Goal: Task Accomplishment & Management: Manage account settings

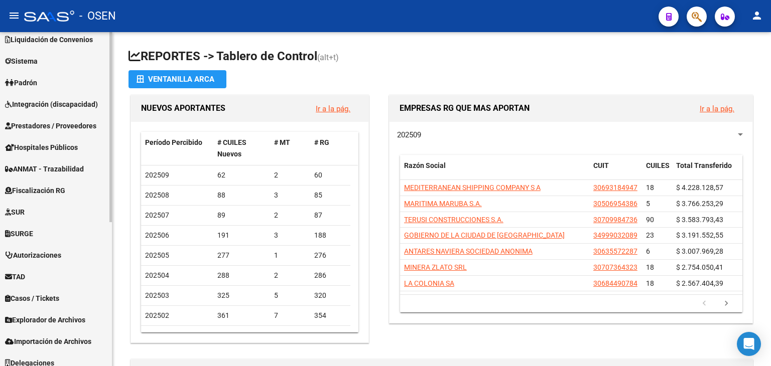
scroll to position [252, 0]
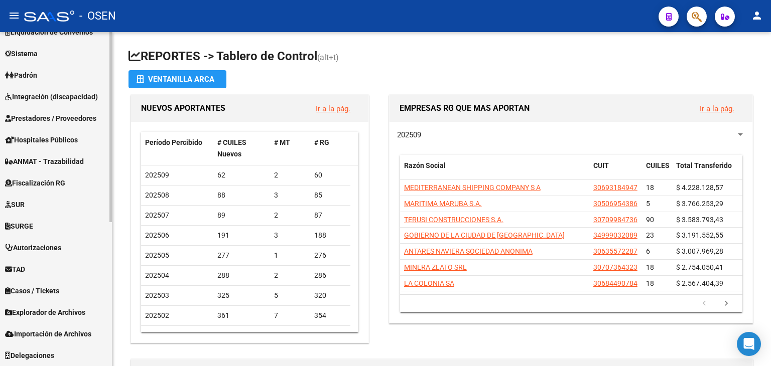
click at [62, 113] on span "Prestadores / Proveedores" at bounding box center [50, 118] width 91 height 11
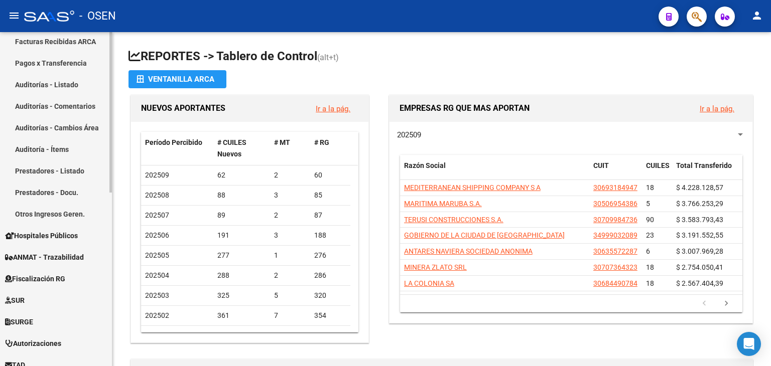
scroll to position [269, 0]
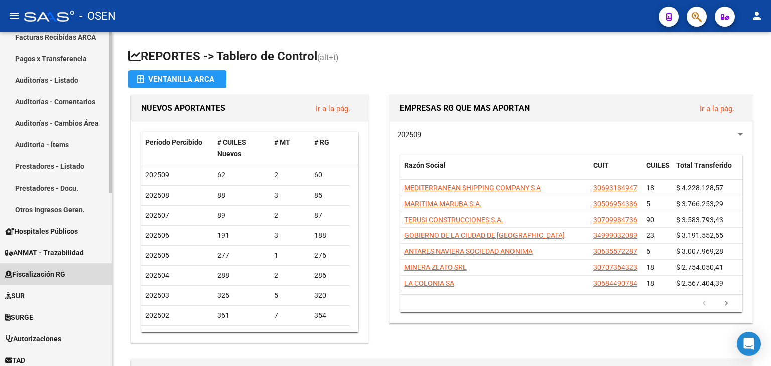
click at [54, 271] on span "Fiscalización RG" at bounding box center [35, 274] width 60 height 11
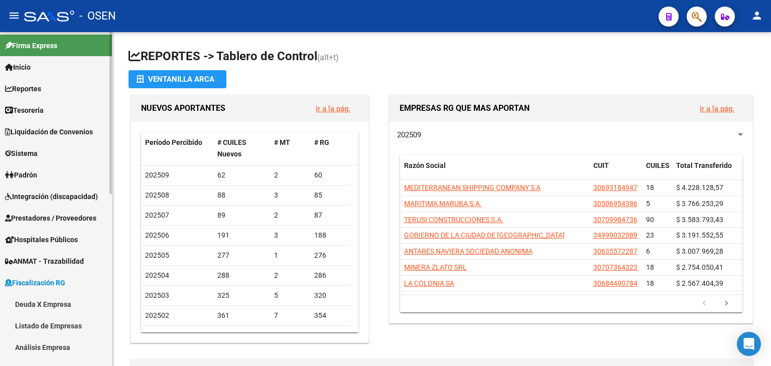
scroll to position [0, 0]
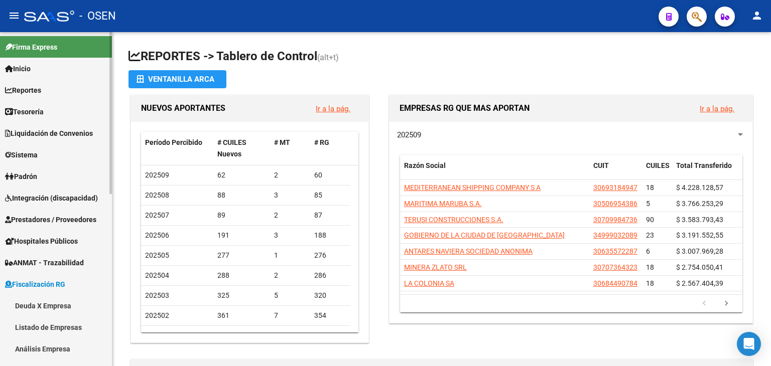
click at [56, 283] on span "Fiscalización RG" at bounding box center [35, 284] width 60 height 11
click at [53, 194] on span "Integración (discapacidad)" at bounding box center [51, 198] width 93 height 11
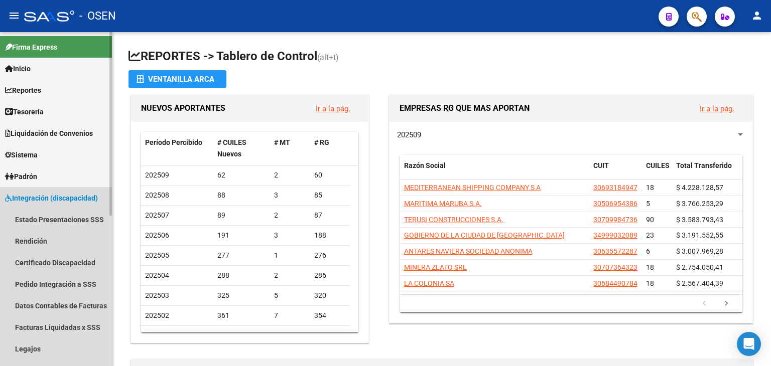
click at [38, 197] on span "Integración (discapacidad)" at bounding box center [51, 198] width 93 height 11
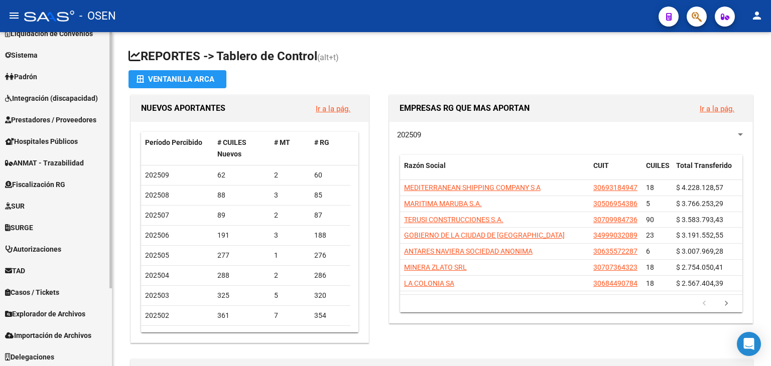
scroll to position [101, 0]
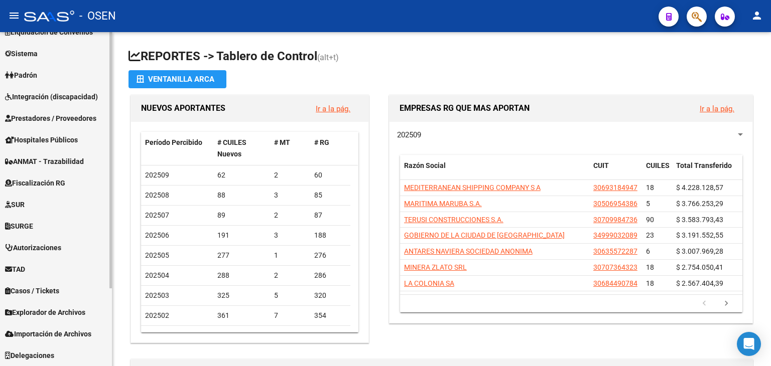
click at [73, 120] on span "Prestadores / Proveedores" at bounding box center [50, 118] width 91 height 11
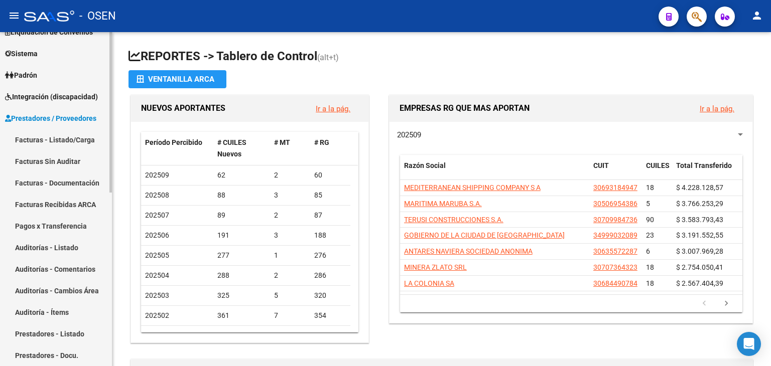
click at [71, 206] on link "Facturas Recibidas ARCA" at bounding box center [56, 205] width 112 height 22
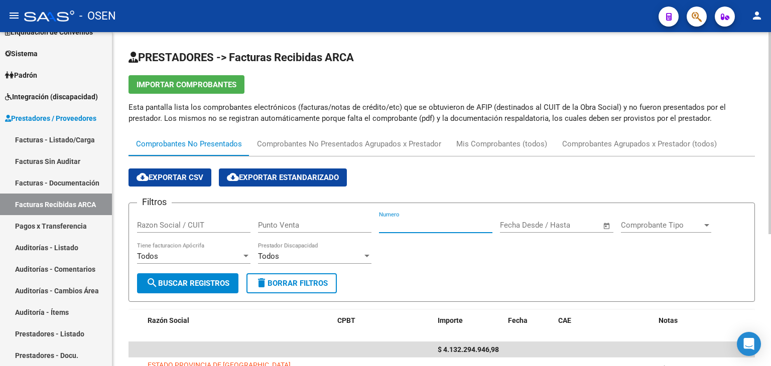
click at [429, 222] on input "Numero" at bounding box center [435, 225] width 113 height 9
type input "38"
drag, startPoint x: 400, startPoint y: 229, endPoint x: 361, endPoint y: 231, distance: 39.7
click at [361, 231] on div "Filtros Razon Social / CUIT Punto Venta 38 Numero Fecha inicio – Fecha fin Fech…" at bounding box center [441, 242] width 609 height 62
click at [324, 228] on input "Punto Venta" at bounding box center [314, 225] width 113 height 9
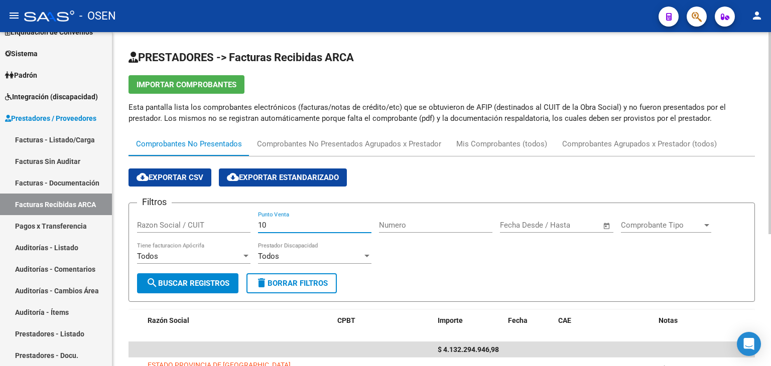
type input "10"
type input "184"
click at [181, 283] on span "search Buscar Registros" at bounding box center [187, 283] width 83 height 9
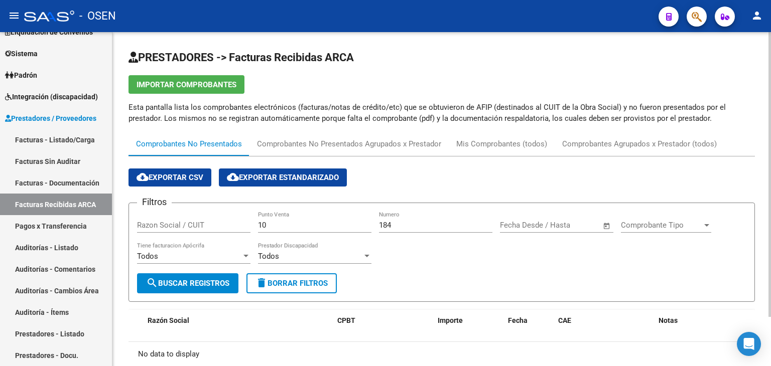
scroll to position [58, 0]
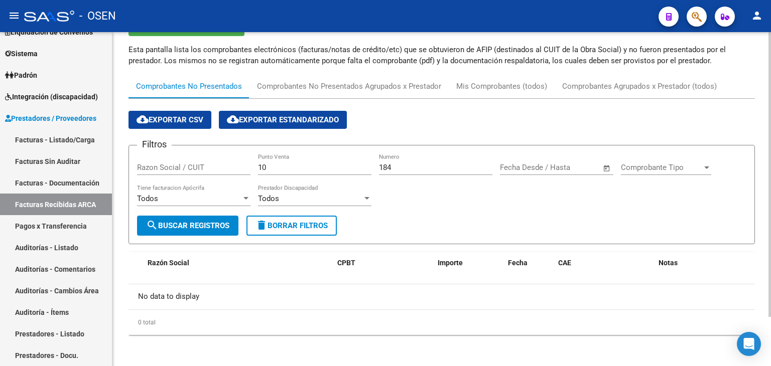
click at [610, 164] on span "Open calendar" at bounding box center [606, 168] width 24 height 24
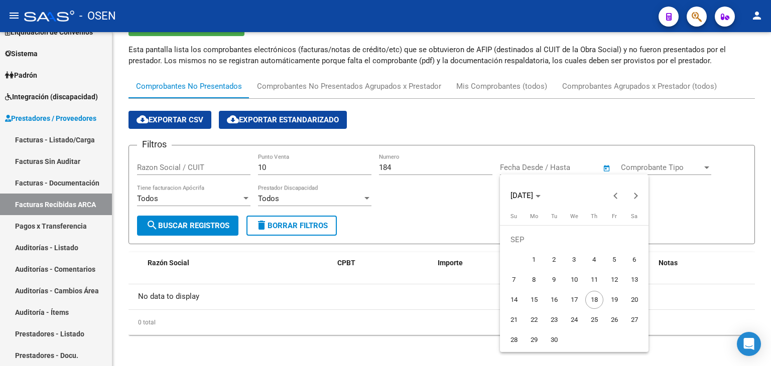
click at [639, 164] on div at bounding box center [385, 183] width 771 height 366
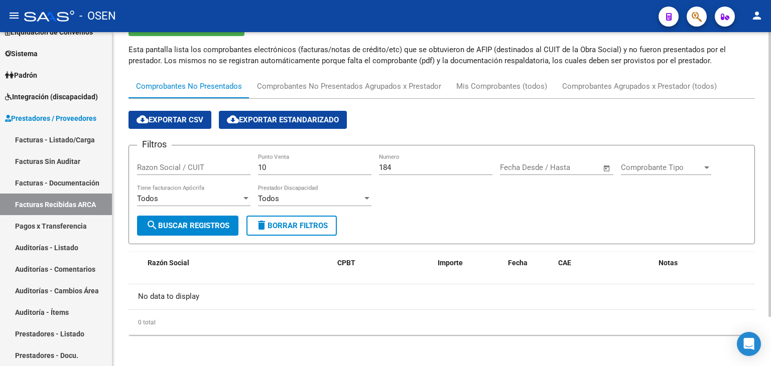
click at [679, 165] on span "Comprobante Tipo" at bounding box center [661, 167] width 81 height 9
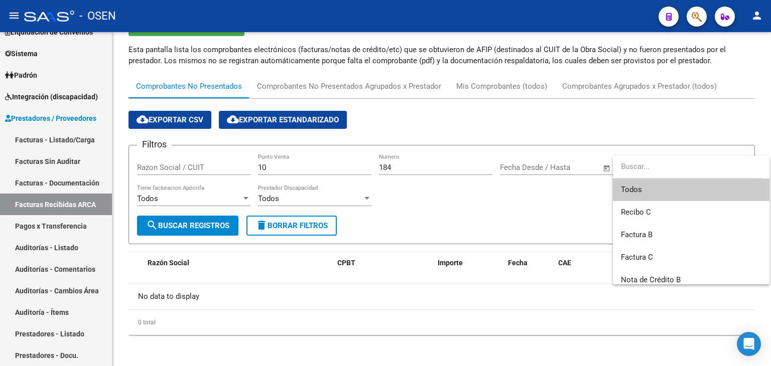
scroll to position [167, 0]
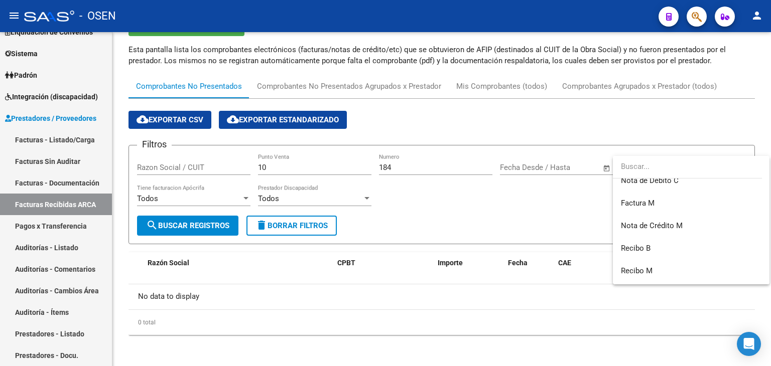
click at [297, 167] on div at bounding box center [385, 183] width 771 height 366
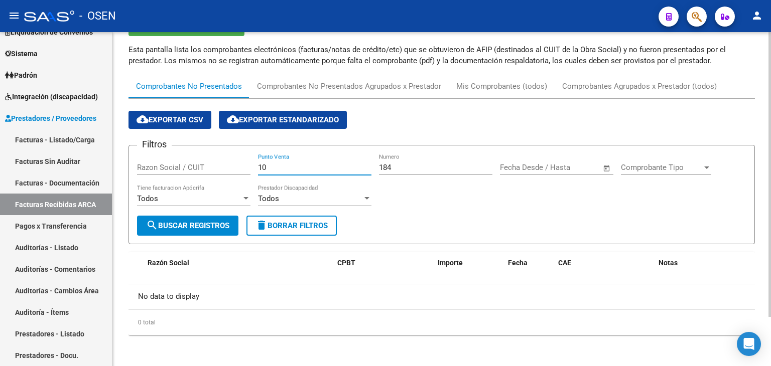
drag, startPoint x: 291, startPoint y: 171, endPoint x: 173, endPoint y: 161, distance: 119.3
click at [187, 166] on div "Filtros Razon Social / CUIT 10 Punto Venta 184 Numero Fecha inicio – Fecha fin …" at bounding box center [441, 185] width 609 height 62
drag, startPoint x: 398, startPoint y: 163, endPoint x: 304, endPoint y: 163, distance: 94.3
click at [304, 163] on div "Filtros Razon Social / CUIT Punto Venta 184 Numero Fecha inicio – Fecha fin Fec…" at bounding box center [441, 185] width 609 height 62
paste input "30673377544"
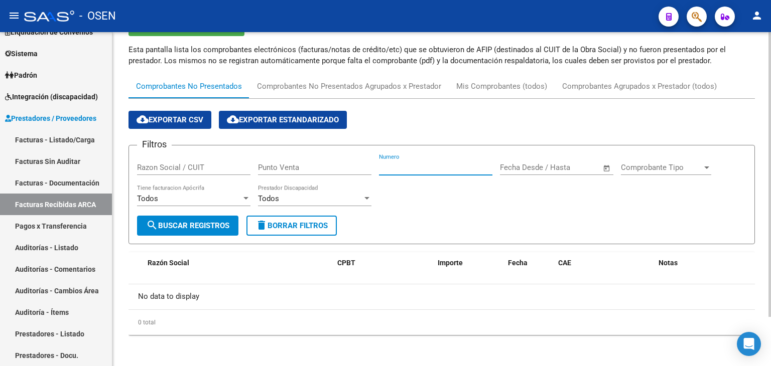
type input "30673377544"
drag, startPoint x: 443, startPoint y: 163, endPoint x: 143, endPoint y: 138, distance: 300.5
click at [217, 162] on div "Filtros Razon Social / CUIT Punto Venta 30673377544 Numero Fecha inicio – Fecha…" at bounding box center [441, 185] width 609 height 62
click at [159, 169] on input "Razon Social / CUIT" at bounding box center [193, 167] width 113 height 9
paste input "30673377544"
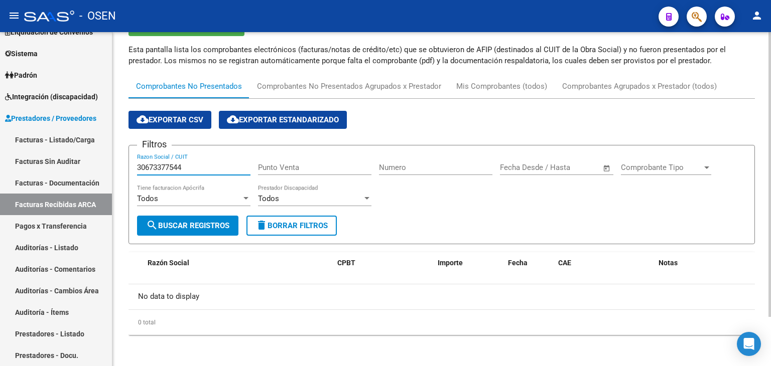
type input "30673377544"
click at [219, 229] on span "search Buscar Registros" at bounding box center [187, 225] width 83 height 9
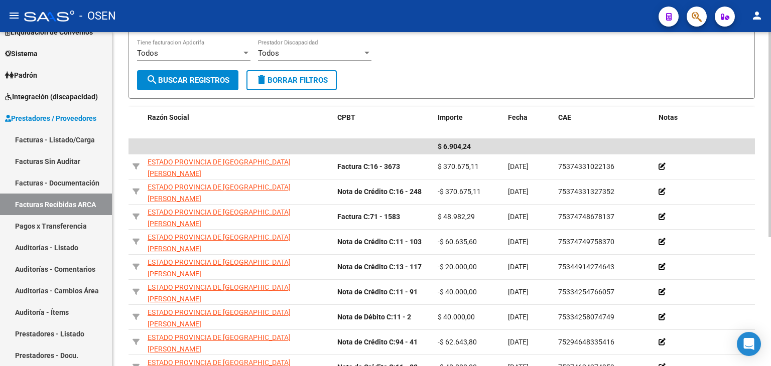
scroll to position [210, 0]
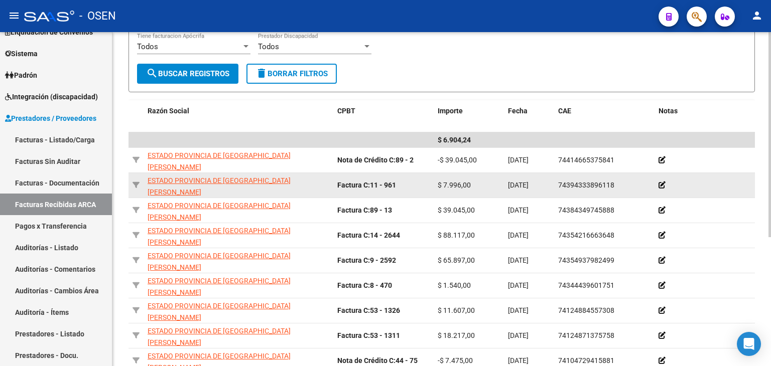
scroll to position [42, 0]
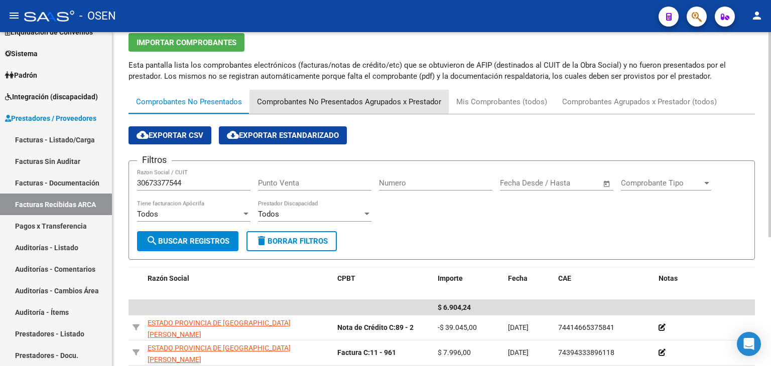
click at [372, 101] on div "Comprobantes No Presentados Agrupados x Prestador" at bounding box center [349, 101] width 184 height 11
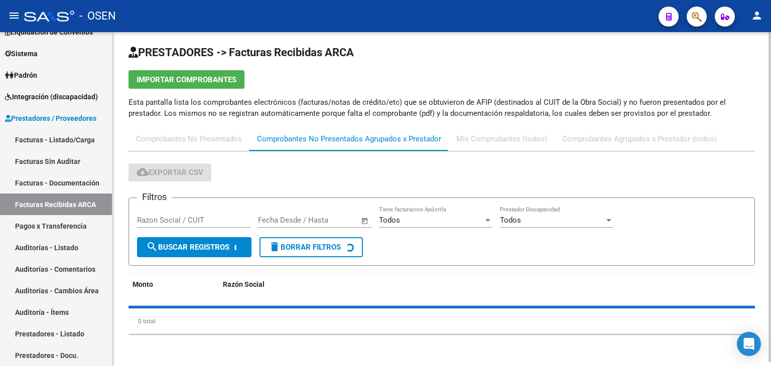
scroll to position [0, 0]
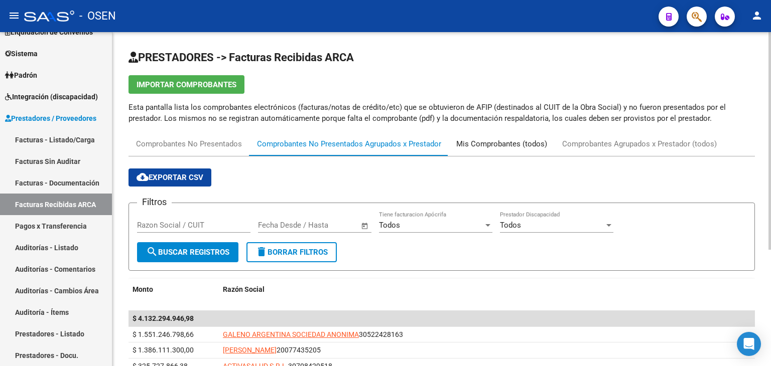
click at [498, 147] on div "Mis Comprobantes (todos)" at bounding box center [501, 143] width 91 height 11
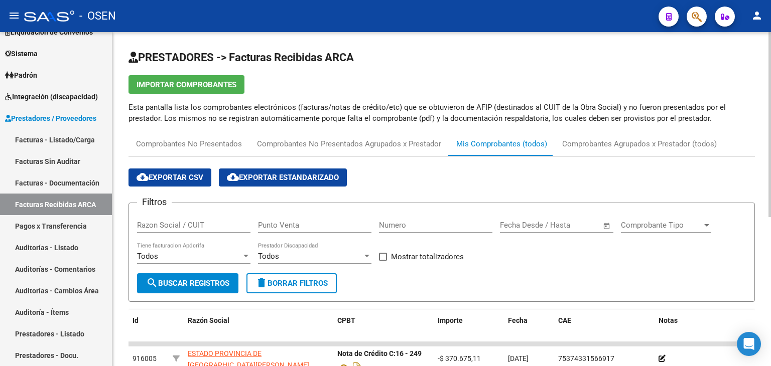
click at [332, 227] on input "Punto Venta" at bounding box center [314, 225] width 113 height 9
click at [413, 227] on input "Numero" at bounding box center [435, 225] width 113 height 9
type input "10"
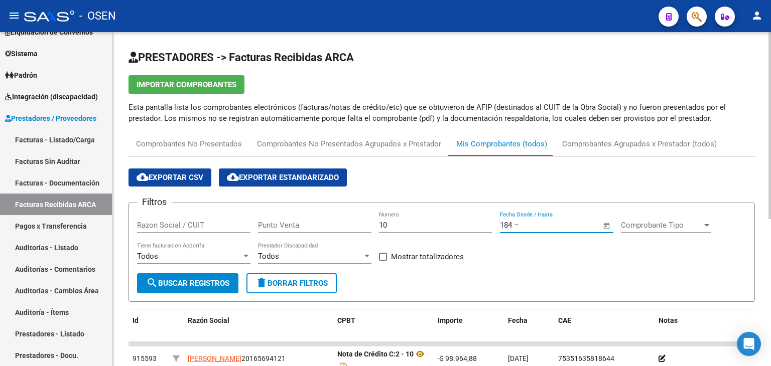
type input "[DATE]"
click at [525, 223] on div "[DATE] 184 – Fecha fin" at bounding box center [550, 225] width 101 height 9
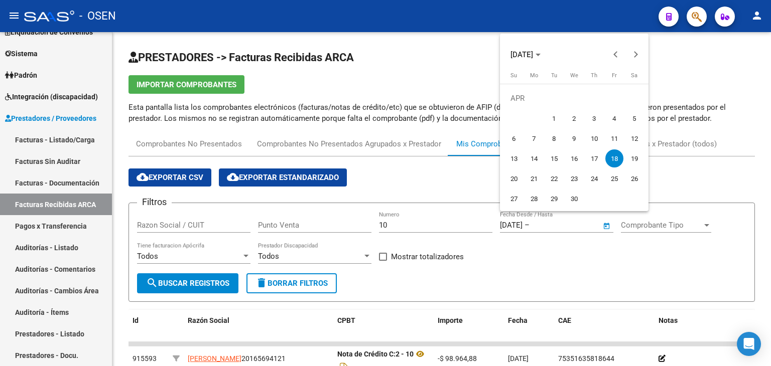
click at [491, 283] on div at bounding box center [385, 183] width 771 height 366
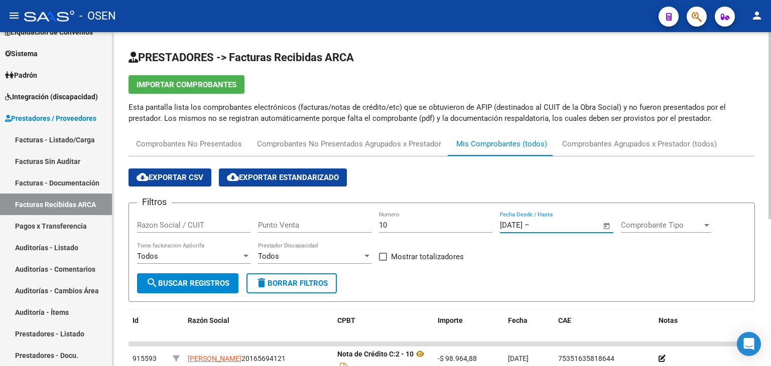
drag, startPoint x: 562, startPoint y: 225, endPoint x: 414, endPoint y: 213, distance: 148.5
click at [414, 213] on div "Filtros Razon Social / CUIT Punto Venta 10 Numero [DATE] [DATE] – Fecha fin Fec…" at bounding box center [441, 242] width 609 height 62
drag, startPoint x: 564, startPoint y: 228, endPoint x: 480, endPoint y: 227, distance: 84.3
click at [464, 205] on form "Filtros Razon Social / CUIT Punto Venta 10 Numero [DATE] [DATE] – Fecha fin Fec…" at bounding box center [441, 252] width 626 height 99
click at [327, 226] on input "Punto Venta" at bounding box center [314, 225] width 113 height 9
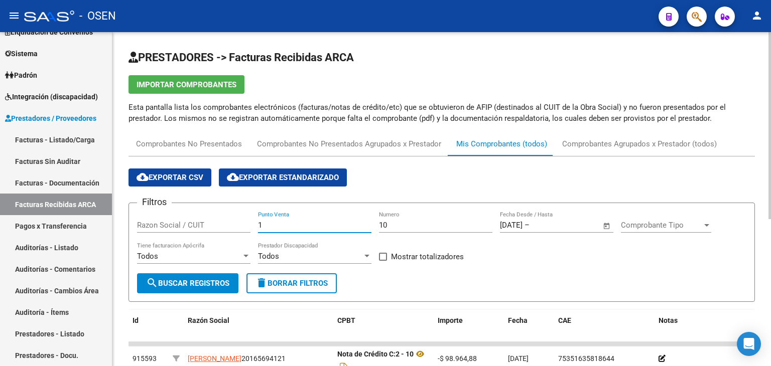
type input "1"
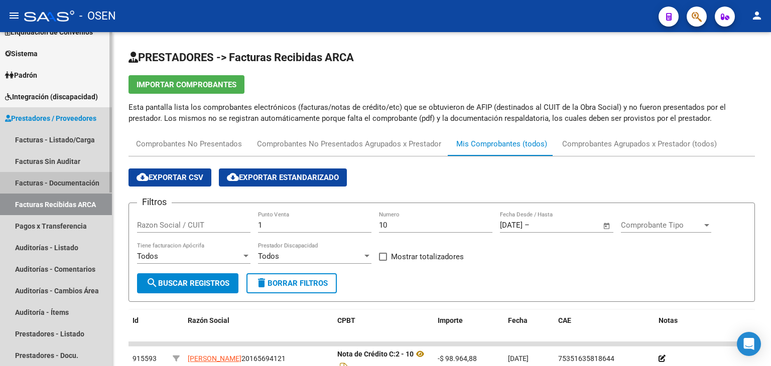
click at [66, 177] on link "Facturas - Documentación" at bounding box center [56, 183] width 112 height 22
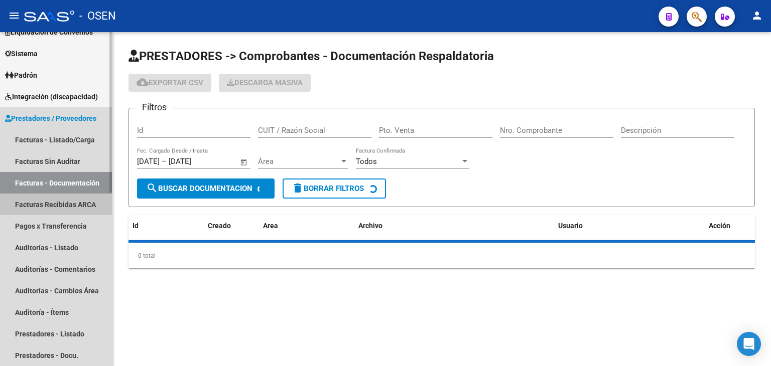
click at [62, 200] on link "Facturas Recibidas ARCA" at bounding box center [56, 205] width 112 height 22
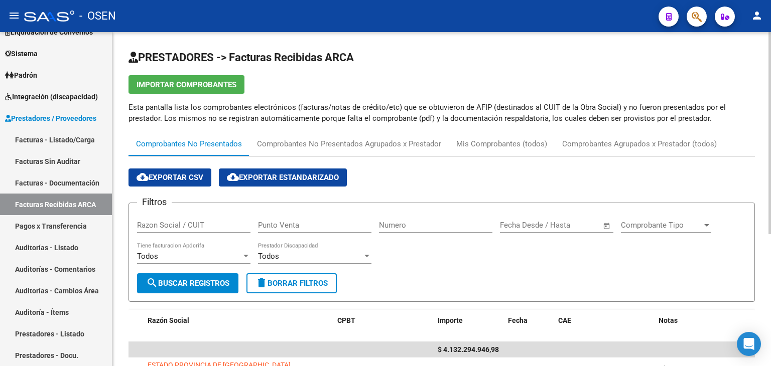
click at [324, 223] on input "Punto Venta" at bounding box center [314, 225] width 113 height 9
type input "10"
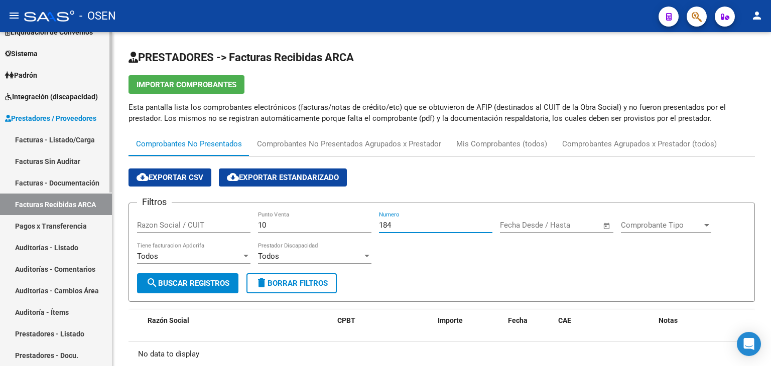
type input "184"
click at [76, 178] on link "Facturas - Documentación" at bounding box center [56, 183] width 112 height 22
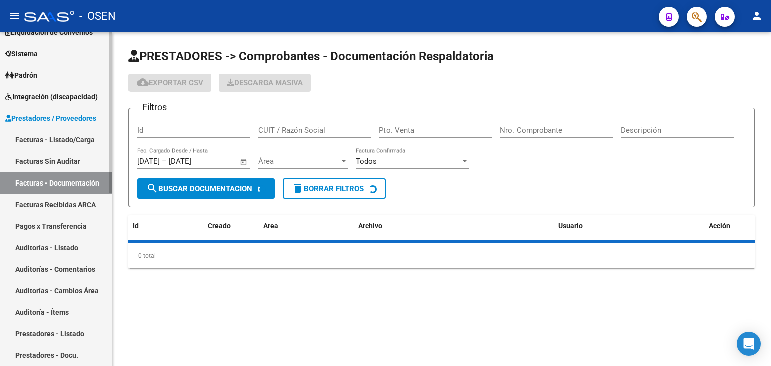
click at [73, 202] on link "Facturas Recibidas ARCA" at bounding box center [56, 205] width 112 height 22
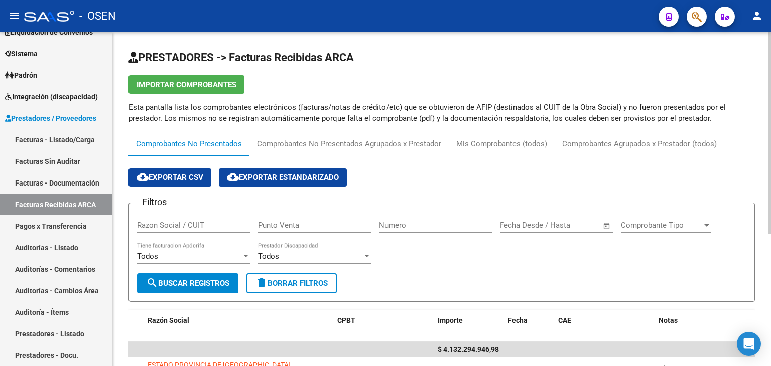
click at [433, 226] on input "Numero" at bounding box center [435, 225] width 113 height 9
click at [320, 229] on input "Punto Venta" at bounding box center [314, 225] width 113 height 9
type input "10"
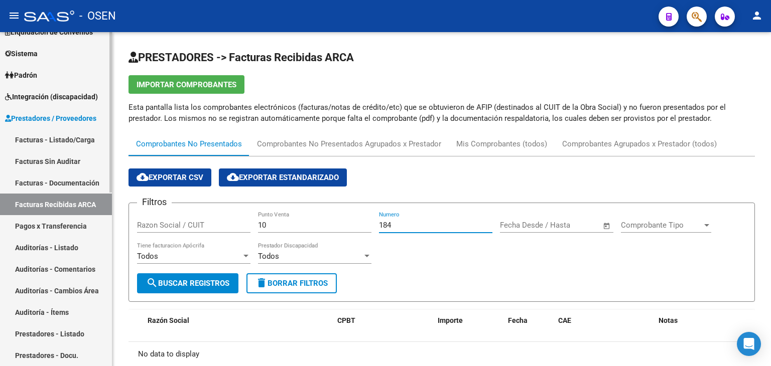
type input "184"
click at [44, 206] on link "Facturas Recibidas ARCA" at bounding box center [56, 205] width 112 height 22
click at [61, 184] on link "Facturas - Documentación" at bounding box center [56, 183] width 112 height 22
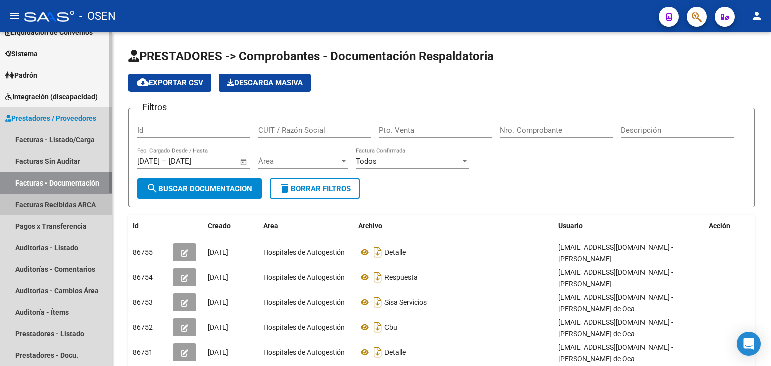
click at [60, 199] on link "Facturas Recibidas ARCA" at bounding box center [56, 205] width 112 height 22
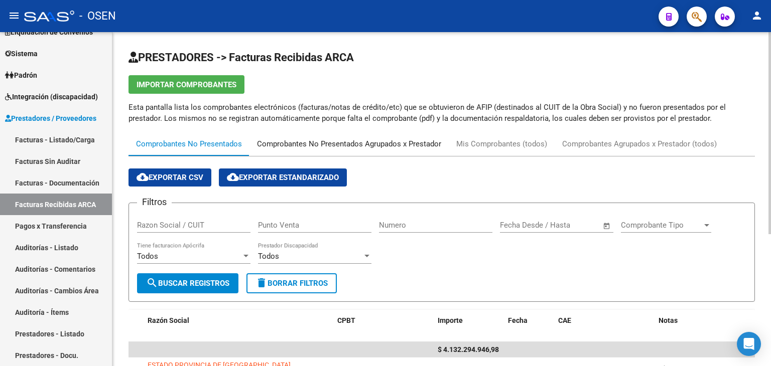
drag, startPoint x: 339, startPoint y: 143, endPoint x: 472, endPoint y: 146, distance: 133.0
click at [343, 143] on div "Comprobantes No Presentados Agrupados x Prestador" at bounding box center [349, 143] width 184 height 11
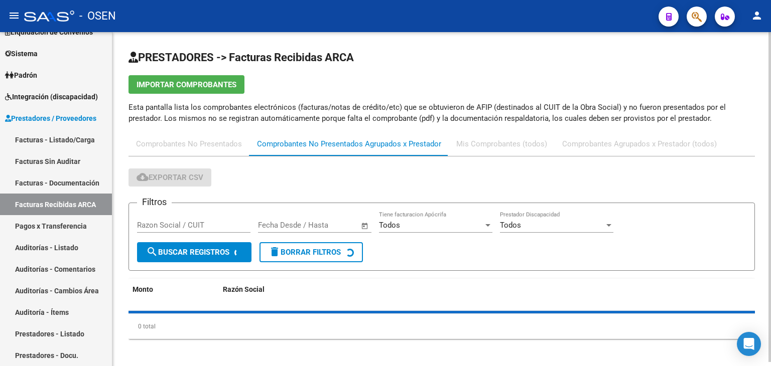
click at [499, 147] on div "Mis Comprobantes (todos)" at bounding box center [501, 143] width 91 height 11
click at [500, 147] on div "Mis Comprobantes (todos)" at bounding box center [501, 143] width 91 height 11
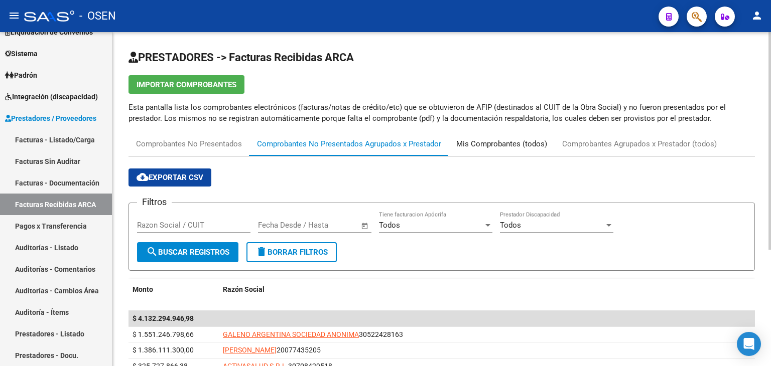
click at [524, 143] on div "Mis Comprobantes (todos)" at bounding box center [501, 143] width 91 height 11
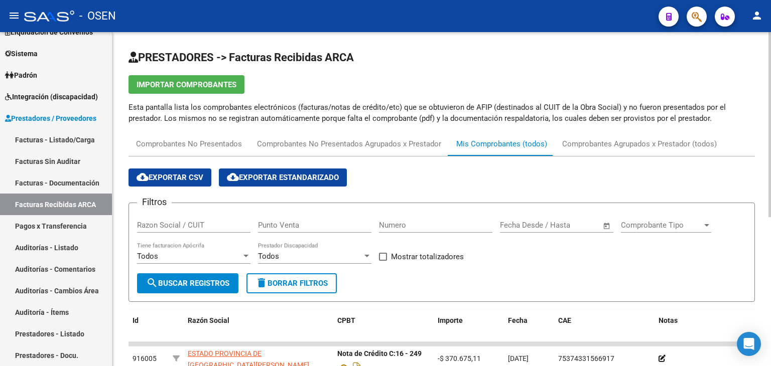
click at [339, 228] on input "Punto Venta" at bounding box center [314, 225] width 113 height 9
type input "10"
type input "184"
click at [162, 285] on span "search Buscar Registros" at bounding box center [187, 283] width 83 height 9
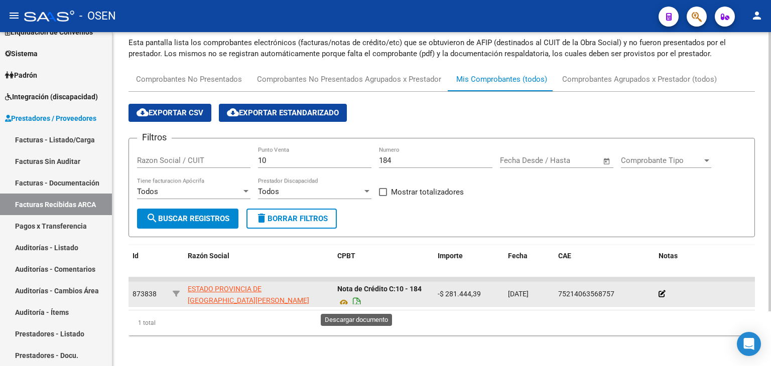
click at [353, 299] on icon "Descargar documento" at bounding box center [356, 303] width 13 height 16
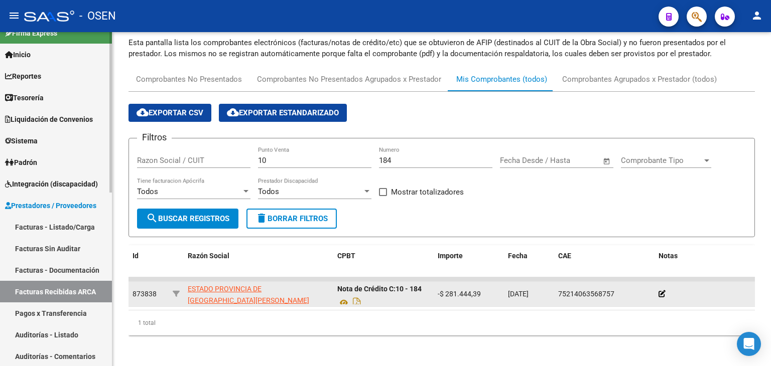
scroll to position [0, 0]
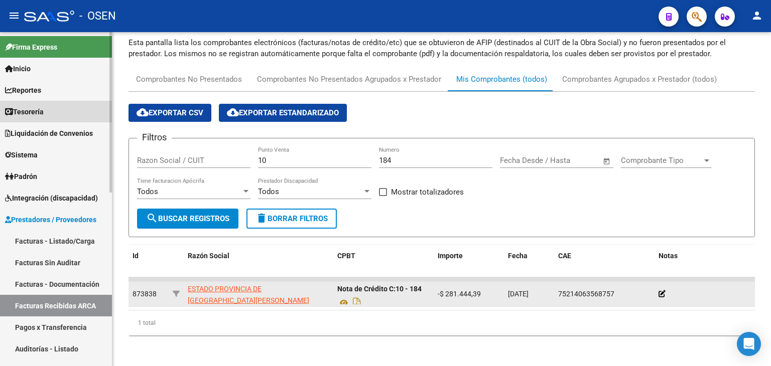
click at [80, 115] on link "Tesorería" at bounding box center [56, 112] width 112 height 22
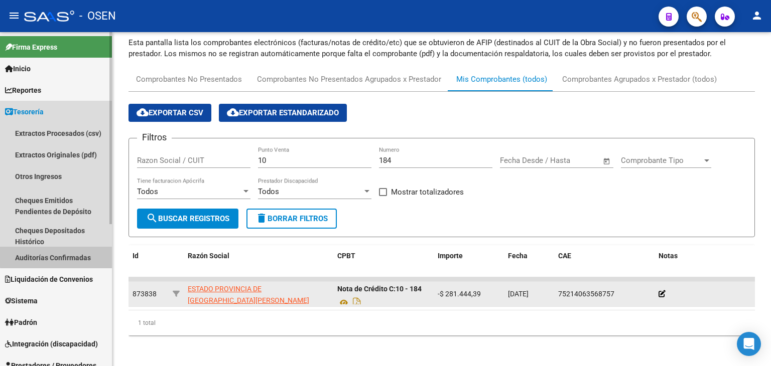
click at [70, 251] on link "Auditorías Confirmadas" at bounding box center [56, 258] width 112 height 22
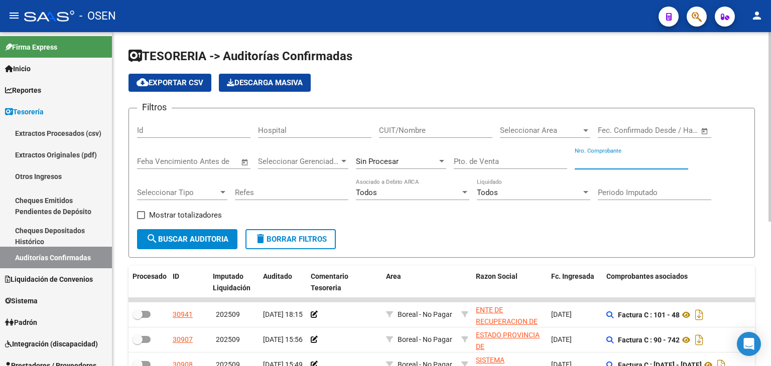
click at [582, 161] on input "Nro. Comprobante" at bounding box center [630, 161] width 113 height 9
click at [587, 161] on input "Nro. Comprobante" at bounding box center [630, 161] width 113 height 9
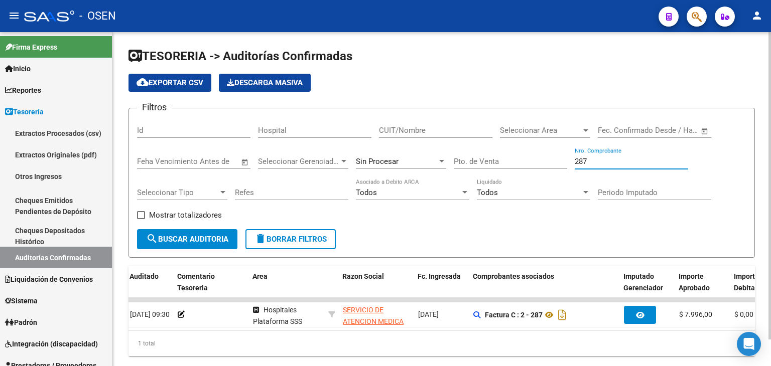
scroll to position [0, 134]
drag, startPoint x: 588, startPoint y: 163, endPoint x: 526, endPoint y: 163, distance: 62.2
click at [526, 163] on div "Filtros Id Hospital CUIT/Nombre Seleccionar Area Seleccionar Area Fecha inicio …" at bounding box center [441, 172] width 609 height 113
drag, startPoint x: 596, startPoint y: 161, endPoint x: 547, endPoint y: 155, distance: 49.6
click at [549, 155] on div "Filtros Id Hospital CUIT/Nombre Seleccionar Area Seleccionar Area Fecha inicio …" at bounding box center [441, 172] width 609 height 113
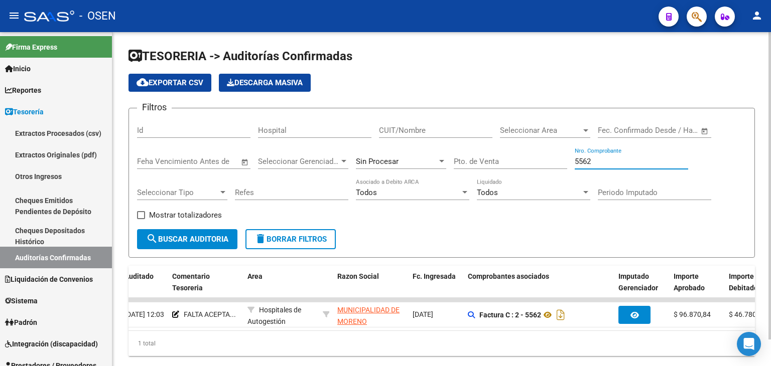
scroll to position [0, 61]
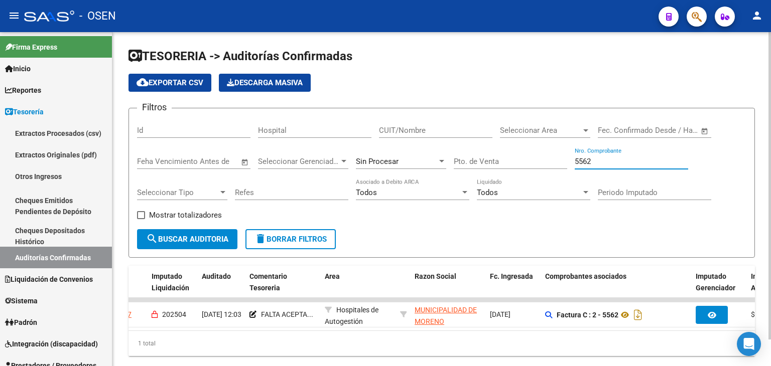
drag, startPoint x: 606, startPoint y: 158, endPoint x: 519, endPoint y: 149, distance: 87.8
click at [520, 151] on div "Filtros Id Hospital CUIT/Nombre Seleccionar Area Seleccionar Area Fecha inicio …" at bounding box center [441, 172] width 609 height 113
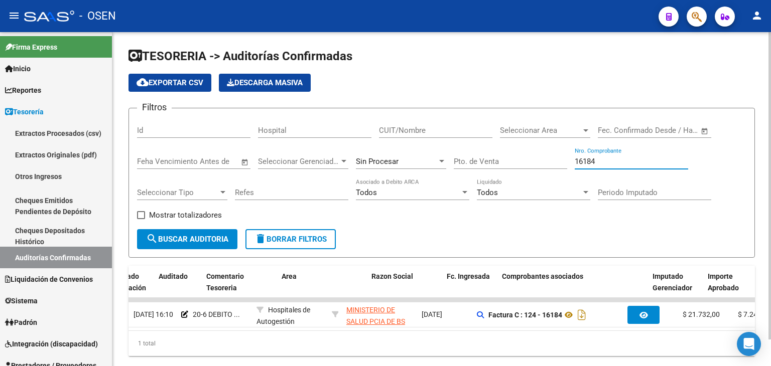
scroll to position [0, 0]
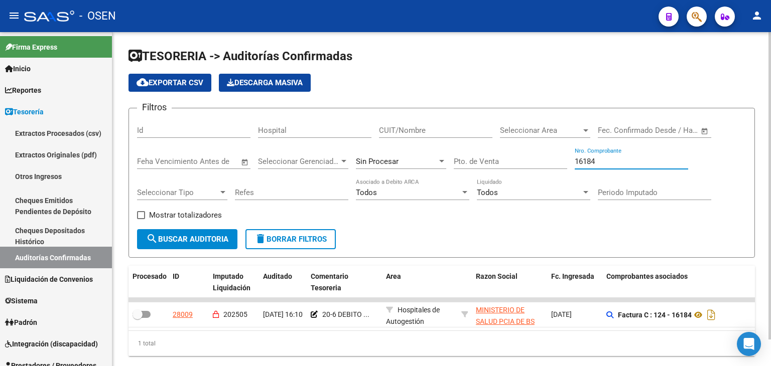
drag, startPoint x: 597, startPoint y: 163, endPoint x: 539, endPoint y: 165, distance: 58.2
click at [539, 165] on div "Filtros Id Hospital CUIT/Nombre Seleccionar Area Seleccionar Area Fecha inicio …" at bounding box center [441, 172] width 609 height 113
click at [213, 239] on span "search Buscar Auditoria" at bounding box center [187, 239] width 82 height 9
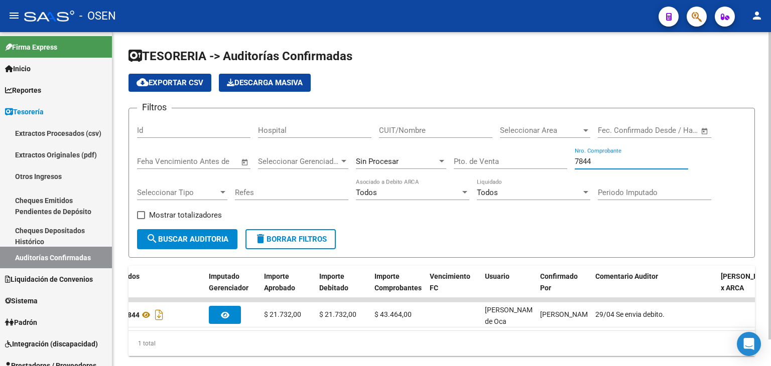
drag, startPoint x: 611, startPoint y: 157, endPoint x: 534, endPoint y: 159, distance: 76.8
click at [534, 159] on div "Filtros Id Hospital CUIT/Nombre Seleccionar Area Seleccionar Area Fecha inicio …" at bounding box center [441, 172] width 609 height 113
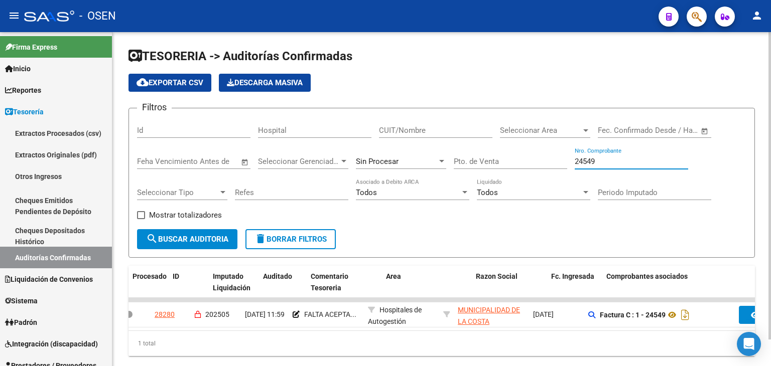
scroll to position [0, 0]
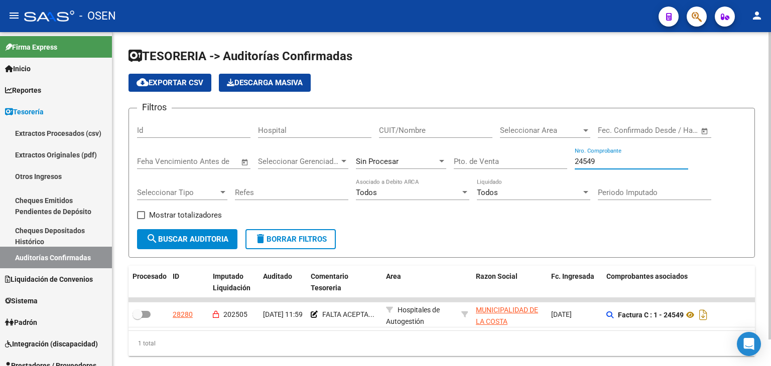
drag, startPoint x: 627, startPoint y: 157, endPoint x: 483, endPoint y: 155, distance: 143.5
click at [532, 160] on div "Filtros Id Hospital CUIT/Nombre Seleccionar Area Seleccionar Area Fecha inicio …" at bounding box center [441, 172] width 609 height 113
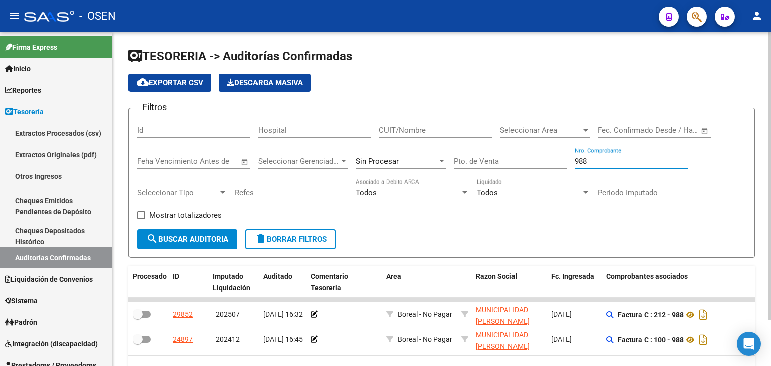
drag, startPoint x: 594, startPoint y: 163, endPoint x: 437, endPoint y: 133, distance: 159.9
click at [441, 138] on div "Filtros Id Hospital CUIT/Nombre Seleccionar Area Seleccionar Area Fecha inicio …" at bounding box center [441, 172] width 609 height 113
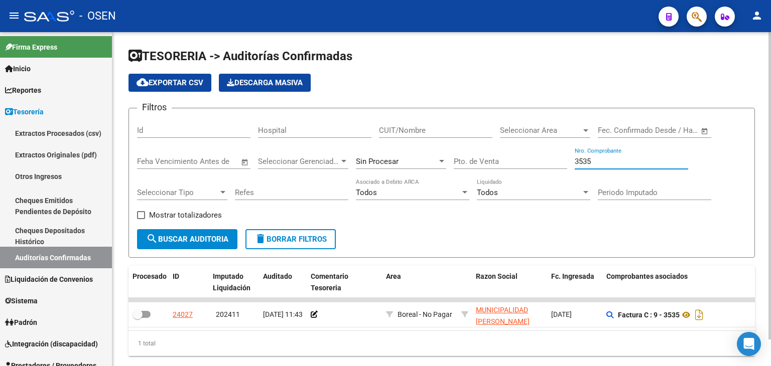
drag, startPoint x: 615, startPoint y: 159, endPoint x: 421, endPoint y: 141, distance: 194.0
click at [421, 141] on div "Filtros Id Hospital CUIT/Nombre Seleccionar Area Seleccionar Area Fecha inicio …" at bounding box center [441, 172] width 609 height 113
drag, startPoint x: 619, startPoint y: 163, endPoint x: 453, endPoint y: 156, distance: 165.7
click at [475, 160] on div "Filtros Id Hospital CUIT/Nombre Seleccionar Area Seleccionar Area Fecha inicio …" at bounding box center [441, 172] width 609 height 113
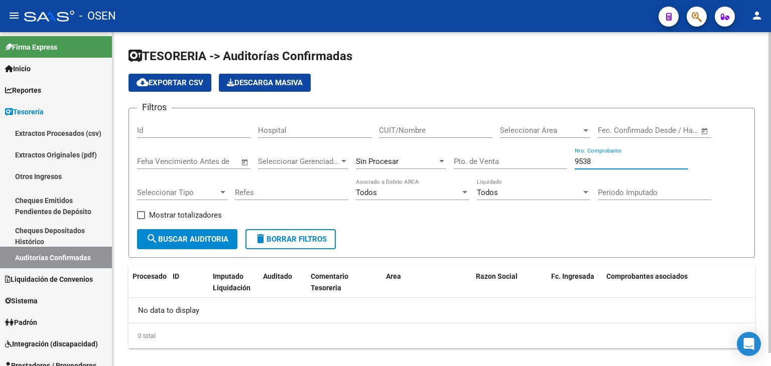
drag, startPoint x: 605, startPoint y: 161, endPoint x: 538, endPoint y: 155, distance: 67.5
click at [538, 155] on div "Filtros Id Hospital CUIT/Nombre Seleccionar Area Seleccionar Area Fecha inicio …" at bounding box center [441, 172] width 609 height 113
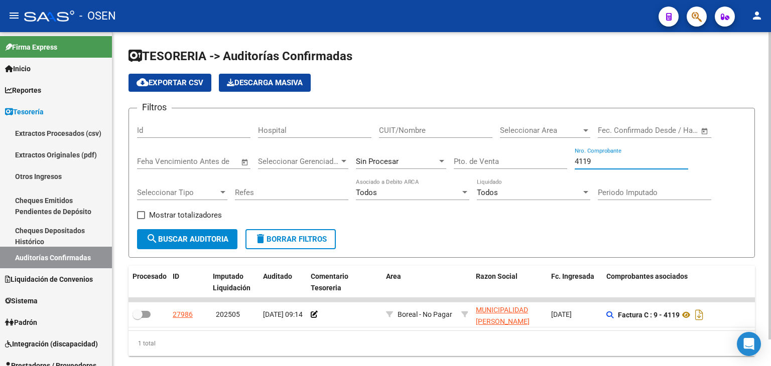
drag, startPoint x: 591, startPoint y: 160, endPoint x: 519, endPoint y: 151, distance: 72.2
click at [522, 157] on div "Filtros Id Hospital CUIT/Nombre Seleccionar Area Seleccionar Area Fecha inicio …" at bounding box center [441, 172] width 609 height 113
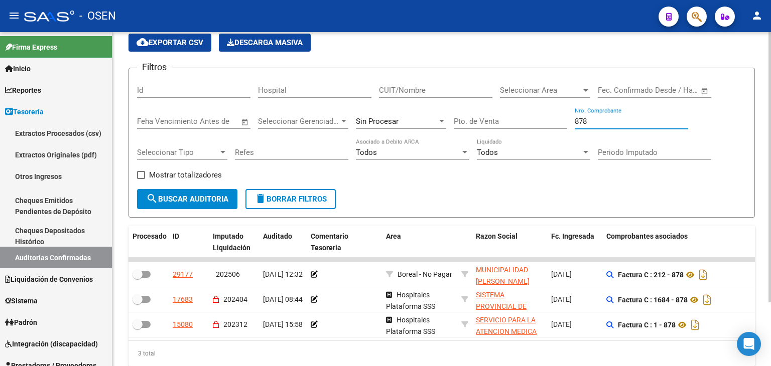
scroll to position [78, 0]
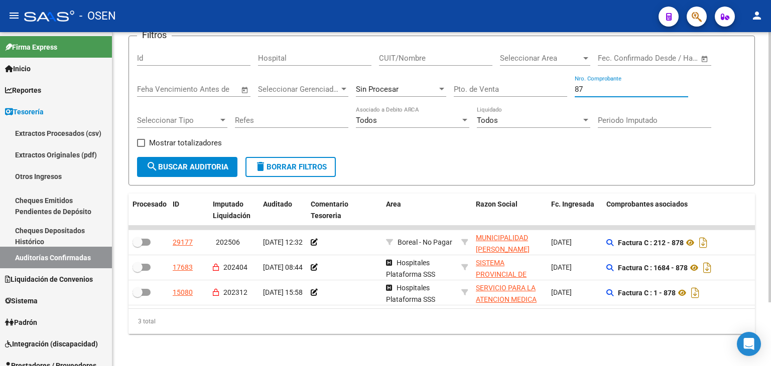
type input "8"
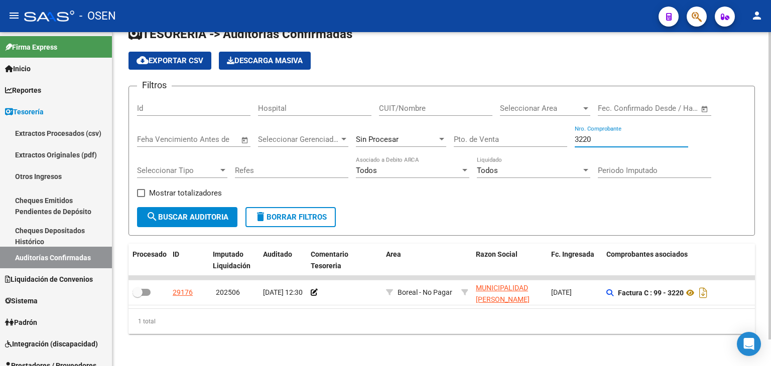
scroll to position [28, 0]
drag, startPoint x: 587, startPoint y: 130, endPoint x: 526, endPoint y: 133, distance: 61.3
click at [526, 133] on div "Filtros Id Hospital CUIT/Nombre Seleccionar Area Seleccionar Area Fecha inicio …" at bounding box center [441, 150] width 609 height 113
drag, startPoint x: 598, startPoint y: 130, endPoint x: 474, endPoint y: 126, distance: 124.5
click at [476, 127] on div "Filtros Id Hospital CUIT/Nombre Seleccionar Area Seleccionar Area Fecha inicio …" at bounding box center [441, 150] width 609 height 113
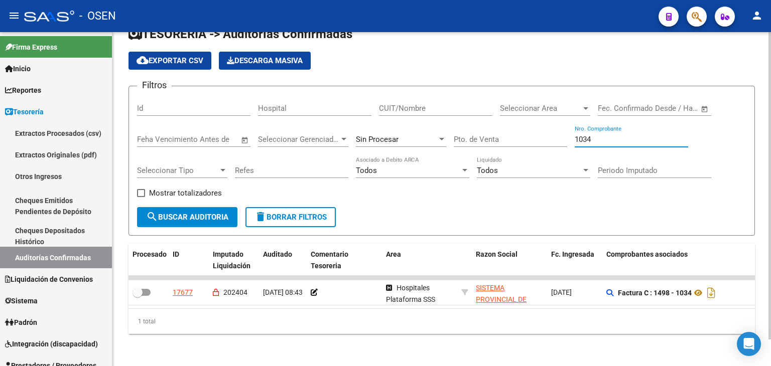
scroll to position [0, 0]
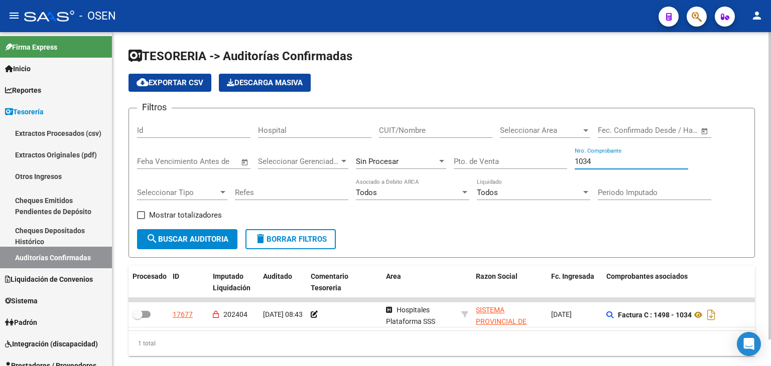
type input "1034"
click at [402, 144] on div "CUIT/Nombre" at bounding box center [435, 131] width 113 height 31
click at [402, 155] on div "Sin Procesar" at bounding box center [401, 158] width 90 height 22
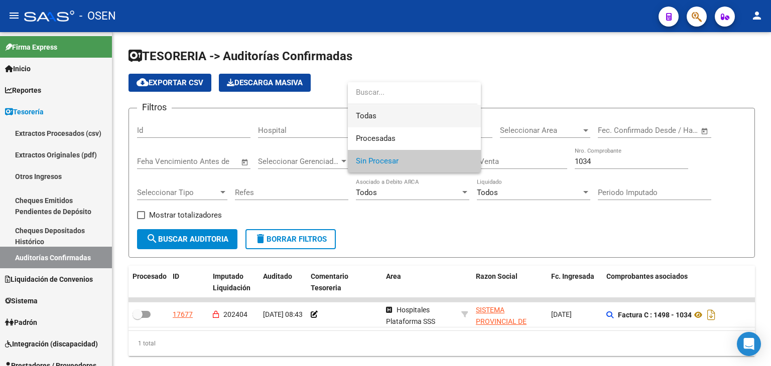
click at [402, 114] on span "Todas" at bounding box center [414, 116] width 117 height 23
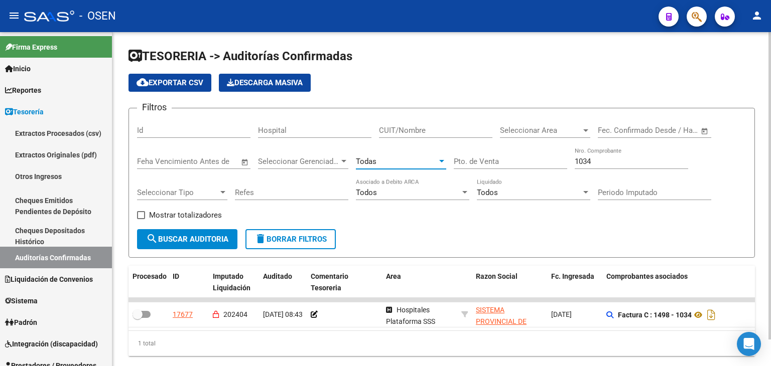
click at [222, 233] on button "search Buscar Auditoria" at bounding box center [187, 239] width 100 height 20
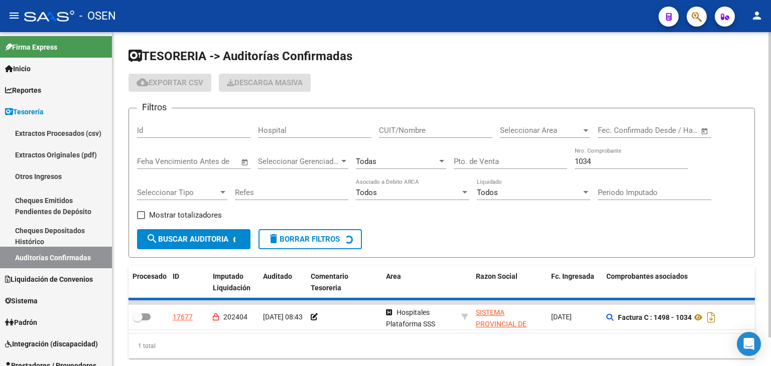
checkbox input "true"
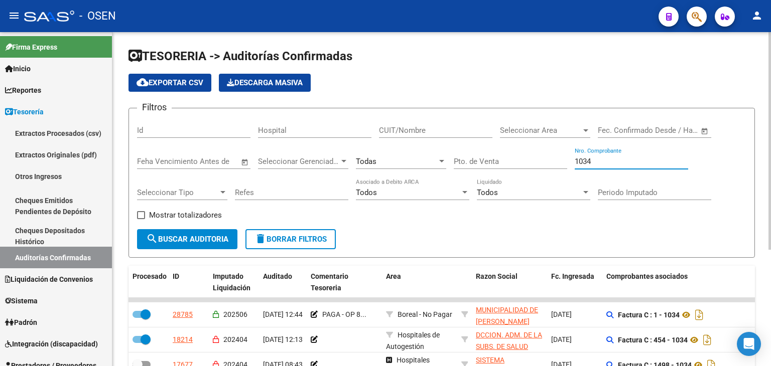
drag, startPoint x: 603, startPoint y: 161, endPoint x: 467, endPoint y: 159, distance: 136.5
click at [467, 159] on div "Filtros Id Hospital CUIT/Nombre Seleccionar Area Seleccionar Area Fecha inicio …" at bounding box center [441, 172] width 609 height 113
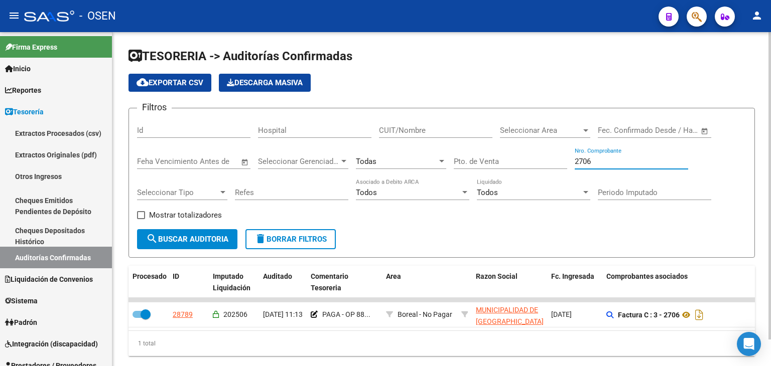
click at [389, 160] on div "Todas" at bounding box center [396, 161] width 81 height 9
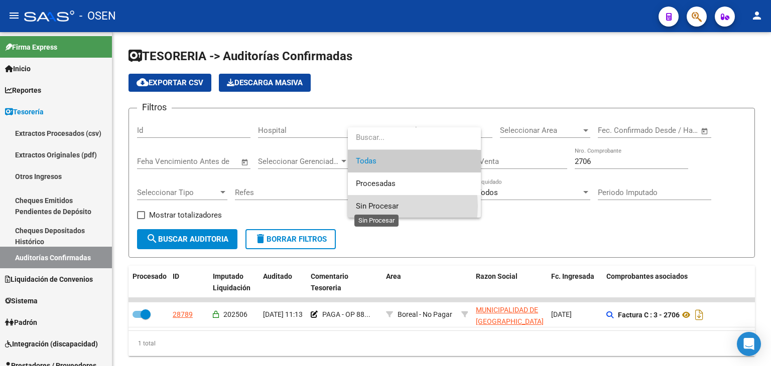
click at [385, 206] on span "Sin Procesar" at bounding box center [377, 206] width 43 height 9
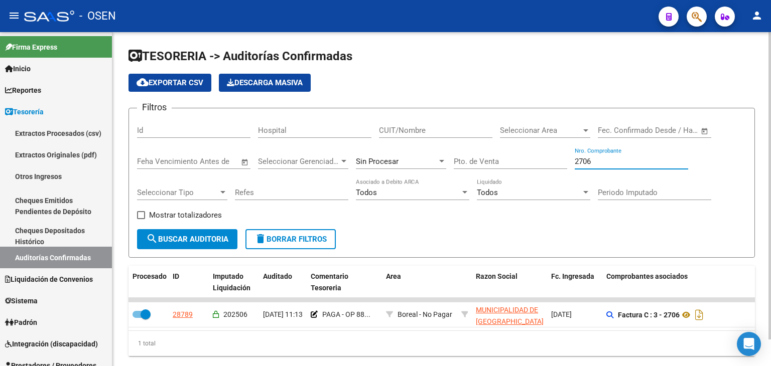
drag, startPoint x: 614, startPoint y: 164, endPoint x: 534, endPoint y: 155, distance: 79.8
click at [536, 155] on div "Filtros Id Hospital CUIT/Nombre Seleccionar Area Seleccionar Area Fecha inicio …" at bounding box center [441, 172] width 609 height 113
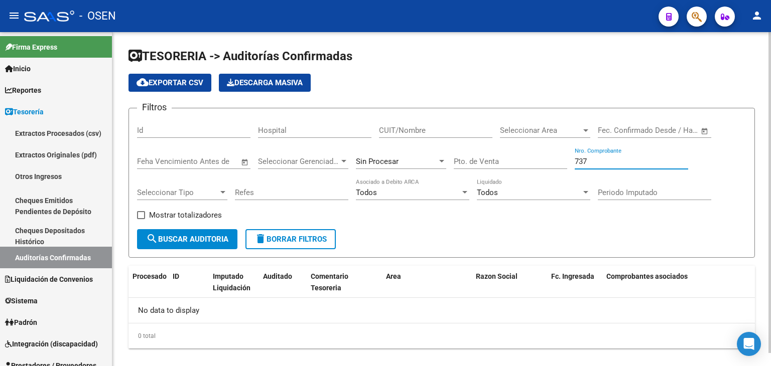
drag, startPoint x: 622, startPoint y: 160, endPoint x: 484, endPoint y: 167, distance: 138.6
click at [484, 167] on div "Filtros Id Hospital CUIT/Nombre Seleccionar Area Seleccionar Area Fecha inicio …" at bounding box center [441, 172] width 609 height 113
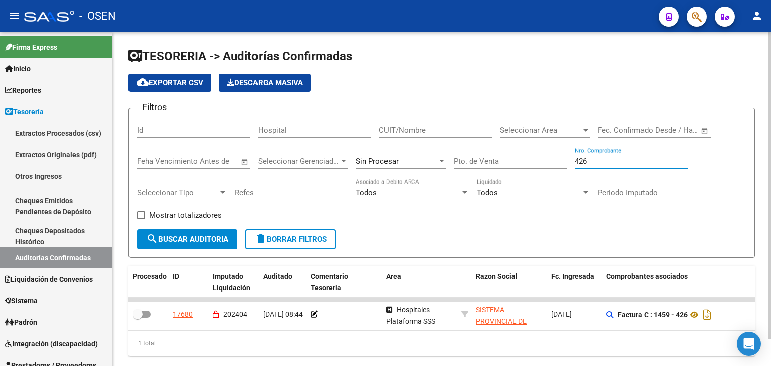
drag, startPoint x: 588, startPoint y: 164, endPoint x: 516, endPoint y: 162, distance: 72.8
click at [516, 162] on div "Filtros Id Hospital CUIT/Nombre Seleccionar Area Seleccionar Area Fecha inicio …" at bounding box center [441, 172] width 609 height 113
drag, startPoint x: 591, startPoint y: 162, endPoint x: 469, endPoint y: 129, distance: 126.5
click at [469, 129] on div "Filtros Id Hospital CUIT/Nombre Seleccionar Area Seleccionar Area Fecha inicio …" at bounding box center [441, 172] width 609 height 113
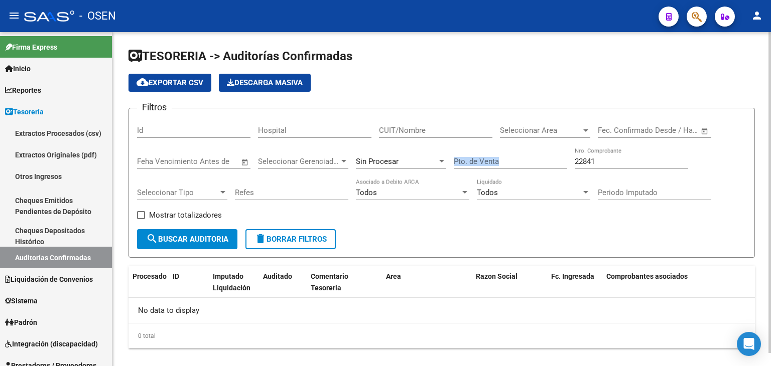
drag, startPoint x: 598, startPoint y: 156, endPoint x: 524, endPoint y: 135, distance: 76.6
click at [526, 137] on div "Filtros Id Hospital CUIT/Nombre Seleccionar Area Seleccionar Area Fecha inicio …" at bounding box center [441, 172] width 609 height 113
click at [601, 162] on input "22841" at bounding box center [630, 161] width 113 height 9
drag, startPoint x: 606, startPoint y: 161, endPoint x: 521, endPoint y: 149, distance: 85.6
click at [521, 149] on div "Filtros Id Hospital CUIT/Nombre Seleccionar Area Seleccionar Area Fecha inicio …" at bounding box center [441, 172] width 609 height 113
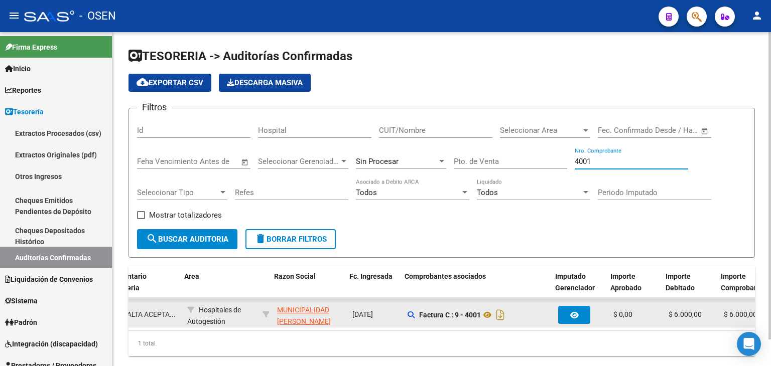
scroll to position [0, 201]
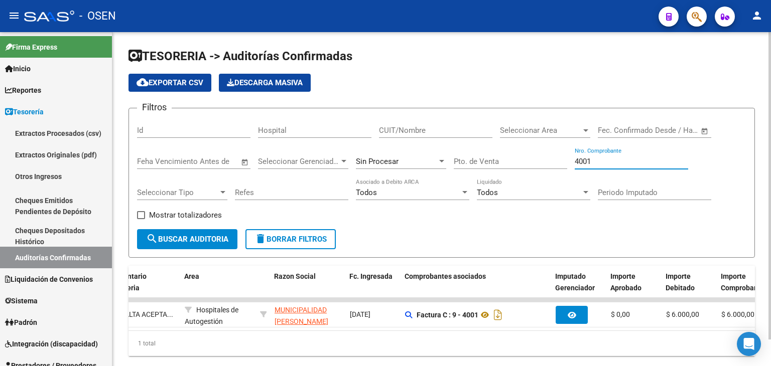
drag, startPoint x: 611, startPoint y: 159, endPoint x: 537, endPoint y: 169, distance: 73.9
click at [542, 169] on div "Filtros Id Hospital CUIT/Nombre Seleccionar Area Seleccionar Area Fecha inicio …" at bounding box center [441, 172] width 609 height 113
drag, startPoint x: 593, startPoint y: 162, endPoint x: 476, endPoint y: 155, distance: 117.6
click at [476, 155] on div "Filtros Id Hospital CUIT/Nombre Seleccionar Area Seleccionar Area Fecha inicio …" at bounding box center [441, 172] width 609 height 113
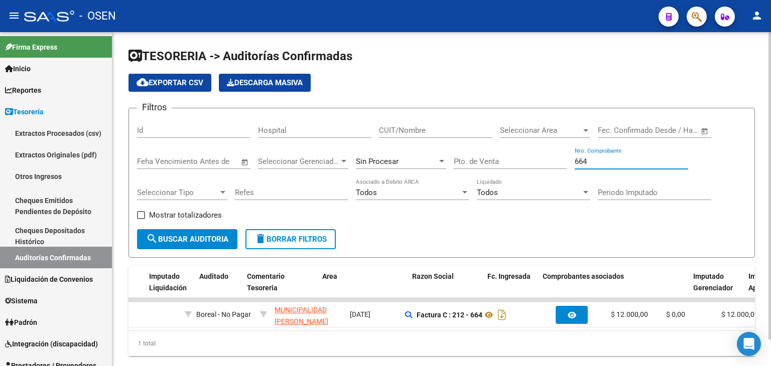
scroll to position [0, 5]
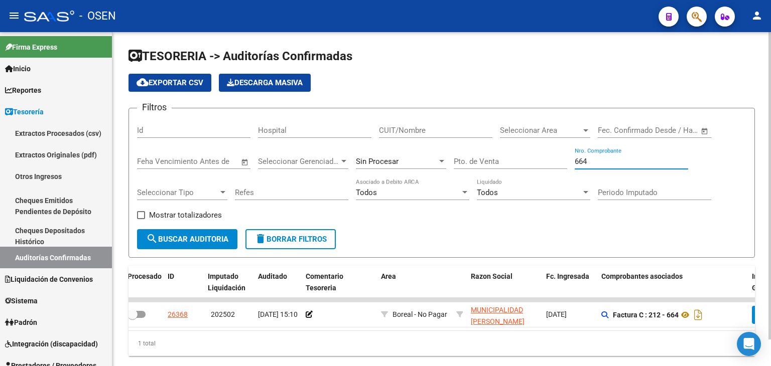
drag, startPoint x: 590, startPoint y: 162, endPoint x: 524, endPoint y: 166, distance: 65.8
click at [526, 166] on div "Filtros Id Hospital CUIT/Nombre Seleccionar Area Seleccionar Area Fecha inicio …" at bounding box center [441, 172] width 609 height 113
drag, startPoint x: 595, startPoint y: 160, endPoint x: 461, endPoint y: 156, distance: 135.0
click at [522, 160] on div "Filtros Id Hospital CUIT/Nombre Seleccionar Area Seleccionar Area Fecha inicio …" at bounding box center [441, 172] width 609 height 113
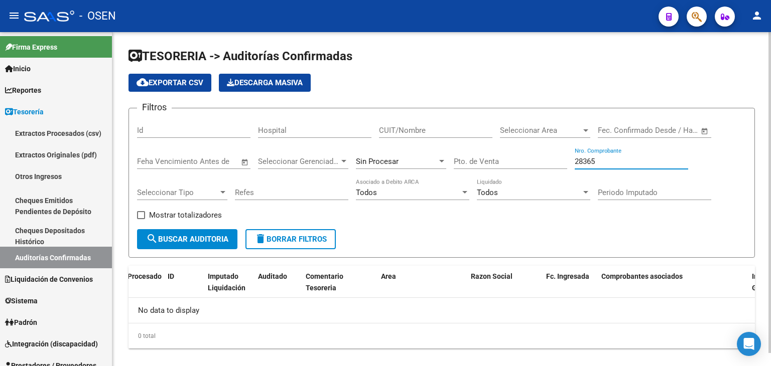
scroll to position [0, 0]
drag, startPoint x: 602, startPoint y: 159, endPoint x: 489, endPoint y: 155, distance: 112.9
click at [489, 155] on div "Filtros Id Hospital CUIT/Nombre Seleccionar Area Seleccionar Area Fecha inicio …" at bounding box center [441, 172] width 609 height 113
click at [592, 157] on div "2 Nro. Comprobante" at bounding box center [630, 158] width 113 height 22
drag, startPoint x: 592, startPoint y: 158, endPoint x: 548, endPoint y: 161, distance: 44.7
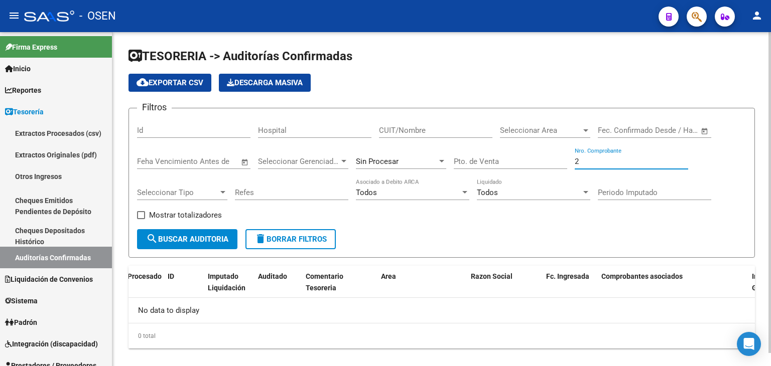
click at [552, 160] on div "Filtros Id Hospital CUIT/Nombre Seleccionar Area Seleccionar Area Fecha inicio …" at bounding box center [441, 172] width 609 height 113
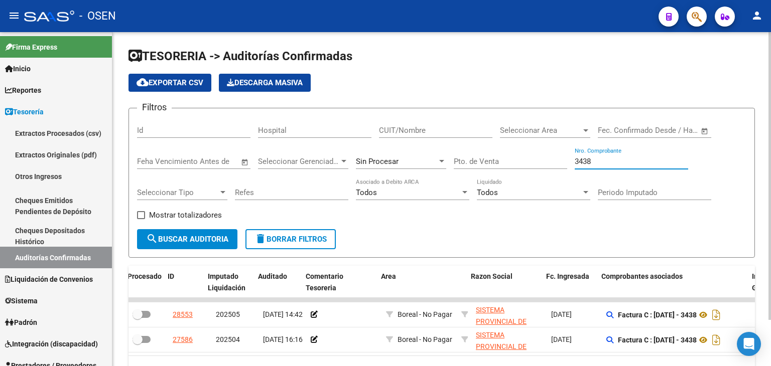
drag, startPoint x: 606, startPoint y: 159, endPoint x: 489, endPoint y: 138, distance: 118.8
click at [501, 146] on div "Filtros Id Hospital CUIT/Nombre Seleccionar Area Seleccionar Area Fecha inicio …" at bounding box center [441, 172] width 609 height 113
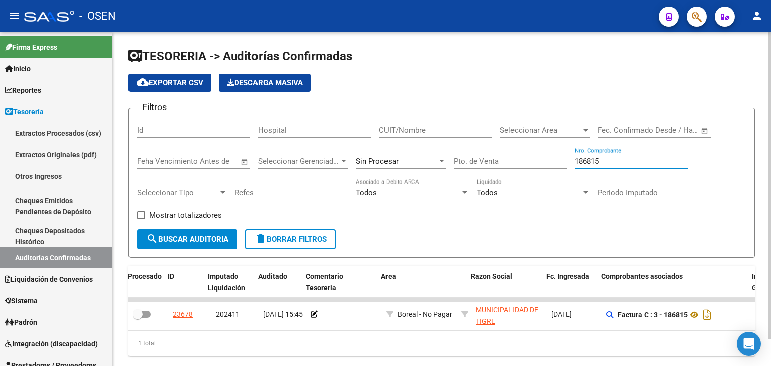
drag, startPoint x: 611, startPoint y: 157, endPoint x: 556, endPoint y: 158, distance: 54.7
click at [556, 158] on div "Filtros Id Hospital CUIT/Nombre Seleccionar Area Seleccionar Area Fecha inicio …" at bounding box center [441, 172] width 609 height 113
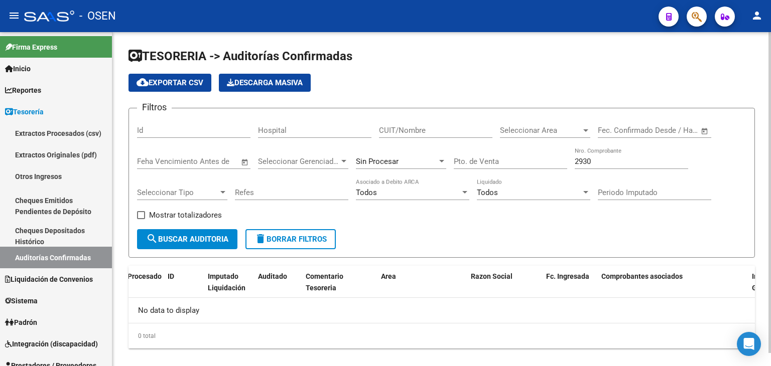
drag, startPoint x: 596, startPoint y: 155, endPoint x: 567, endPoint y: 153, distance: 29.2
click at [567, 153] on div "Filtros Id Hospital CUIT/Nombre Seleccionar Area Seleccionar Area Fecha inicio …" at bounding box center [441, 172] width 609 height 113
drag, startPoint x: 628, startPoint y: 155, endPoint x: 618, endPoint y: 157, distance: 9.7
click at [618, 157] on div "2930 Nro. Comprobante" at bounding box center [630, 158] width 113 height 22
drag, startPoint x: 618, startPoint y: 157, endPoint x: 530, endPoint y: 86, distance: 113.4
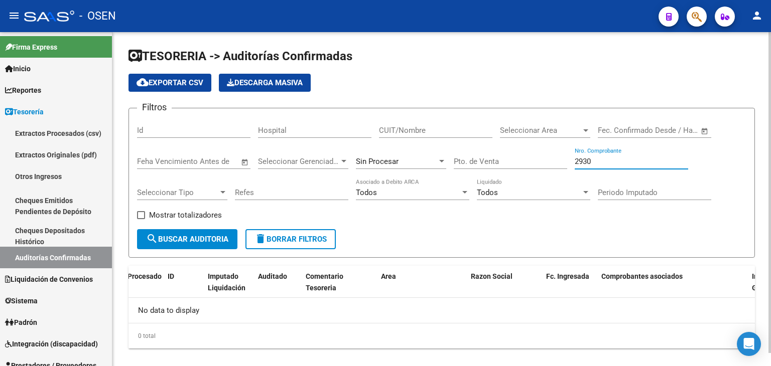
click at [544, 158] on div "Filtros Id Hospital CUIT/Nombre Seleccionar Area Seleccionar Area Fecha inicio …" at bounding box center [441, 172] width 609 height 113
drag, startPoint x: 604, startPoint y: 164, endPoint x: 523, endPoint y: 151, distance: 82.3
click at [541, 153] on div "Filtros Id Hospital CUIT/Nombre Seleccionar Area Seleccionar Area Fecha inicio …" at bounding box center [441, 172] width 609 height 113
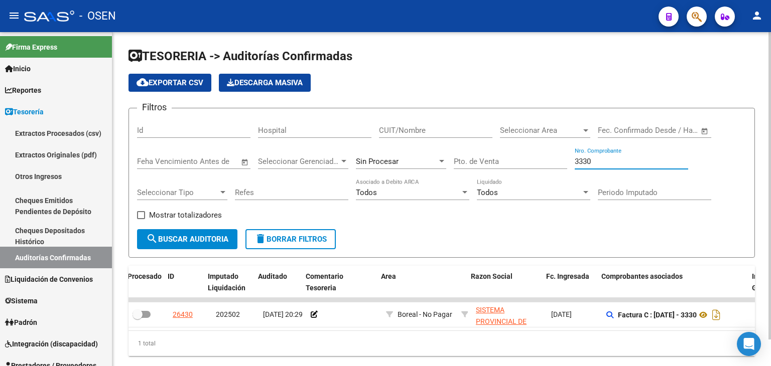
drag, startPoint x: 600, startPoint y: 165, endPoint x: 528, endPoint y: 154, distance: 73.0
click at [547, 161] on div "Filtros Id Hospital CUIT/Nombre Seleccionar Area Seleccionar Area Fecha inicio …" at bounding box center [441, 172] width 609 height 113
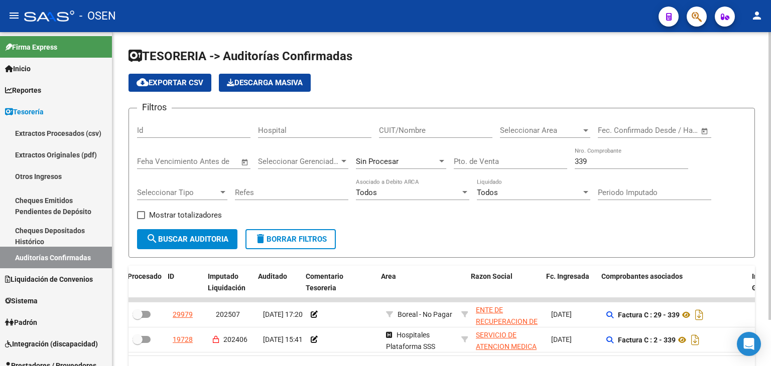
click at [594, 155] on div "339 Nro. Comprobante" at bounding box center [630, 158] width 113 height 22
drag, startPoint x: 594, startPoint y: 159, endPoint x: 494, endPoint y: 143, distance: 102.0
click at [500, 148] on div "Filtros Id Hospital CUIT/Nombre Seleccionar Area Seleccionar Area Fecha inicio …" at bounding box center [441, 172] width 609 height 113
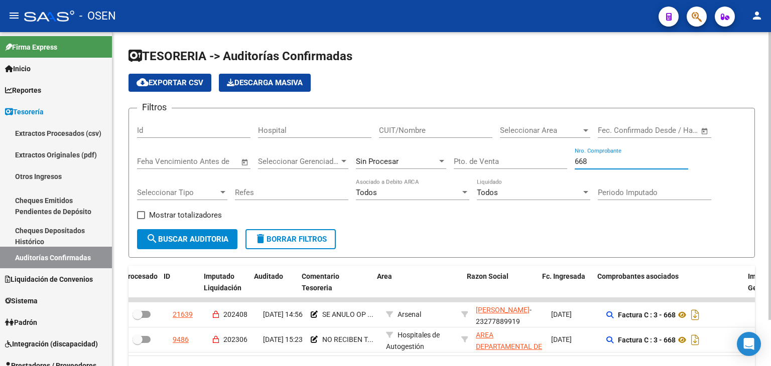
scroll to position [0, 75]
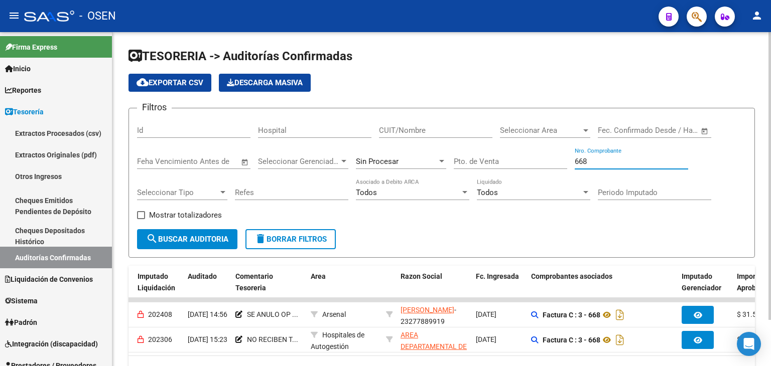
drag, startPoint x: 593, startPoint y: 158, endPoint x: 484, endPoint y: 150, distance: 109.6
click at [484, 150] on div "Filtros Id Hospital CUIT/Nombre Seleccionar Area Seleccionar Area Fecha inicio …" at bounding box center [441, 172] width 609 height 113
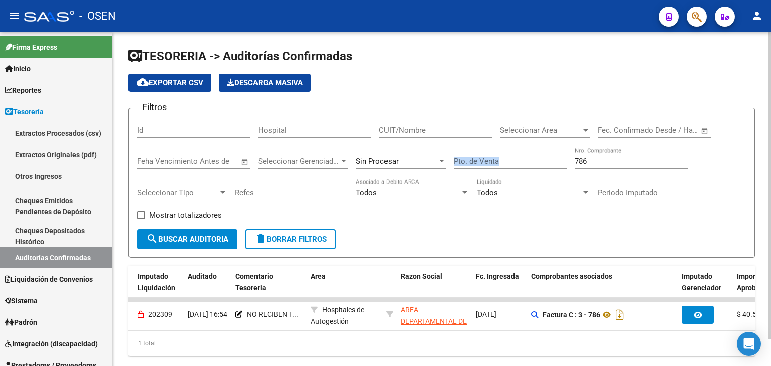
drag, startPoint x: 607, startPoint y: 156, endPoint x: 553, endPoint y: 154, distance: 53.7
click at [556, 154] on div "Filtros Id Hospital CUIT/Nombre Seleccionar Area Seleccionar Area Fecha inicio …" at bounding box center [441, 172] width 609 height 113
drag, startPoint x: 596, startPoint y: 156, endPoint x: 478, endPoint y: 147, distance: 118.7
click at [478, 147] on div "Filtros Id Hospital CUIT/Nombre Seleccionar Area Seleccionar Area Fecha inicio …" at bounding box center [441, 172] width 609 height 113
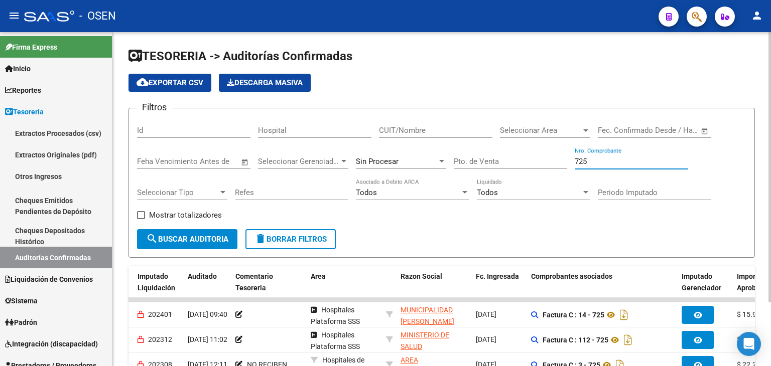
scroll to position [78, 0]
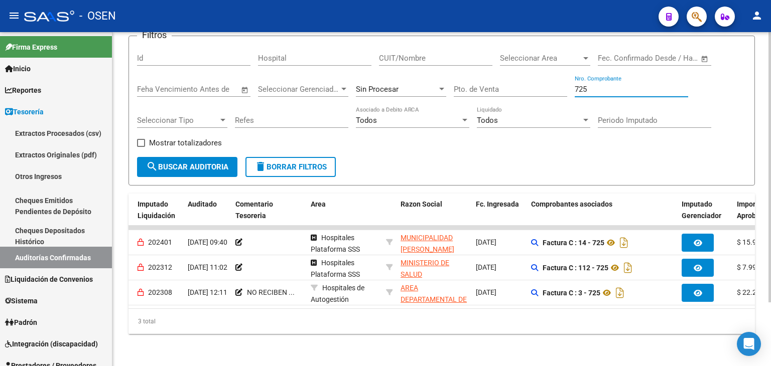
drag, startPoint x: 592, startPoint y: 80, endPoint x: 559, endPoint y: 81, distance: 33.6
click at [559, 81] on div "Filtros Id Hospital CUIT/Nombre Seleccionar Area Seleccionar Area Fecha inicio …" at bounding box center [441, 100] width 609 height 113
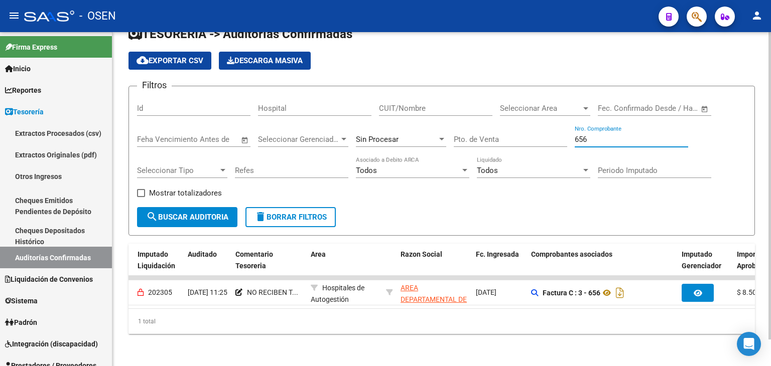
scroll to position [28, 0]
drag, startPoint x: 591, startPoint y: 132, endPoint x: 510, endPoint y: 123, distance: 81.7
click at [510, 123] on div "Filtros Id Hospital CUIT/Nombre Seleccionar Area Seleccionar Area Fecha inicio …" at bounding box center [441, 150] width 609 height 113
type input "247"
drag, startPoint x: 589, startPoint y: 134, endPoint x: 464, endPoint y: 135, distance: 125.4
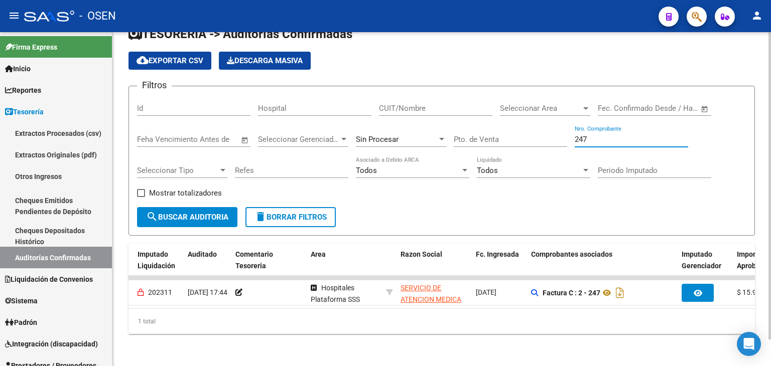
click at [464, 136] on div "Filtros Id Hospital CUIT/Nombre Seleccionar Area Seleccionar Area Fecha inicio …" at bounding box center [441, 150] width 609 height 113
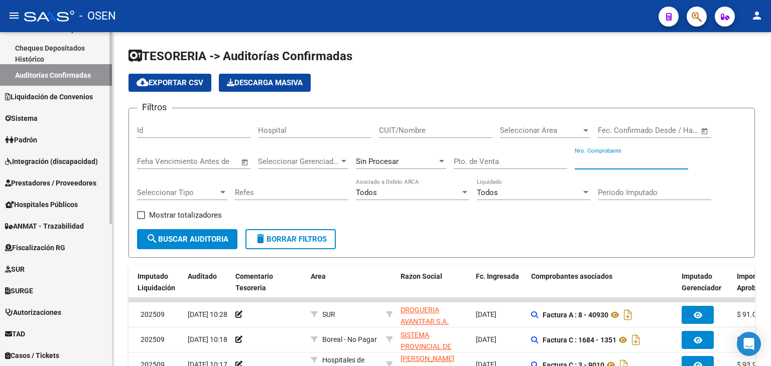
scroll to position [247, 0]
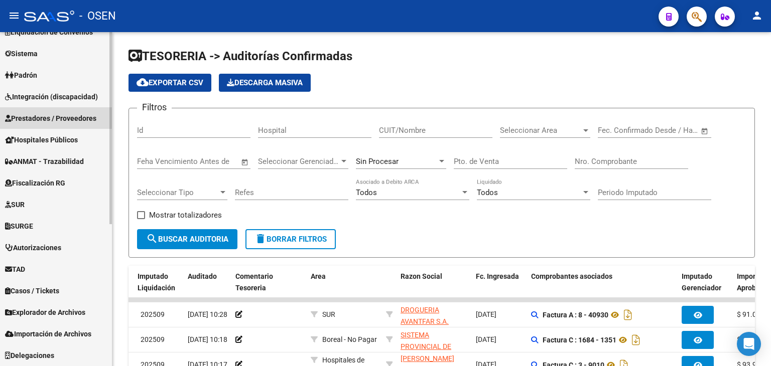
click at [50, 119] on span "Prestadores / Proveedores" at bounding box center [50, 118] width 91 height 11
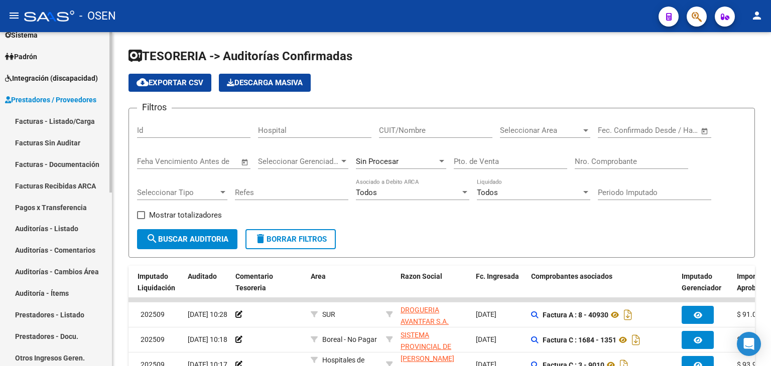
scroll to position [101, 0]
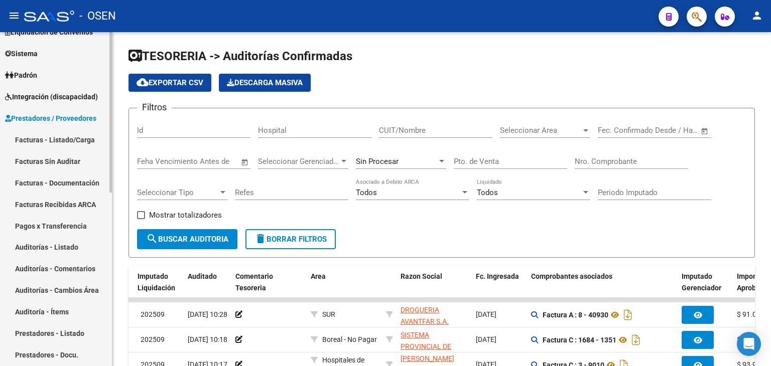
click at [57, 131] on link "Facturas - Listado/Carga" at bounding box center [56, 140] width 112 height 22
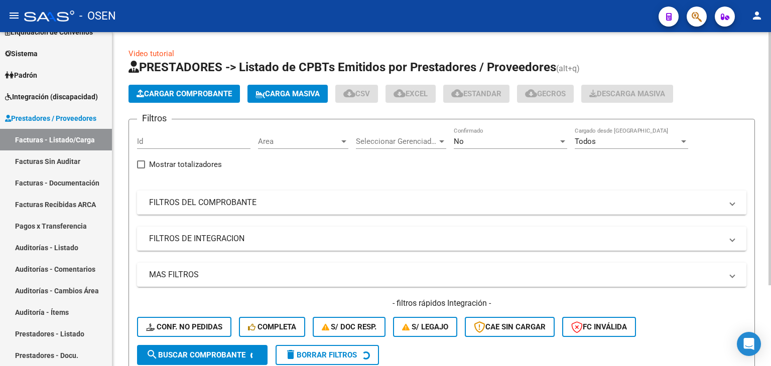
click at [277, 200] on mat-panel-title "FILTROS DEL COMPROBANTE" at bounding box center [435, 202] width 573 height 11
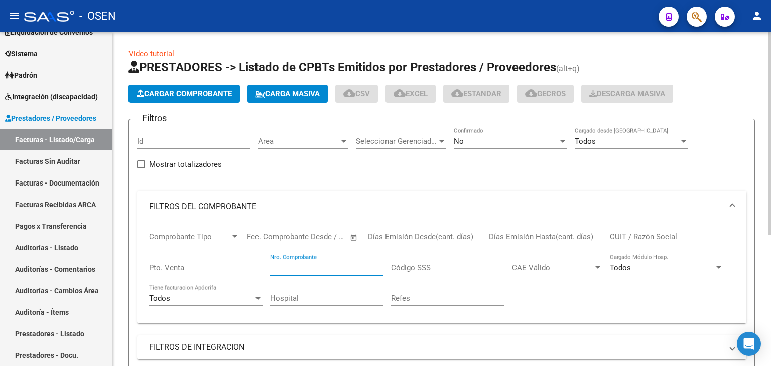
click at [365, 266] on input "Nro. Comprobante" at bounding box center [326, 267] width 113 height 9
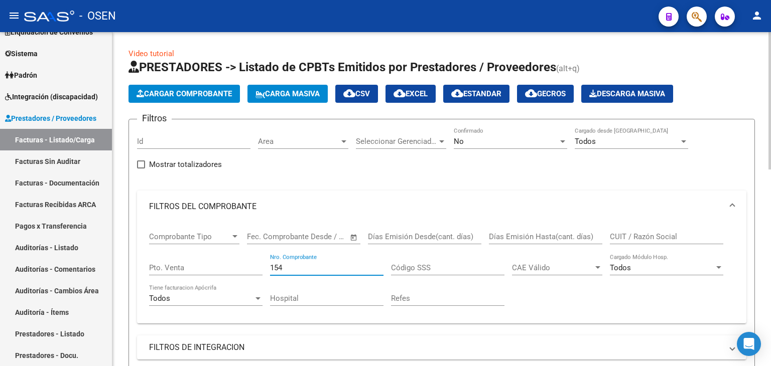
click at [514, 141] on div "No" at bounding box center [506, 141] width 104 height 9
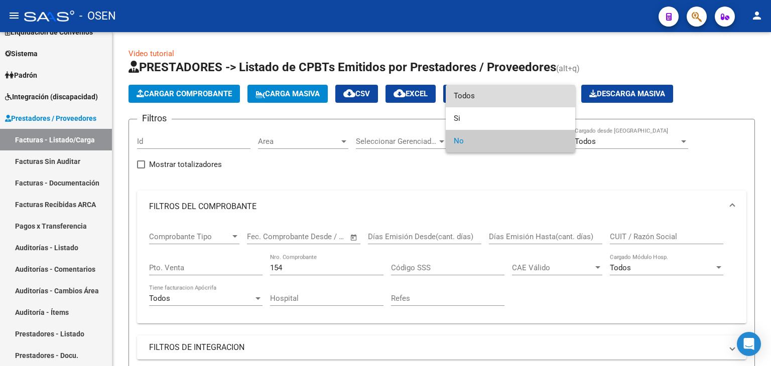
click at [472, 93] on span "Todos" at bounding box center [510, 96] width 113 height 23
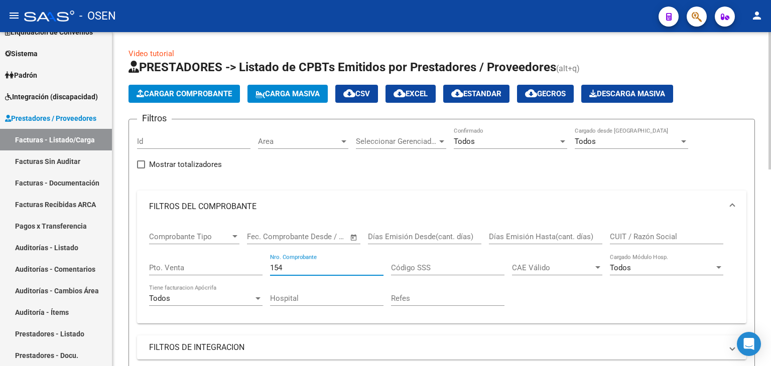
drag, startPoint x: 298, startPoint y: 269, endPoint x: 150, endPoint y: 271, distance: 148.0
click at [150, 271] on div "Comprobante Tipo Comprobante Tipo Fecha inicio – Fecha fin Fec. Comprobante Des…" at bounding box center [441, 269] width 585 height 93
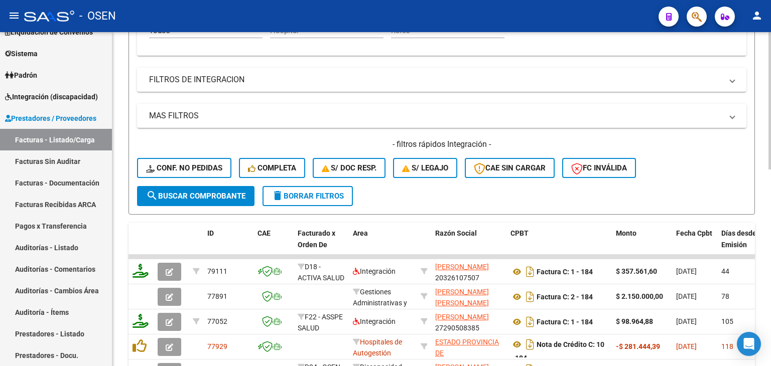
scroll to position [334, 0]
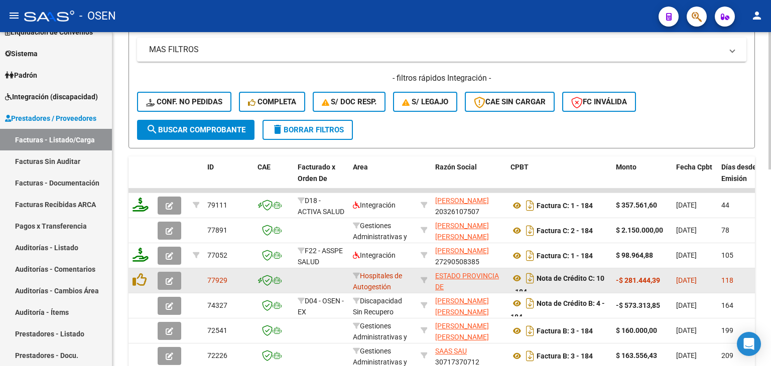
type input "184"
click at [173, 279] on icon "button" at bounding box center [170, 281] width 8 height 8
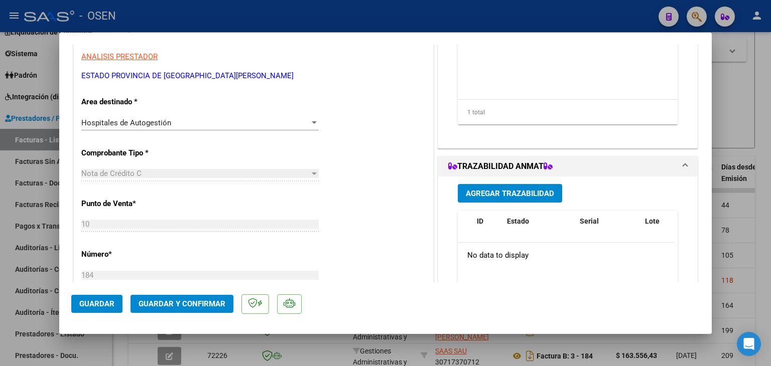
scroll to position [0, 0]
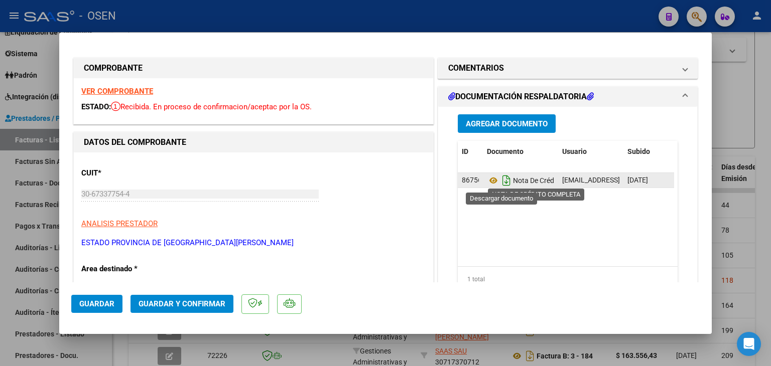
click at [504, 180] on icon "Descargar documento" at bounding box center [506, 181] width 13 height 16
drag, startPoint x: 136, startPoint y: 345, endPoint x: 151, endPoint y: 345, distance: 15.1
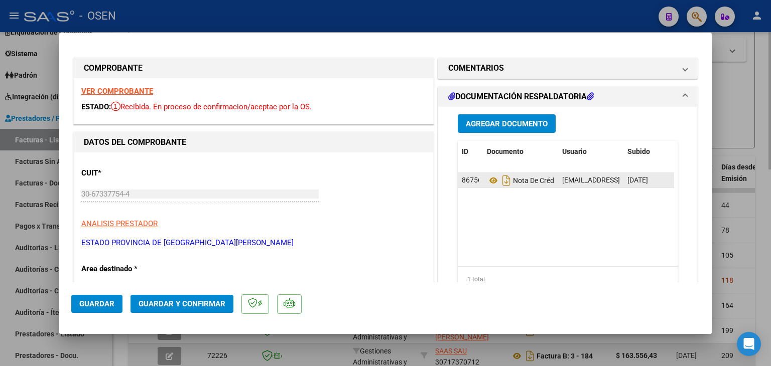
click at [135, 345] on div at bounding box center [385, 183] width 771 height 366
type input "$ 0,00"
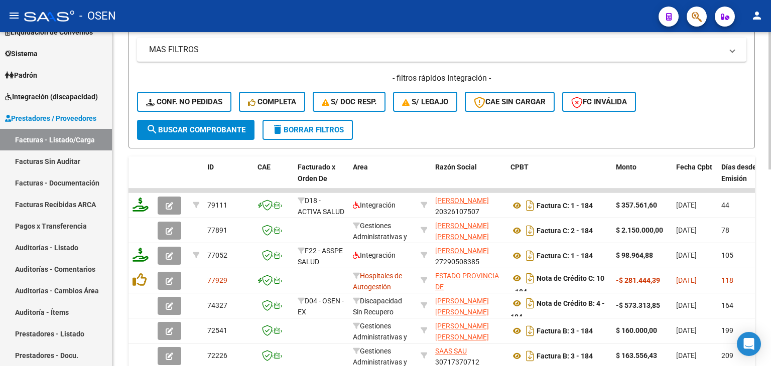
click at [665, 69] on div "MAS FILTROS Todos Con Doc. Respaldatoria Todos Con Trazabilidad Todos Asociado …" at bounding box center [441, 79] width 609 height 82
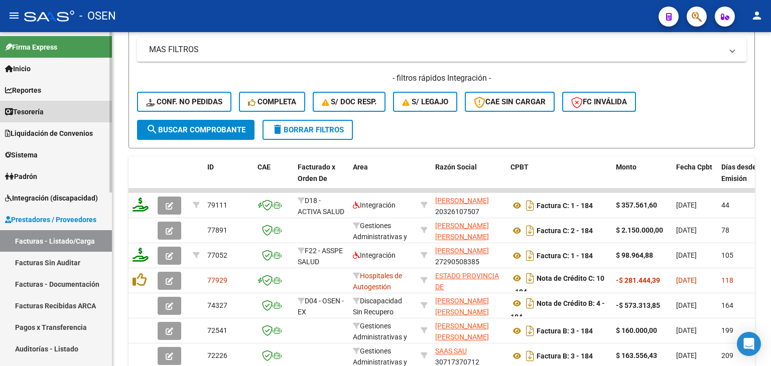
click at [46, 106] on link "Tesorería" at bounding box center [56, 112] width 112 height 22
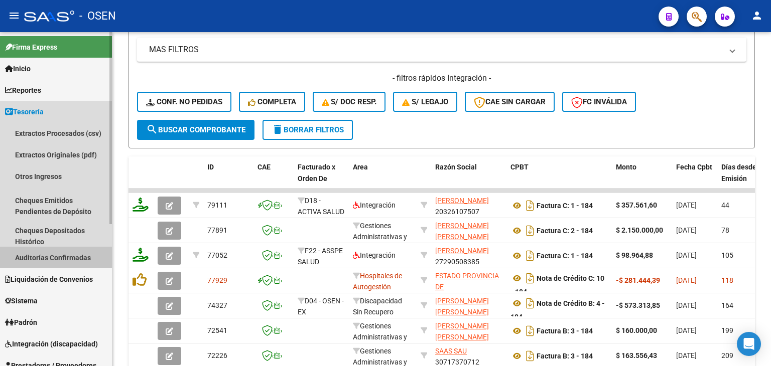
click at [38, 257] on link "Auditorías Confirmadas" at bounding box center [56, 258] width 112 height 22
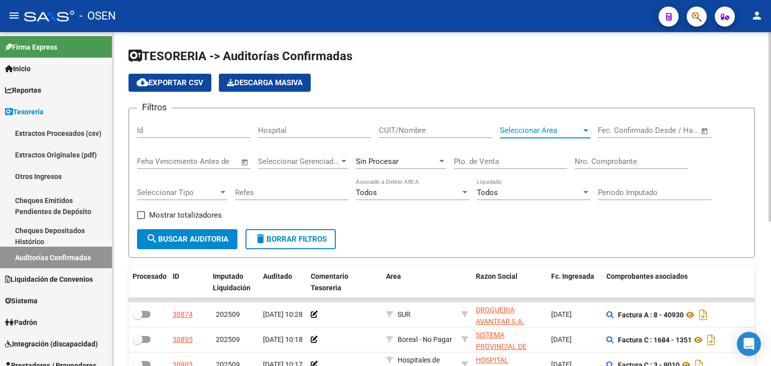
click at [577, 131] on span "Seleccionar Area" at bounding box center [540, 130] width 81 height 9
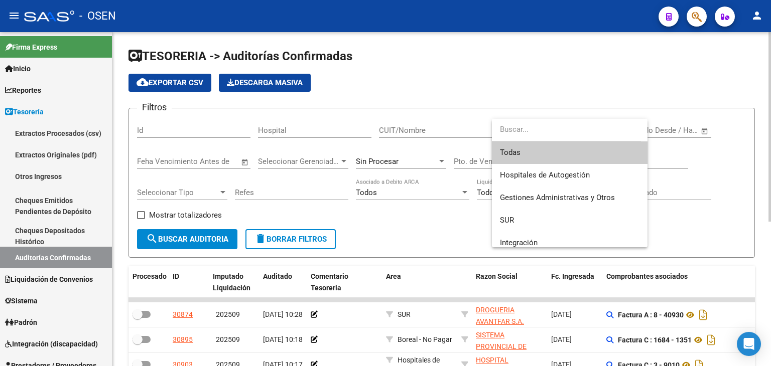
type input "T"
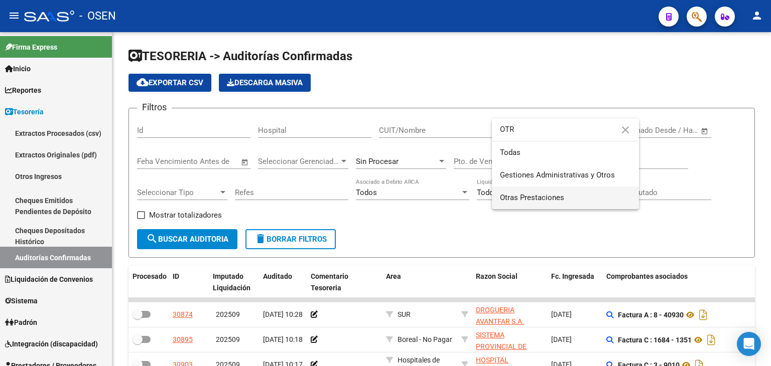
type input "OTR"
click at [562, 203] on span "Otras Prestaciones" at bounding box center [565, 198] width 131 height 23
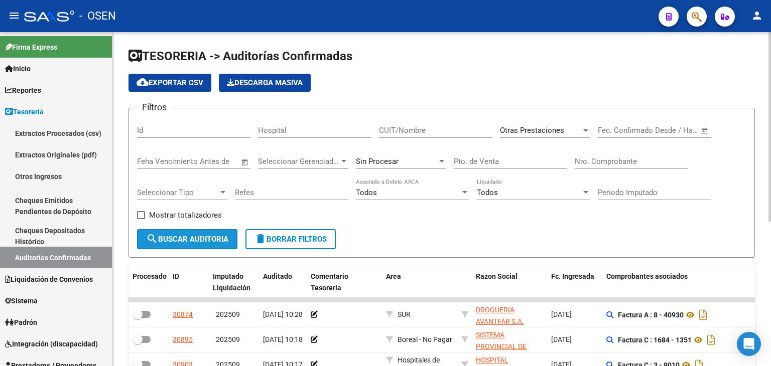
click at [198, 241] on span "search Buscar Auditoria" at bounding box center [187, 239] width 82 height 9
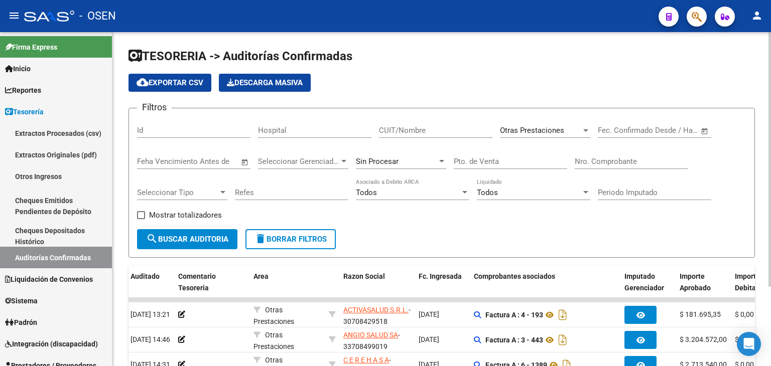
click at [560, 124] on div "Otras Prestaciones Seleccionar Area" at bounding box center [545, 127] width 90 height 22
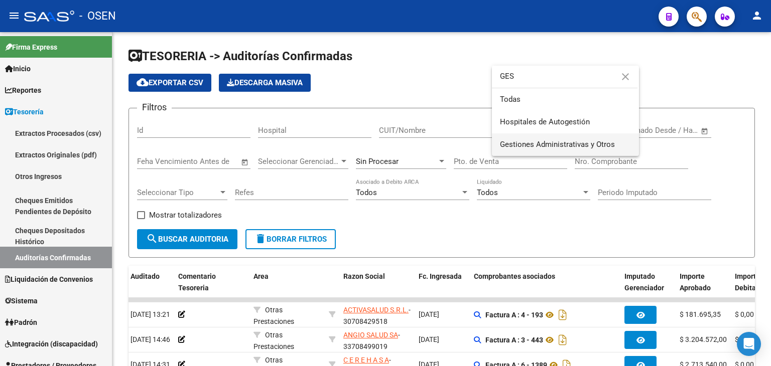
type input "GES"
click at [554, 138] on span "Gestiones Administrativas y Otros" at bounding box center [565, 144] width 131 height 23
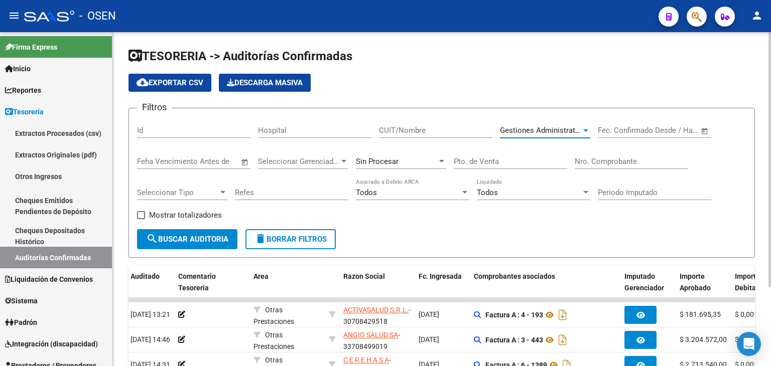
click at [189, 245] on button "search Buscar Auditoria" at bounding box center [187, 239] width 100 height 20
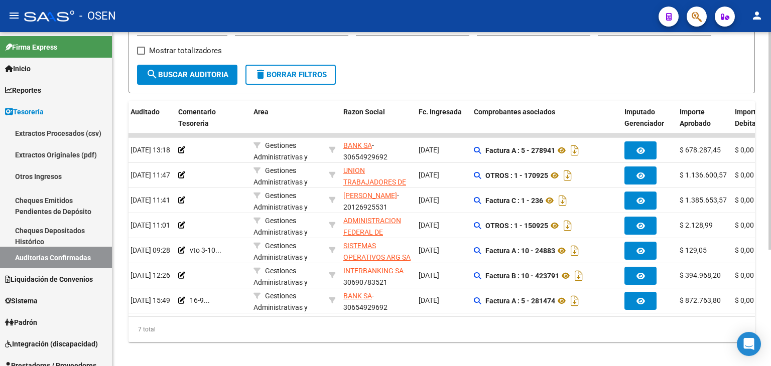
scroll to position [167, 0]
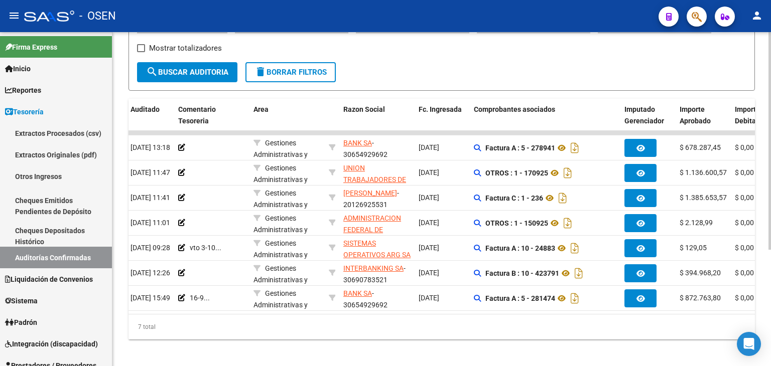
click at [428, 321] on div "7 total" at bounding box center [441, 327] width 626 height 25
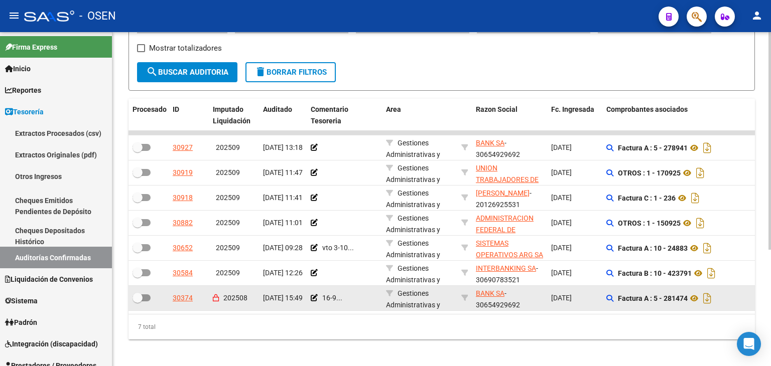
scroll to position [0, 0]
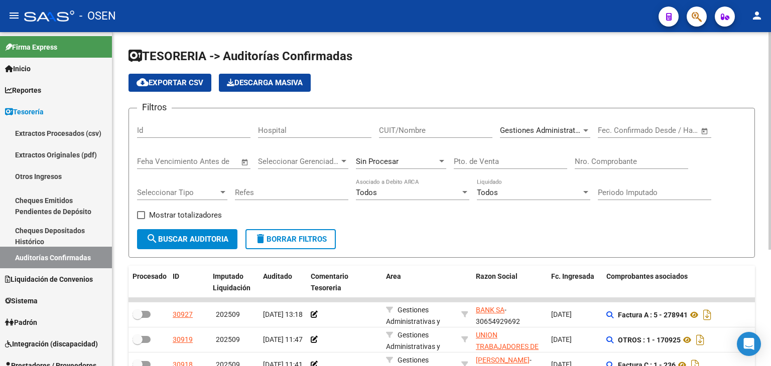
click at [546, 134] on div "Gestiones Administrativas y Otros Seleccionar Area" at bounding box center [545, 127] width 90 height 22
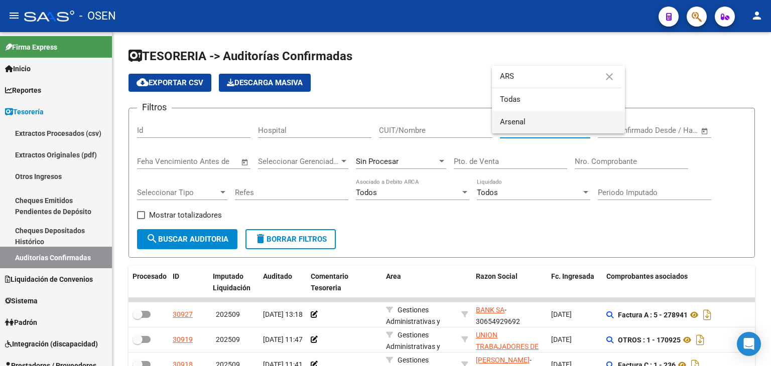
type input "ARS"
click at [532, 123] on span "Arsenal" at bounding box center [558, 122] width 117 height 23
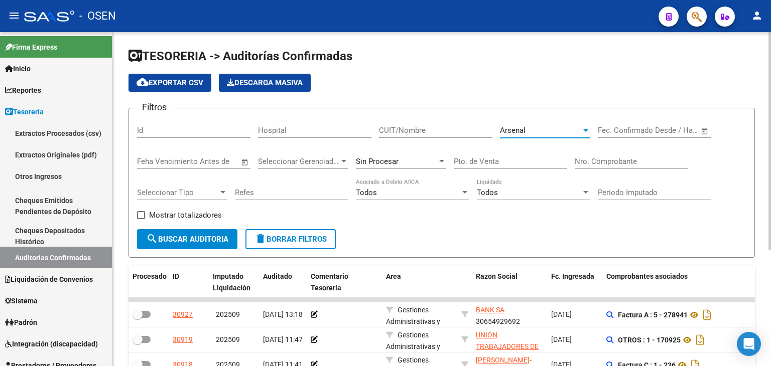
click at [220, 235] on span "search Buscar Auditoria" at bounding box center [187, 239] width 82 height 9
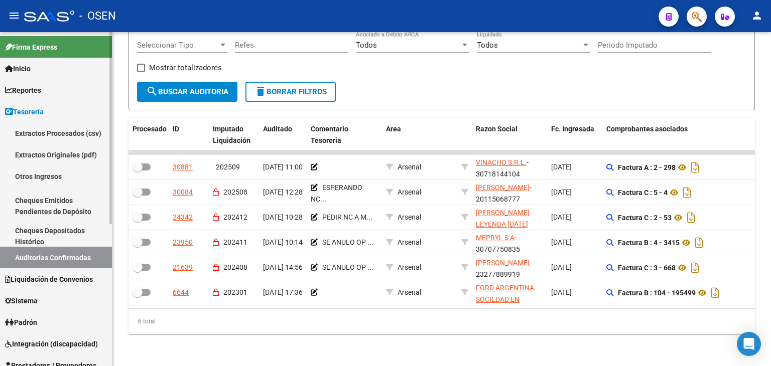
scroll to position [167, 0]
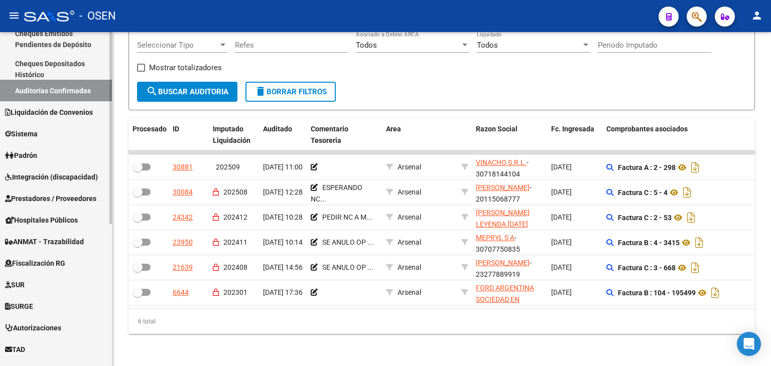
click at [69, 194] on span "Prestadores / Proveedores" at bounding box center [50, 198] width 91 height 11
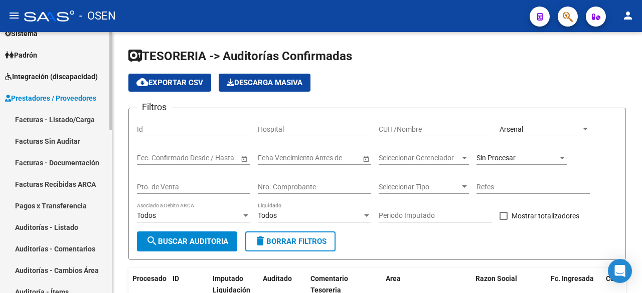
scroll to position [1, 0]
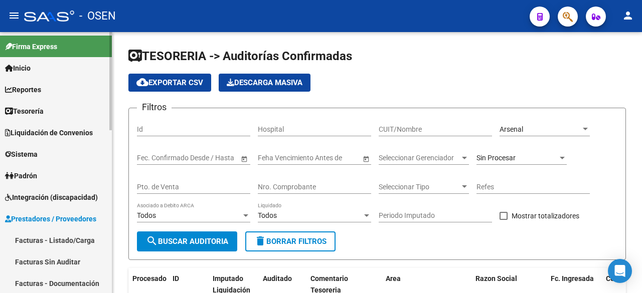
click at [64, 108] on link "Tesorería" at bounding box center [56, 111] width 112 height 22
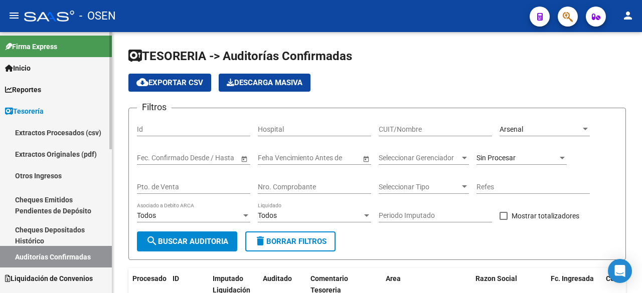
click at [84, 250] on link "Auditorías Confirmadas" at bounding box center [56, 257] width 112 height 22
click at [502, 123] on div "Arsenal Seleccionar Area" at bounding box center [545, 126] width 90 height 20
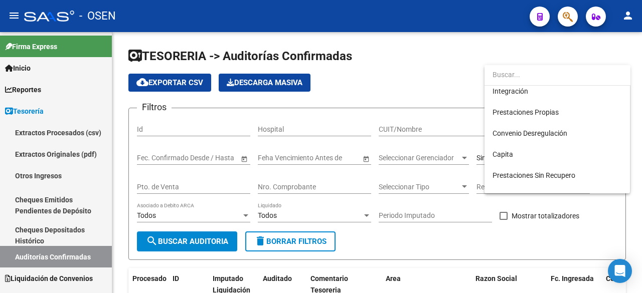
scroll to position [0, 0]
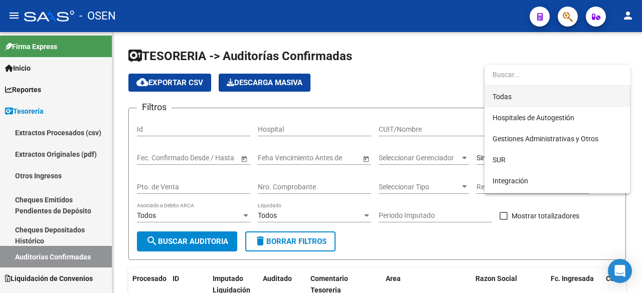
click at [527, 95] on span "Todas" at bounding box center [557, 96] width 129 height 21
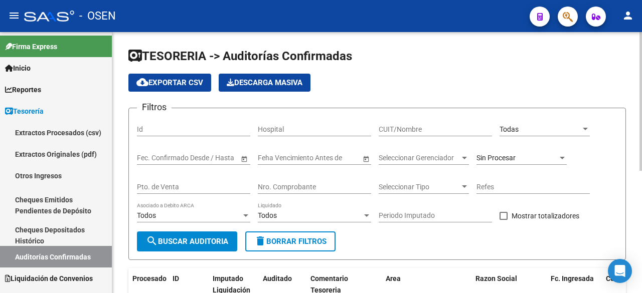
click at [345, 182] on div "Nro. Comprobante" at bounding box center [314, 184] width 113 height 20
type input "26045"
click at [137, 232] on button "search Buscar Auditoria" at bounding box center [187, 242] width 100 height 20
click at [506, 153] on div "Sin Procesar" at bounding box center [522, 155] width 90 height 20
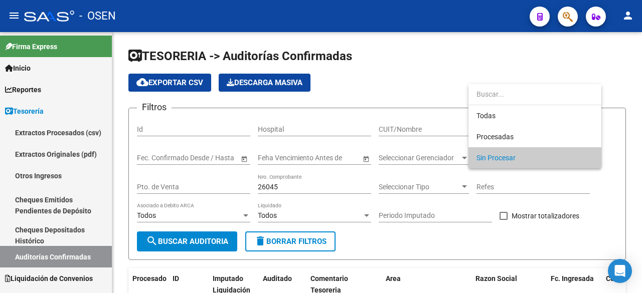
click at [360, 74] on div at bounding box center [321, 146] width 642 height 293
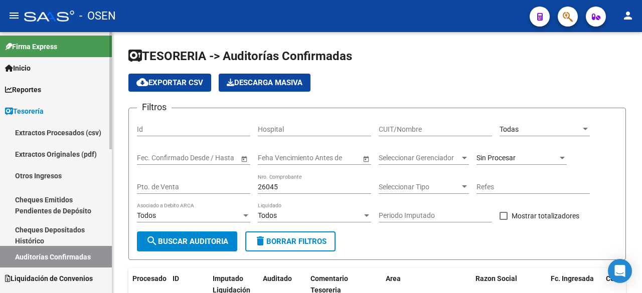
scroll to position [168, 0]
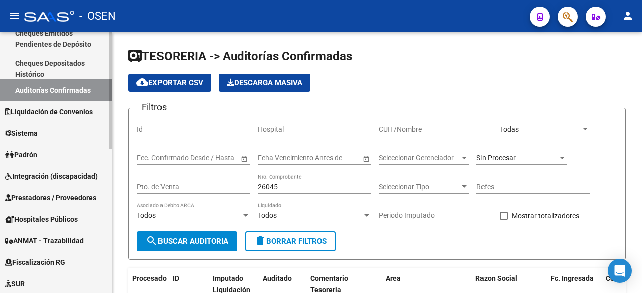
click at [69, 202] on span "Prestadores / Proveedores" at bounding box center [50, 198] width 91 height 11
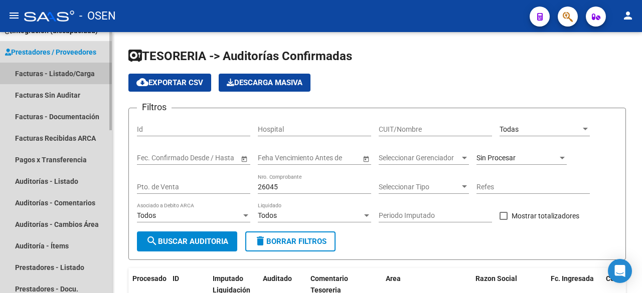
click at [86, 68] on link "Facturas - Listado/Carga" at bounding box center [56, 74] width 112 height 22
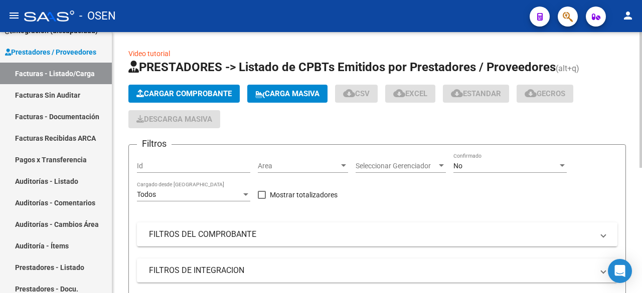
click at [245, 221] on div "Filtros Id Area Area Seleccionar Gerenciador Seleccionar Gerenciador No Confirm…" at bounding box center [377, 279] width 481 height 252
click at [248, 228] on mat-expansion-panel-header "FILTROS DEL COMPROBANTE" at bounding box center [377, 235] width 481 height 24
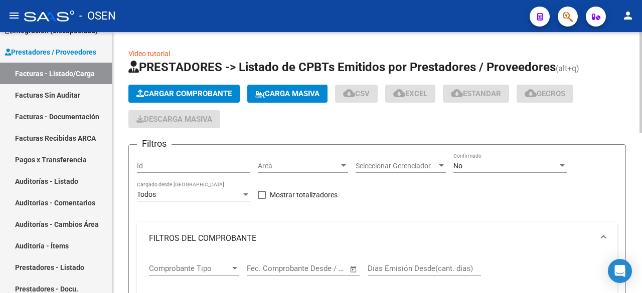
scroll to position [167, 0]
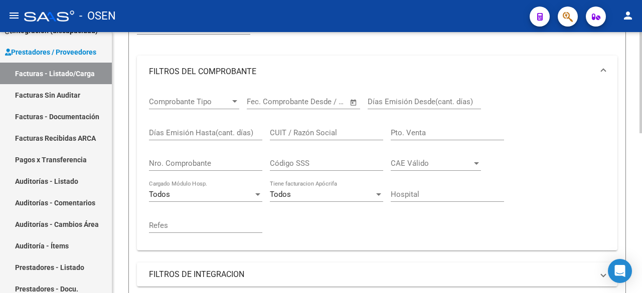
drag, startPoint x: 219, startPoint y: 164, endPoint x: 214, endPoint y: 155, distance: 10.8
click at [217, 161] on input "Nro. Comprobante" at bounding box center [205, 163] width 113 height 9
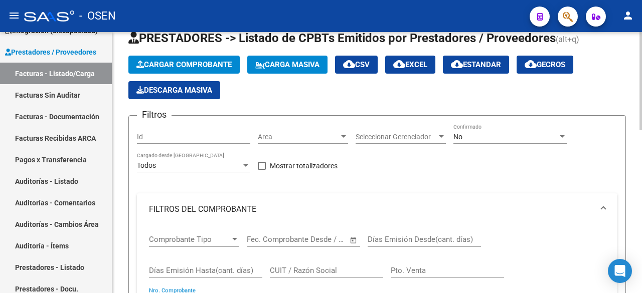
scroll to position [0, 0]
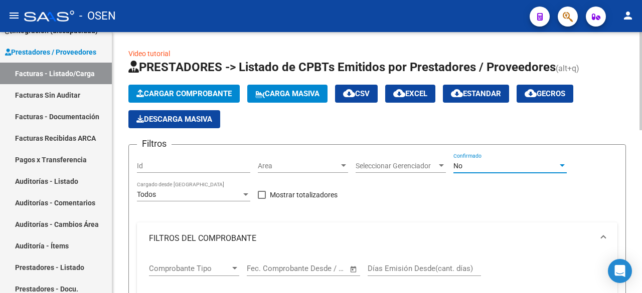
click at [495, 163] on div "No" at bounding box center [506, 166] width 104 height 9
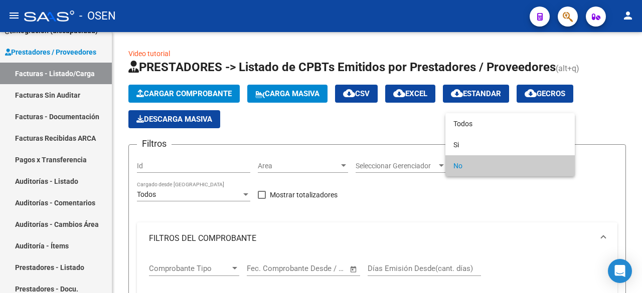
click at [515, 110] on div at bounding box center [321, 146] width 642 height 293
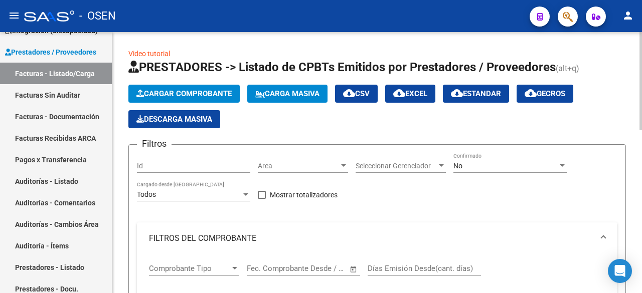
click at [495, 157] on div "No Confirmado" at bounding box center [510, 163] width 113 height 20
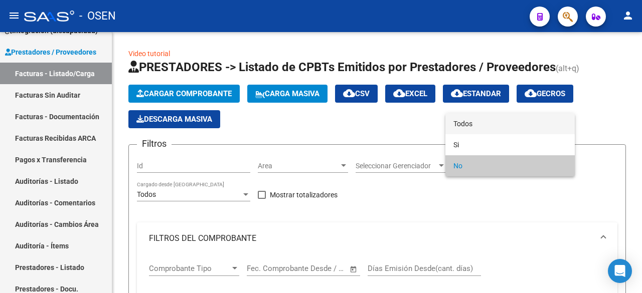
click at [496, 119] on span "Todos" at bounding box center [510, 123] width 113 height 21
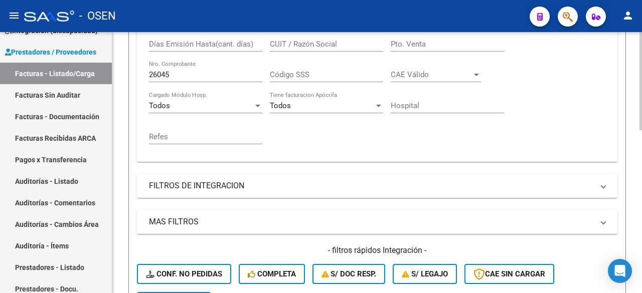
scroll to position [335, 0]
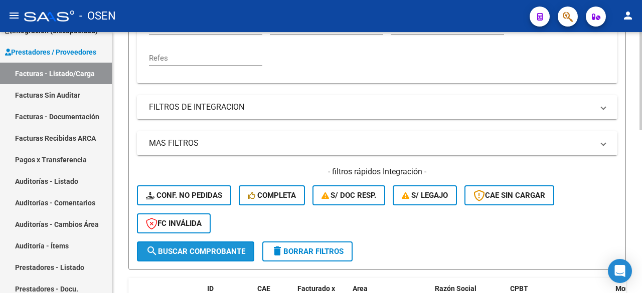
click at [227, 254] on span "search Buscar Comprobante" at bounding box center [195, 251] width 99 height 9
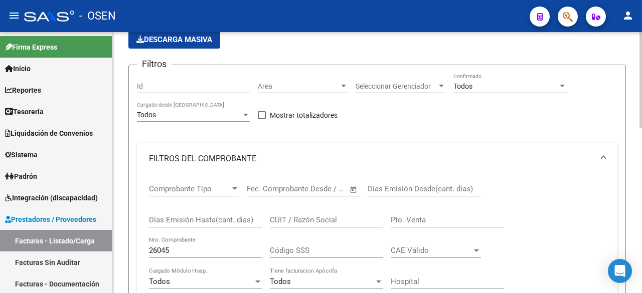
scroll to position [77, 0]
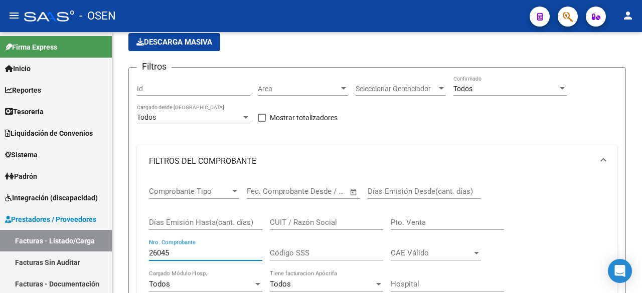
drag, startPoint x: 200, startPoint y: 255, endPoint x: -65, endPoint y: 249, distance: 264.9
click at [0, 249] on html "menu - OSEN person Firma Express Inicio Calendario SSS Instructivos Contacto OS…" at bounding box center [321, 146] width 642 height 293
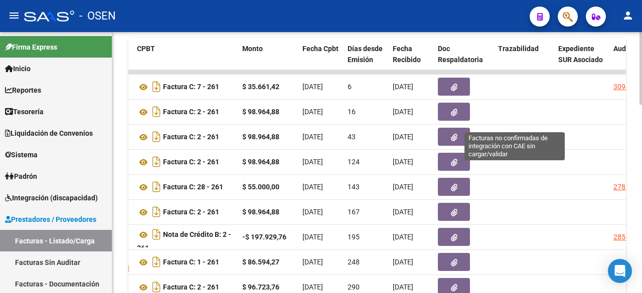
scroll to position [579, 0]
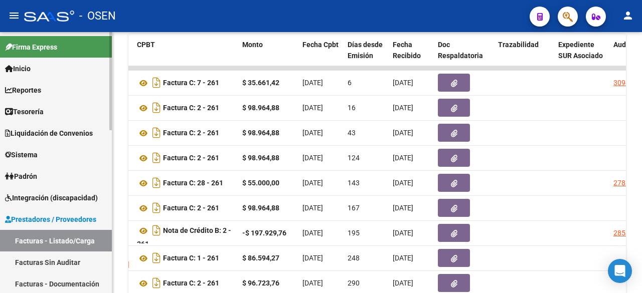
type input "261"
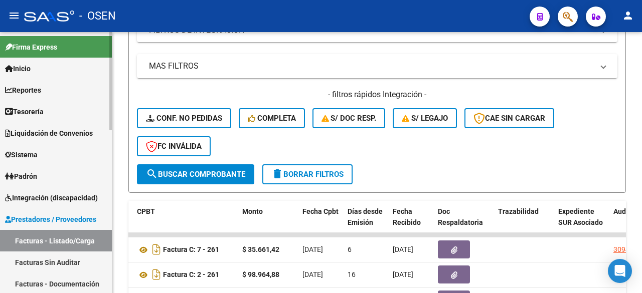
click at [60, 116] on link "Tesorería" at bounding box center [56, 112] width 112 height 22
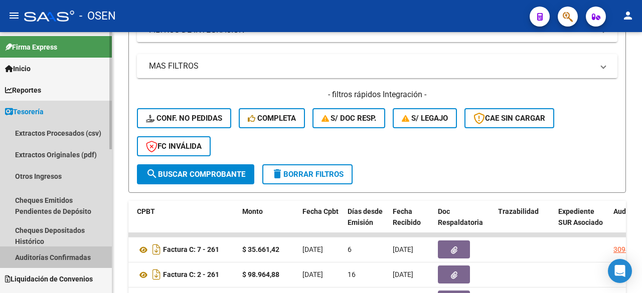
click at [59, 251] on link "Auditorías Confirmadas" at bounding box center [56, 258] width 112 height 22
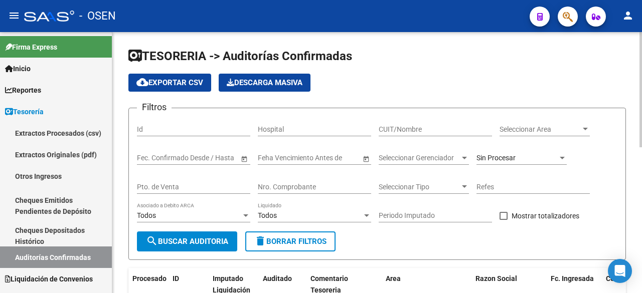
click at [569, 123] on div "Seleccionar Area Seleccionar Area" at bounding box center [545, 126] width 90 height 20
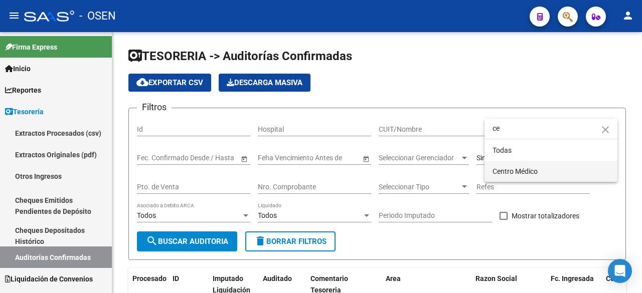
type input "ce"
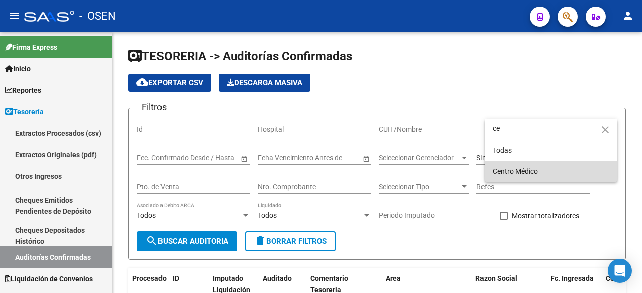
click at [526, 161] on span "Centro Médico" at bounding box center [551, 171] width 117 height 21
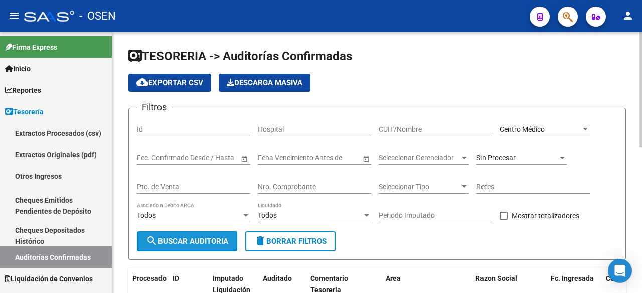
click at [199, 241] on span "search Buscar Auditoria" at bounding box center [187, 241] width 82 height 9
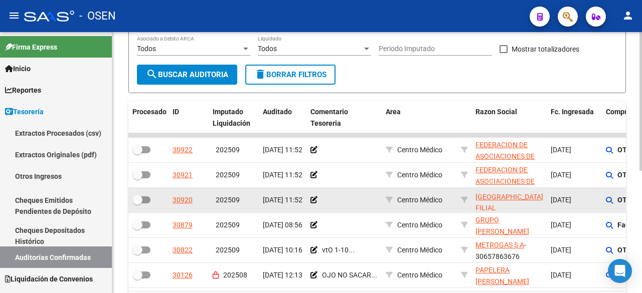
scroll to position [48, 0]
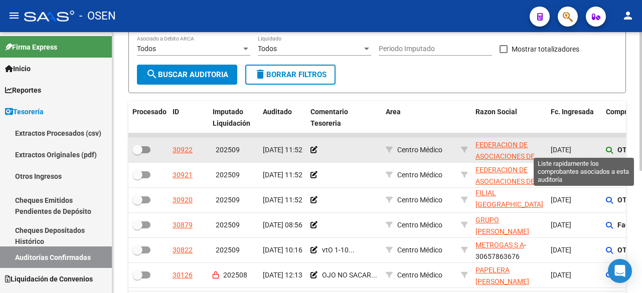
click at [606, 153] on icon at bounding box center [609, 150] width 7 height 7
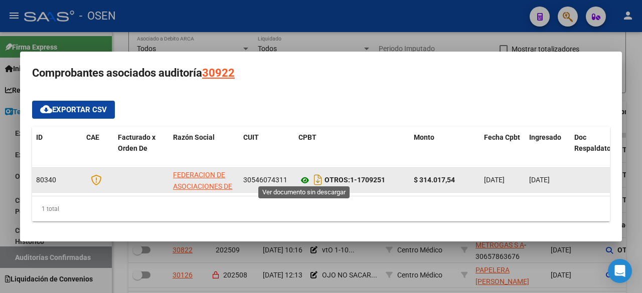
click at [299, 175] on icon at bounding box center [304, 181] width 13 height 12
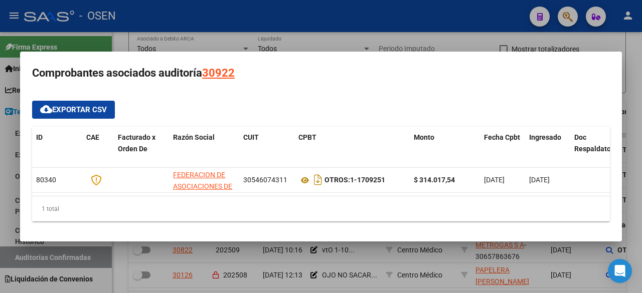
click at [367, 110] on div "cloud_download Exportar CSV ID CAE Facturado x Orden De Razón Social CUIT CPBT …" at bounding box center [321, 161] width 578 height 121
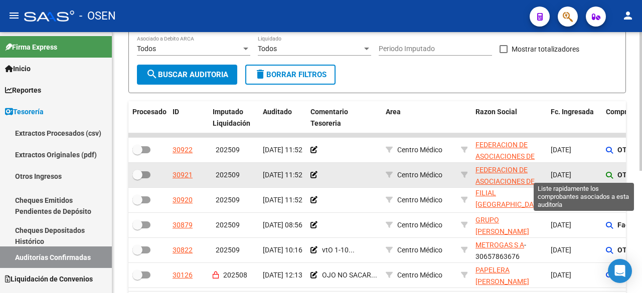
click at [608, 177] on icon at bounding box center [609, 175] width 7 height 7
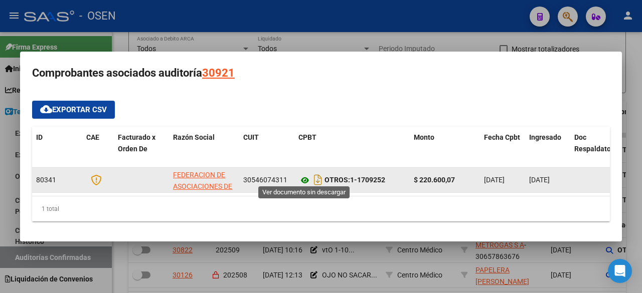
click at [304, 175] on icon at bounding box center [304, 181] width 13 height 12
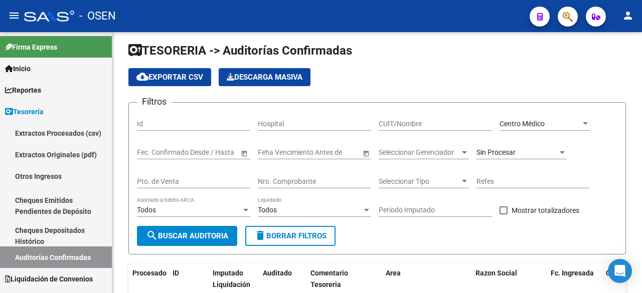
scroll to position [0, 0]
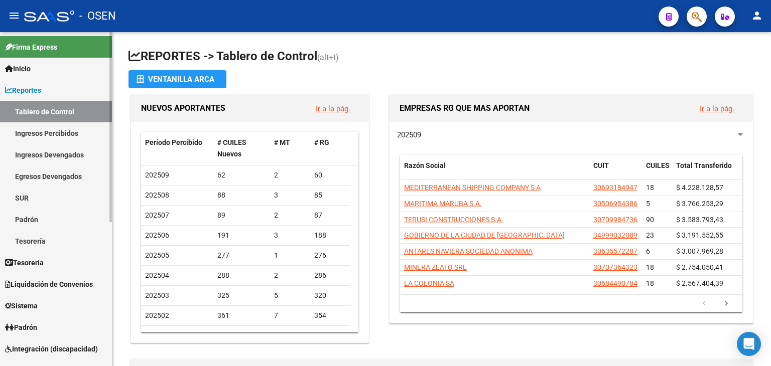
click at [38, 95] on span "Reportes" at bounding box center [23, 90] width 36 height 11
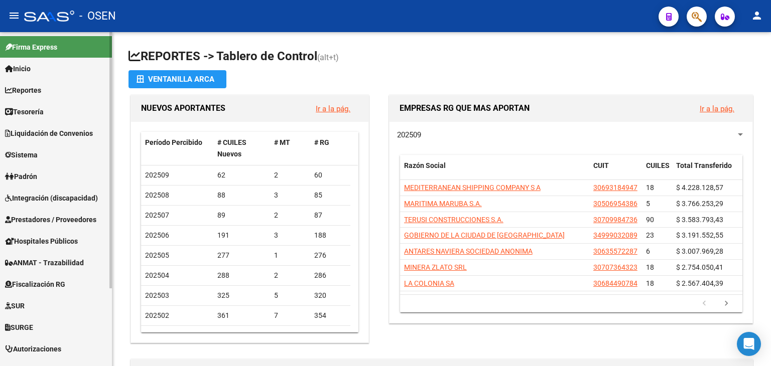
click at [37, 117] on link "Tesorería" at bounding box center [56, 112] width 112 height 22
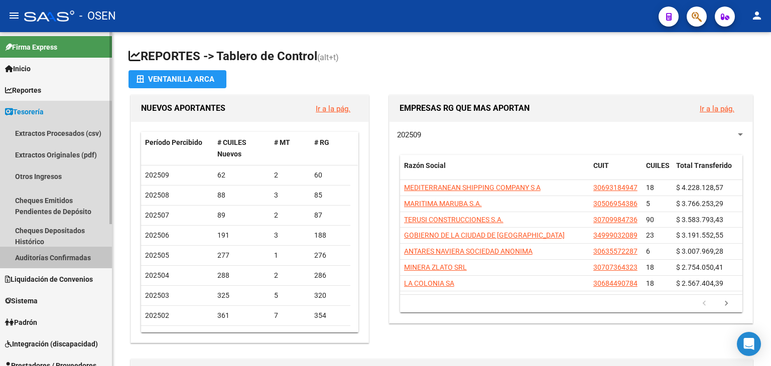
click at [48, 263] on link "Auditorías Confirmadas" at bounding box center [56, 258] width 112 height 22
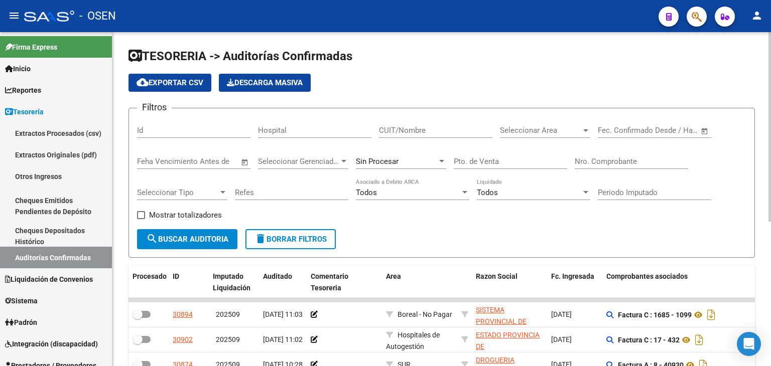
click at [464, 122] on div "CUIT/Nombre" at bounding box center [435, 127] width 113 height 22
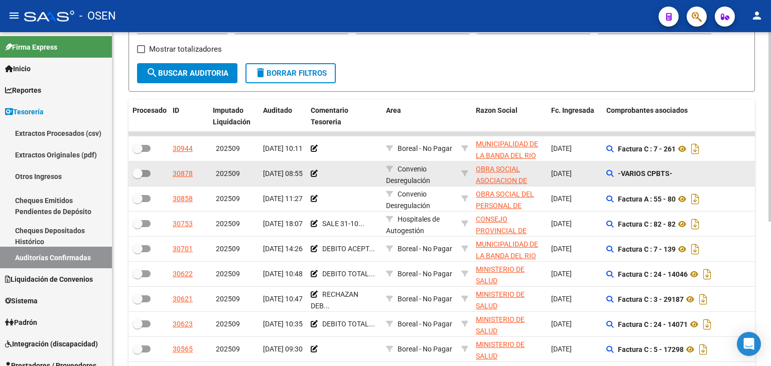
scroll to position [167, 0]
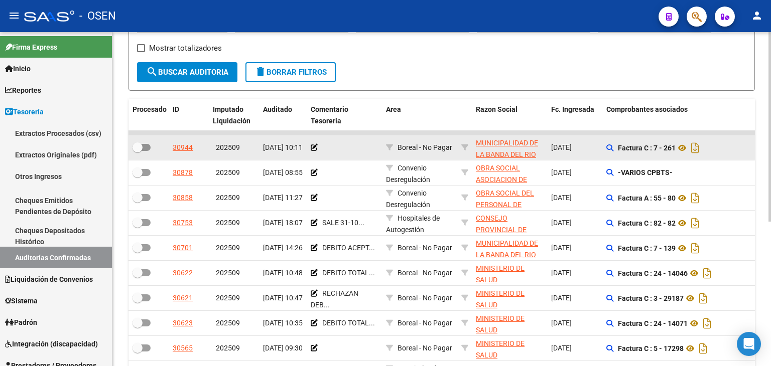
type input "rio"
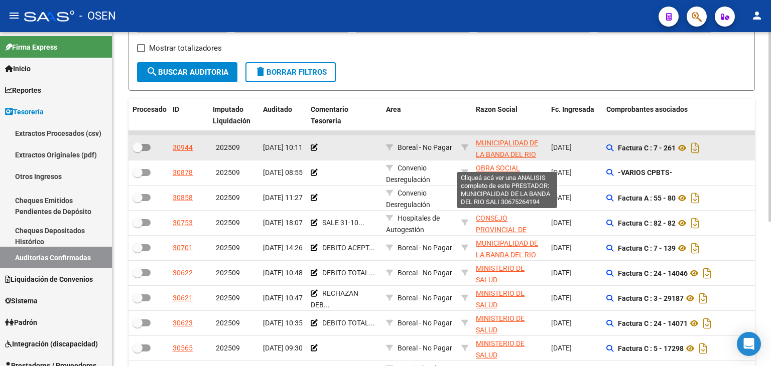
click at [513, 139] on span "MUNICIPALIDAD DE LA BANDA DEL RIO SALI" at bounding box center [507, 154] width 62 height 31
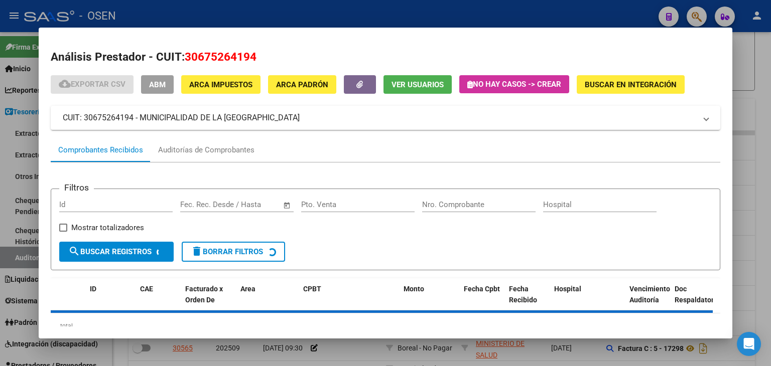
click at [154, 80] on span "ABM" at bounding box center [157, 84] width 17 height 9
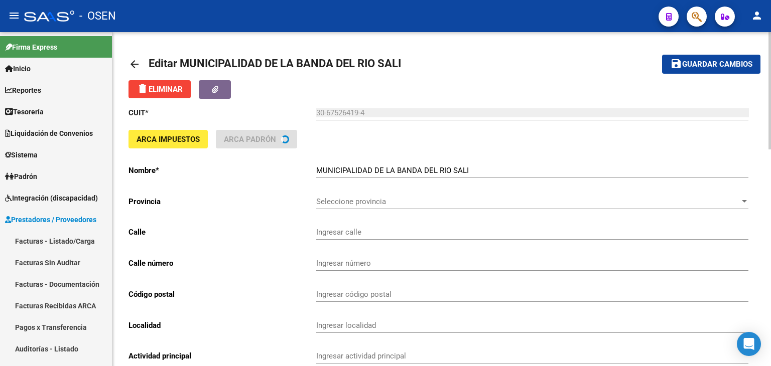
type input "SAN MARTIN"
type input "378"
type input "4109"
type input "BAND.D.RIO SALI"
type input "841100"
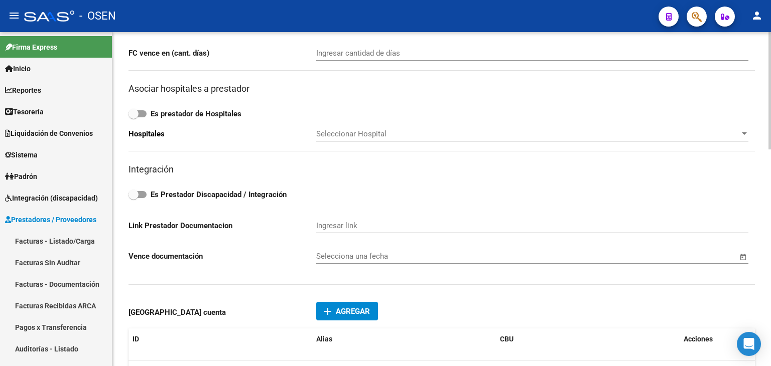
scroll to position [502, 0]
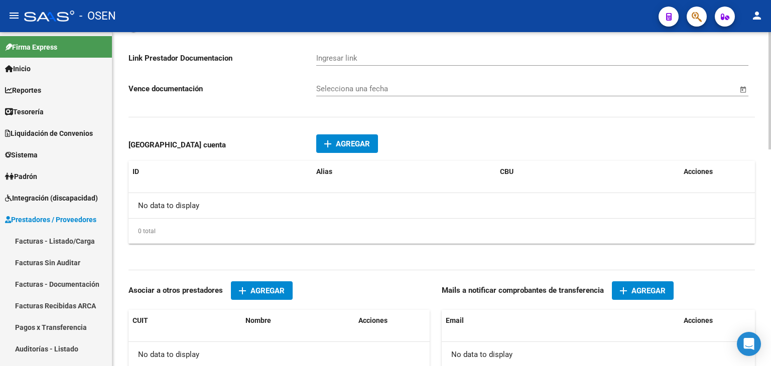
click at [642, 286] on span "add Agregar" at bounding box center [643, 290] width 46 height 9
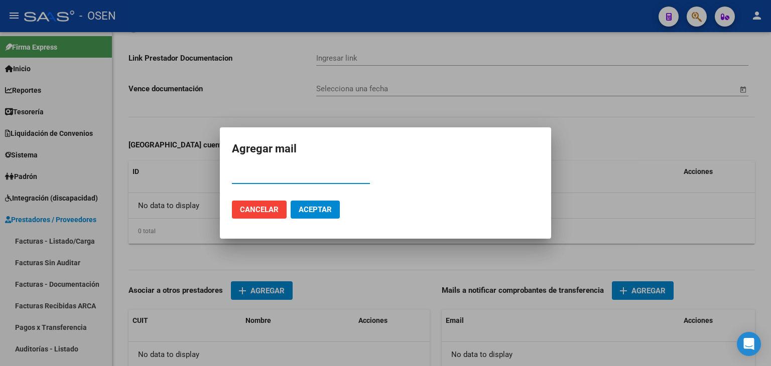
click at [315, 179] on input "Email" at bounding box center [301, 176] width 138 height 9
paste input "secretariadesaludrecostosbrs@gmail.com"
click at [234, 176] on input "secretariadesaludrecostosbrs@gmail.com" at bounding box center [301, 176] width 138 height 9
click at [352, 185] on div "ssecretariadesaludrecostosbrs@gmail.com Email" at bounding box center [301, 181] width 138 height 25
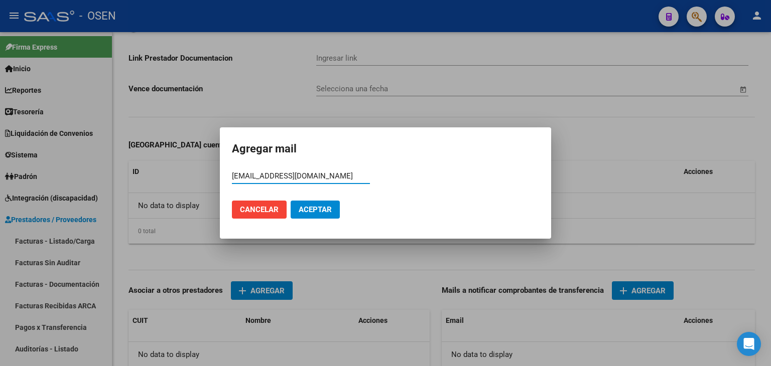
scroll to position [0, 0]
click at [350, 180] on input "ssecretariadesaludrecostosbrs@gmail.com" at bounding box center [301, 176] width 138 height 9
click at [241, 175] on input "ssecretariadesaludrecostosbrs@gmail.com" at bounding box center [301, 176] width 138 height 9
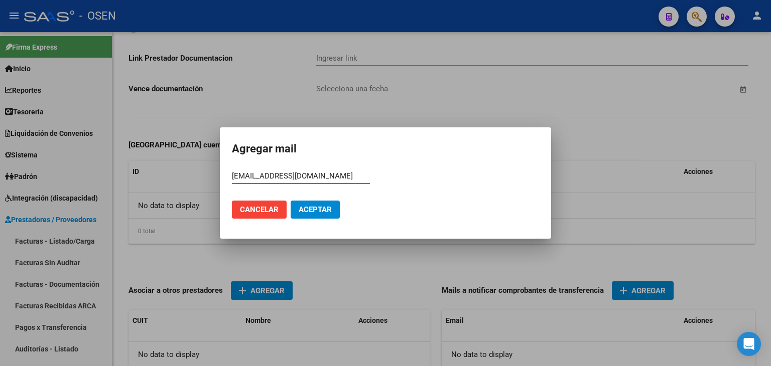
type input "secretariadesaludrecostosbrs@gmail.com"
click at [325, 212] on span "Aceptar" at bounding box center [314, 209] width 33 height 9
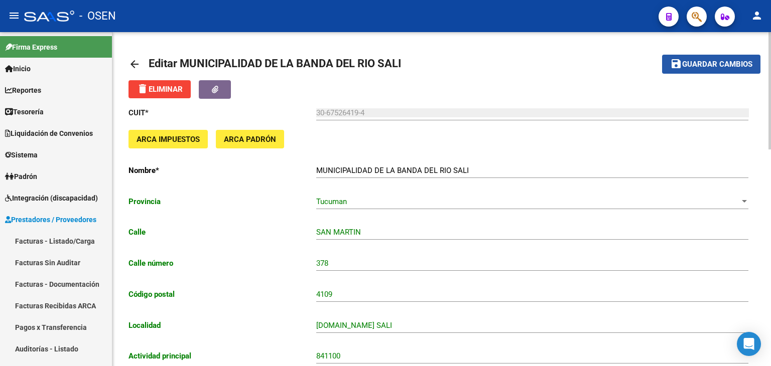
click at [734, 58] on button "save Guardar cambios" at bounding box center [711, 64] width 98 height 19
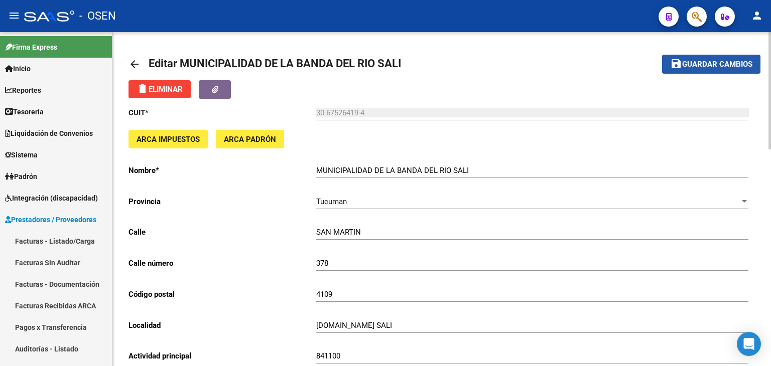
click at [734, 58] on button "save Guardar cambios" at bounding box center [711, 64] width 98 height 19
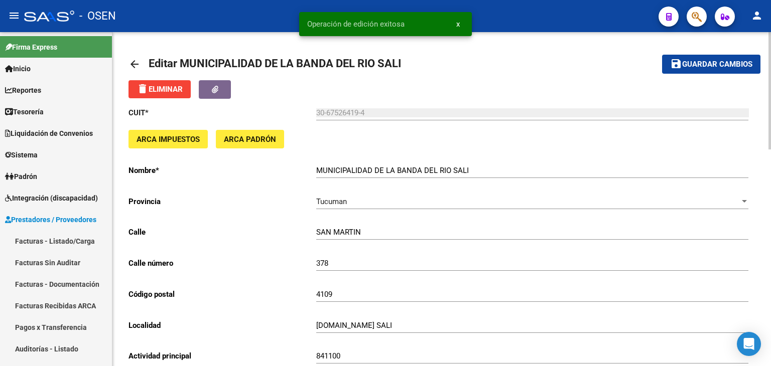
click at [132, 67] on mat-icon "arrow_back" at bounding box center [134, 64] width 12 height 12
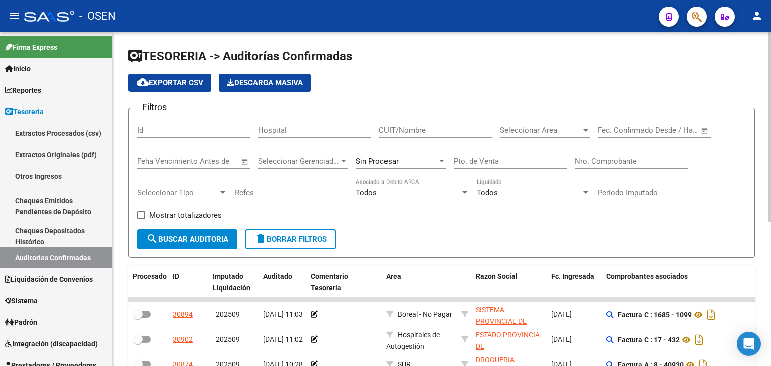
click at [579, 155] on div "Nro. Comprobante" at bounding box center [630, 158] width 113 height 22
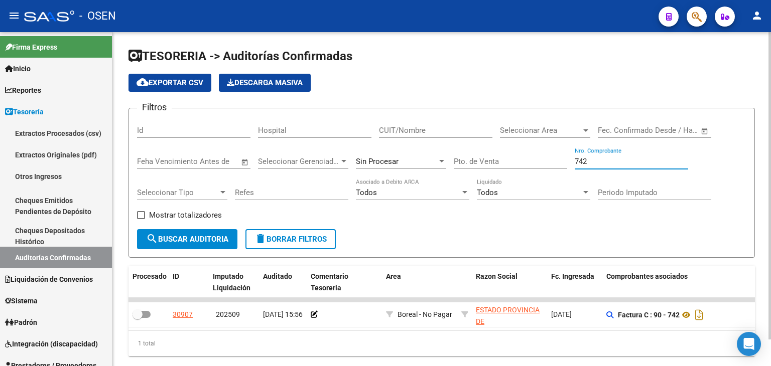
type input "742"
drag, startPoint x: 411, startPoint y: 338, endPoint x: 407, endPoint y: 331, distance: 7.9
click at [442, 337] on div "Procesado ID Imputado Liquidación Auditado Comentario Tesoreria Area Razon Soci…" at bounding box center [441, 311] width 626 height 90
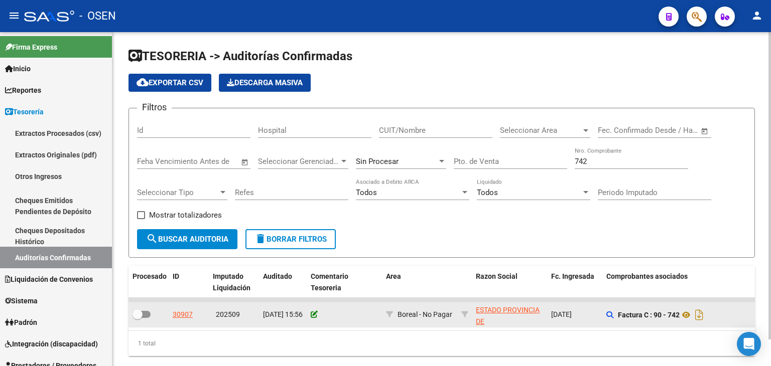
click at [315, 317] on icon at bounding box center [314, 314] width 7 height 7
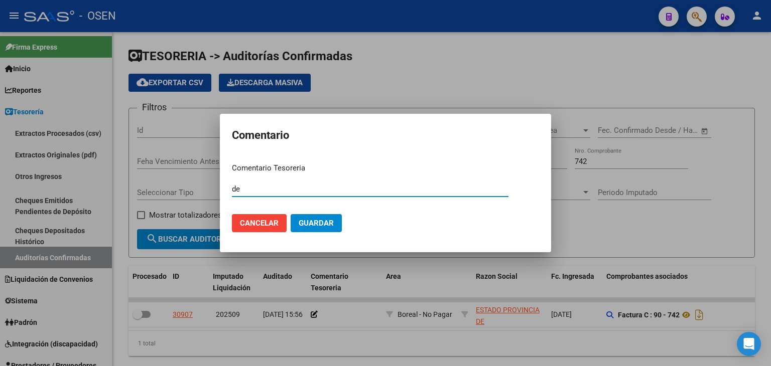
type input "d"
type input "DEBITO ACEPTADO $ 9388.63 NC 55"
click at [290, 214] on button "Guardar" at bounding box center [315, 223] width 51 height 18
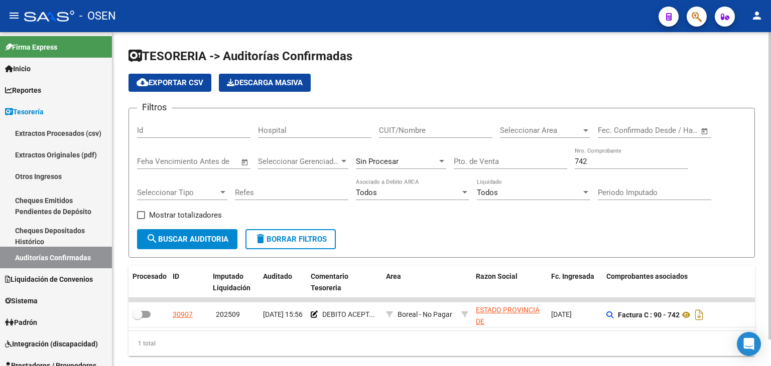
drag, startPoint x: 613, startPoint y: 155, endPoint x: 592, endPoint y: 160, distance: 21.1
click at [584, 160] on div "742 Nro. Comprobante" at bounding box center [630, 158] width 113 height 22
drag, startPoint x: 597, startPoint y: 160, endPoint x: 506, endPoint y: 161, distance: 91.3
click at [506, 161] on div "Filtros Id Hospital CUIT/Nombre Seleccionar Area Seleccionar Area Fecha inicio …" at bounding box center [441, 172] width 609 height 113
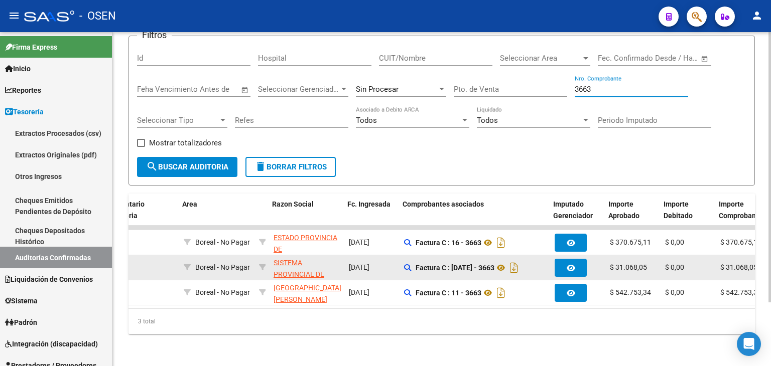
scroll to position [0, 238]
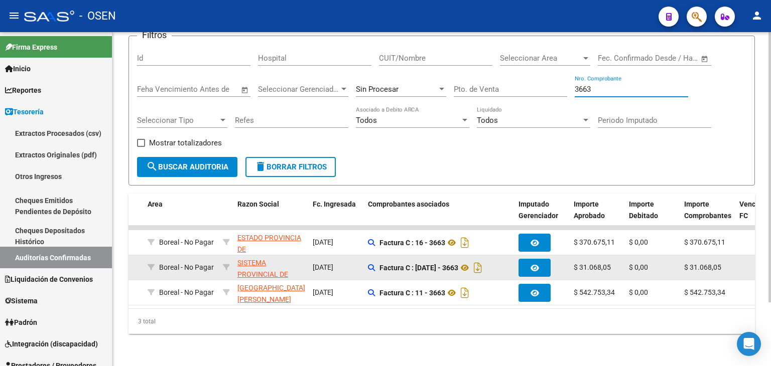
type input "3663"
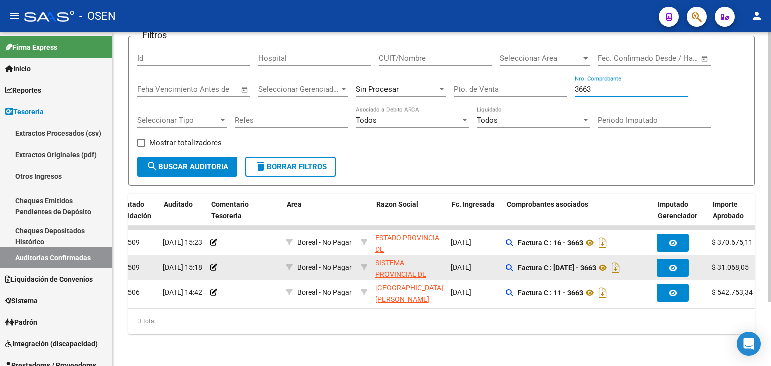
scroll to position [0, 99]
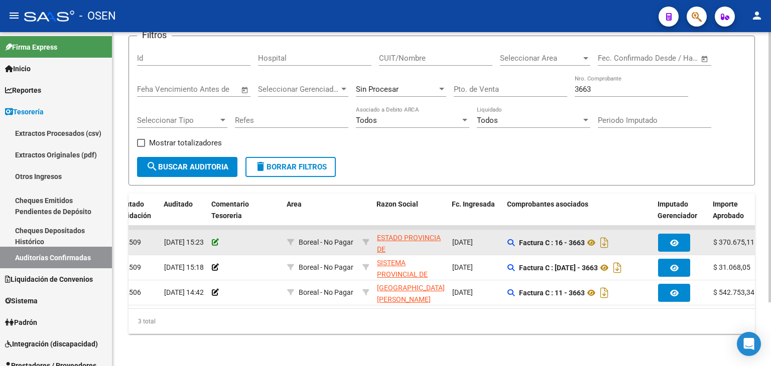
click at [217, 239] on icon at bounding box center [215, 242] width 7 height 7
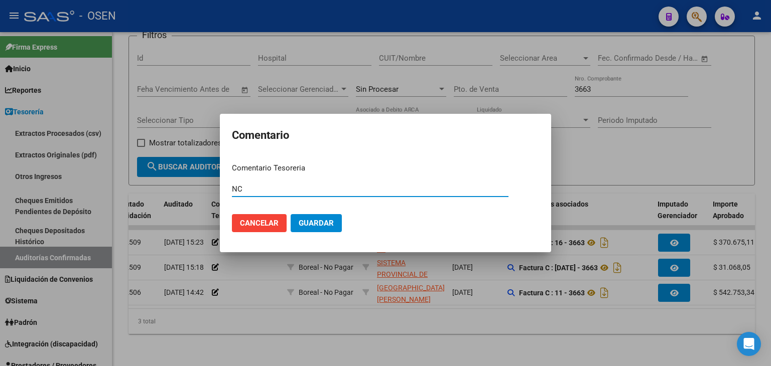
click at [346, 194] on div "NC Ingresar el comentario" at bounding box center [370, 189] width 276 height 15
click at [345, 189] on input "NC" at bounding box center [370, 189] width 276 height 9
click at [233, 191] on input "NC 249" at bounding box center [370, 189] width 276 height 9
type input "DEBITO TOTAL NC 249"
click at [290, 214] on button "Guardar" at bounding box center [315, 223] width 51 height 18
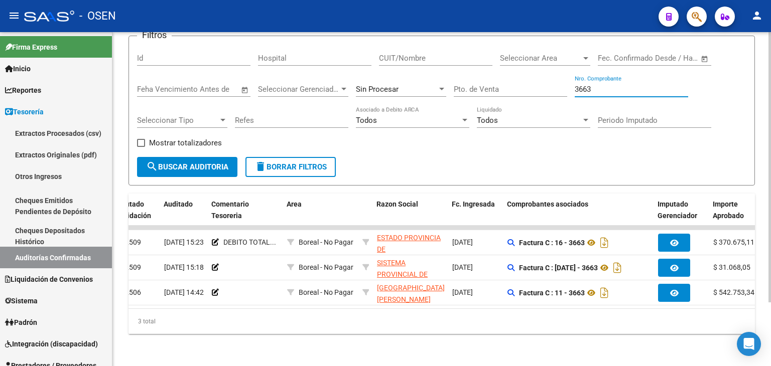
click at [668, 85] on input "3663" at bounding box center [630, 89] width 113 height 9
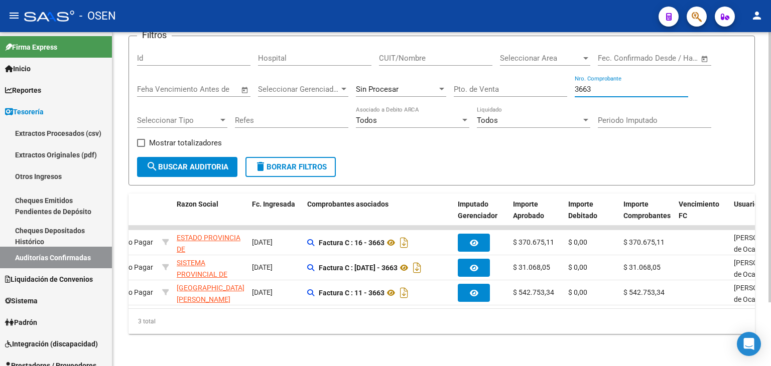
scroll to position [0, 0]
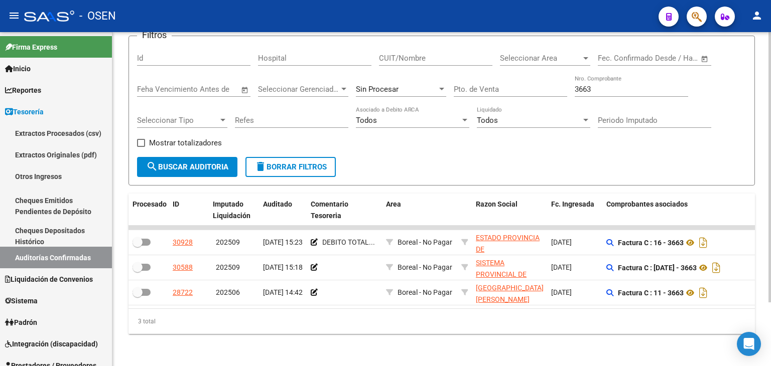
click at [664, 116] on input "Periodo Imputado" at bounding box center [653, 120] width 113 height 9
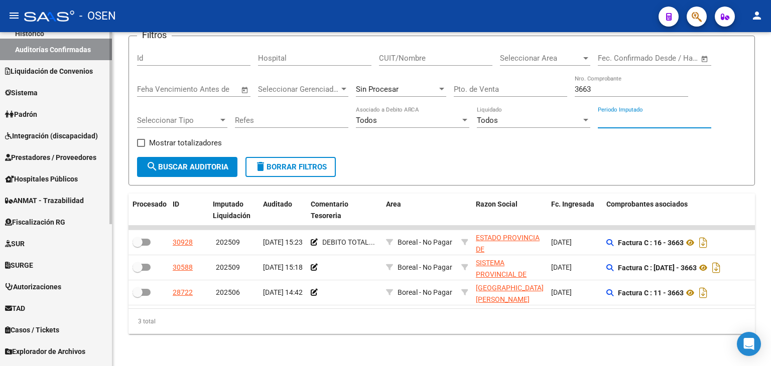
scroll to position [247, 0]
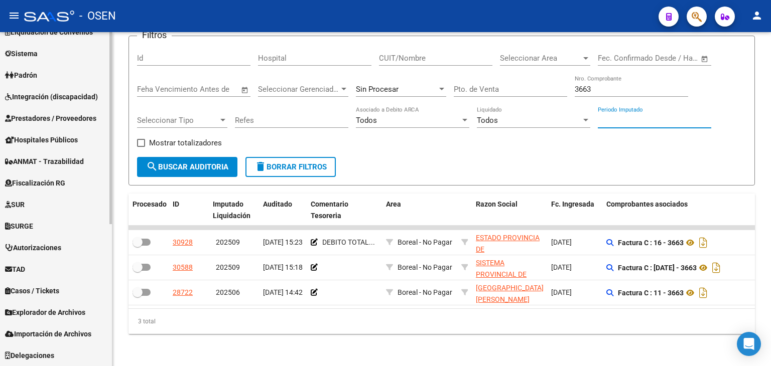
click at [58, 124] on link "Prestadores / Proveedores" at bounding box center [56, 118] width 112 height 22
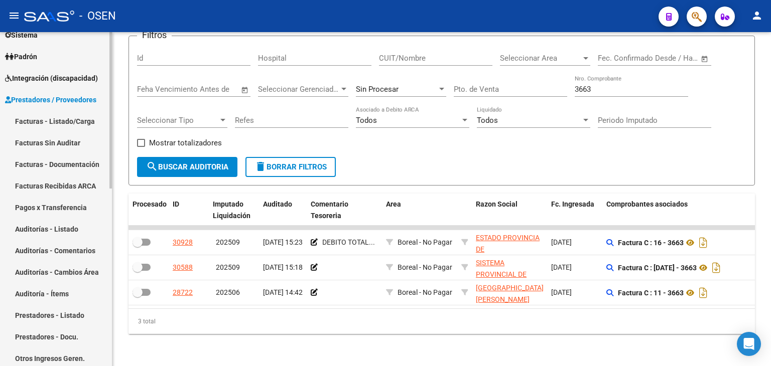
scroll to position [101, 0]
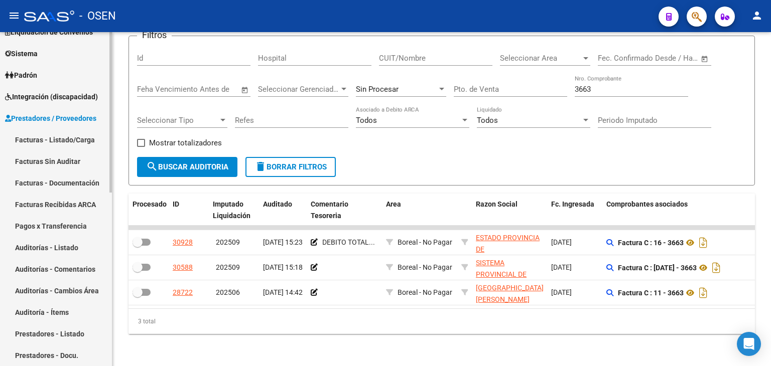
click at [66, 136] on link "Facturas - Listado/Carga" at bounding box center [56, 140] width 112 height 22
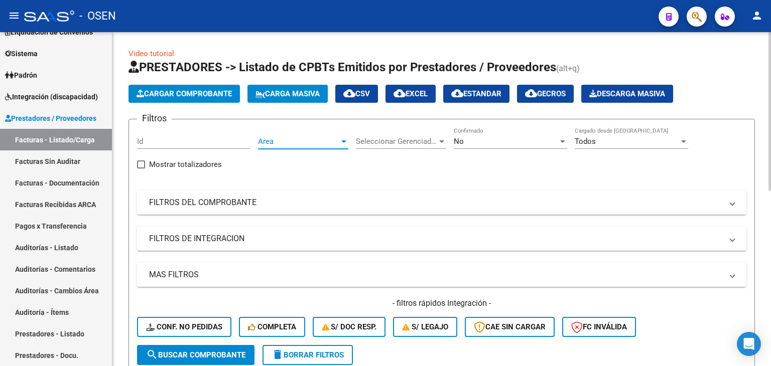
click at [340, 137] on div "Area" at bounding box center [303, 141] width 90 height 9
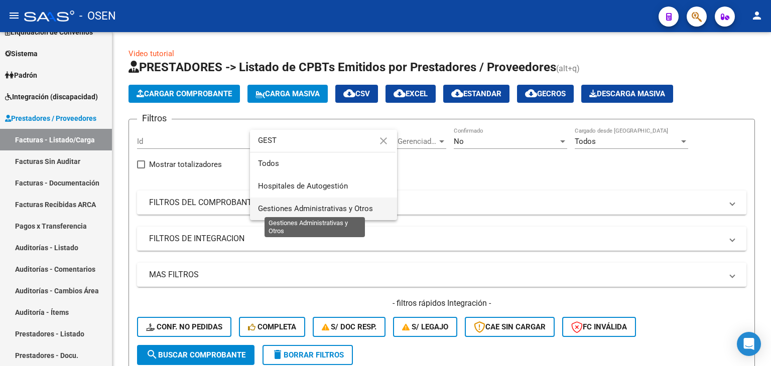
type input "GEST"
click at [349, 209] on span "Gestiones Administrativas y Otros" at bounding box center [315, 208] width 115 height 9
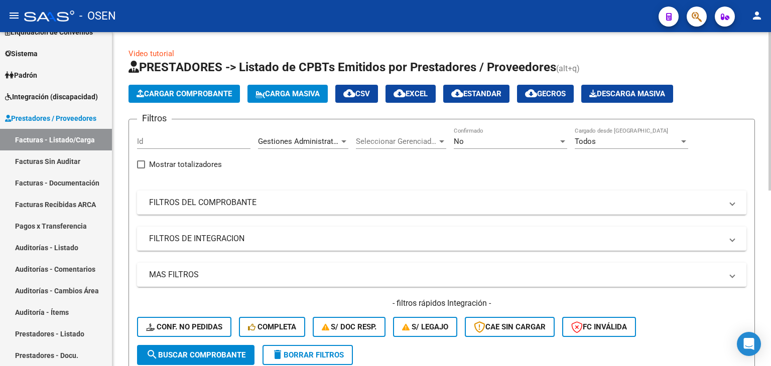
click at [279, 133] on div "Gestiones Administrativas y Otros Area" at bounding box center [303, 138] width 90 height 22
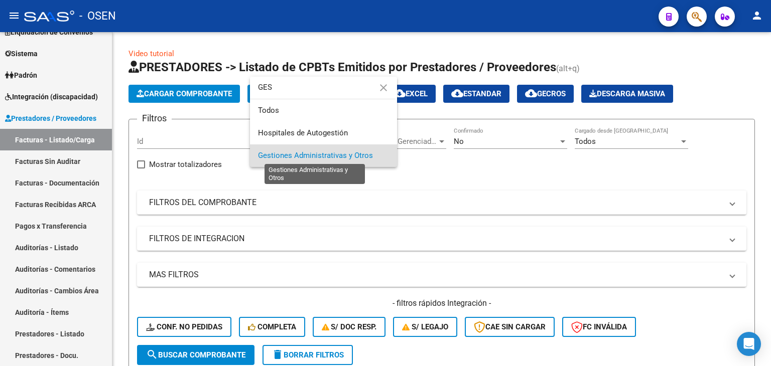
type input "GES"
click at [353, 155] on span "Gestiones Administrativas y Otros" at bounding box center [315, 155] width 115 height 9
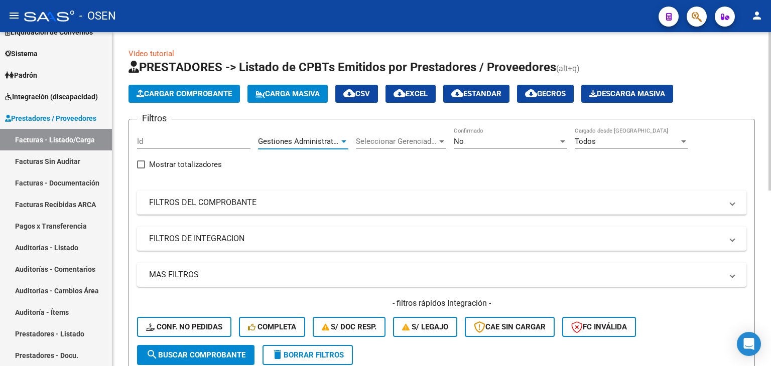
click at [310, 135] on div "Gestiones Administrativas y Otros Area" at bounding box center [303, 138] width 90 height 22
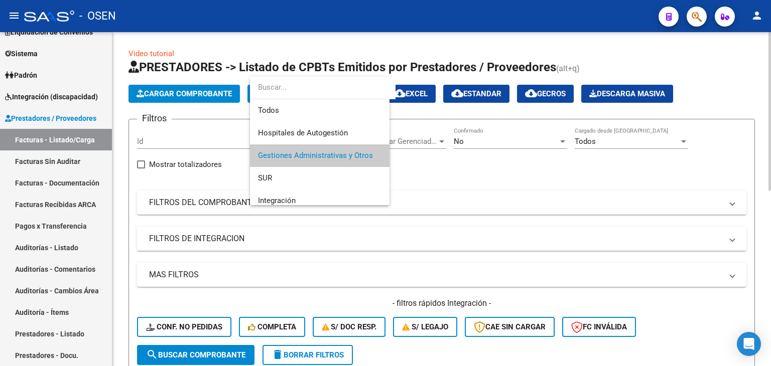
scroll to position [15, 0]
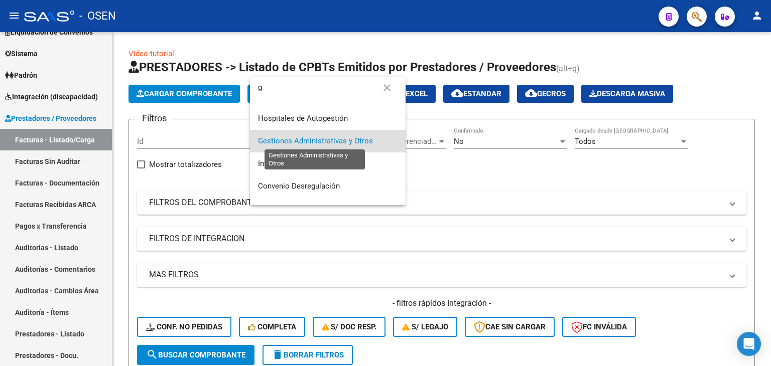
type input "g"
click at [340, 139] on span "Gestiones Administrativas y Otros" at bounding box center [315, 140] width 115 height 9
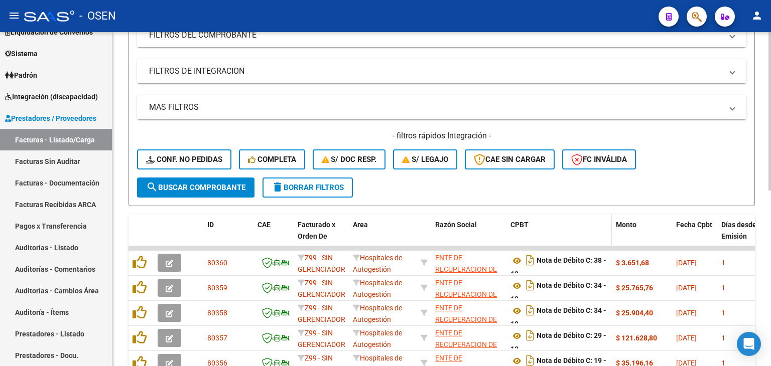
scroll to position [167, 0]
drag, startPoint x: 56, startPoint y: 158, endPoint x: 61, endPoint y: 147, distance: 11.7
click at [56, 158] on link "Facturas Sin Auditar" at bounding box center [56, 161] width 112 height 22
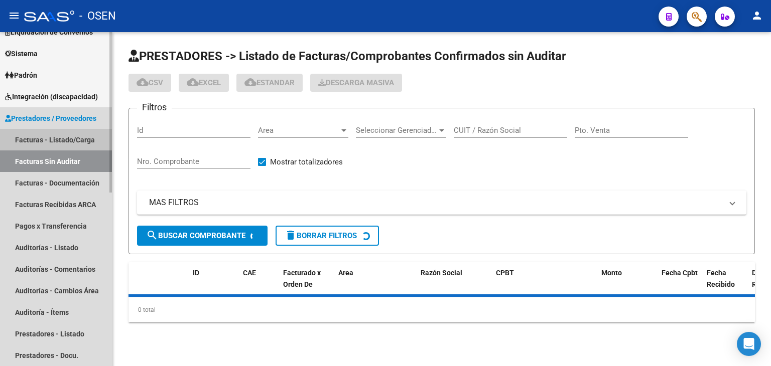
click at [64, 142] on link "Facturas - Listado/Carga" at bounding box center [56, 140] width 112 height 22
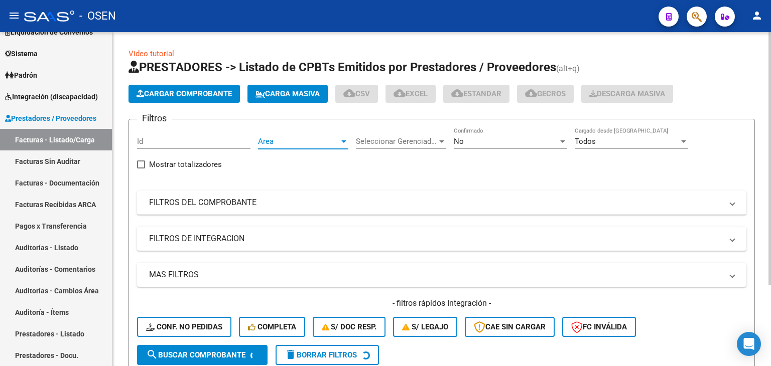
click at [304, 144] on span "Area" at bounding box center [298, 141] width 81 height 9
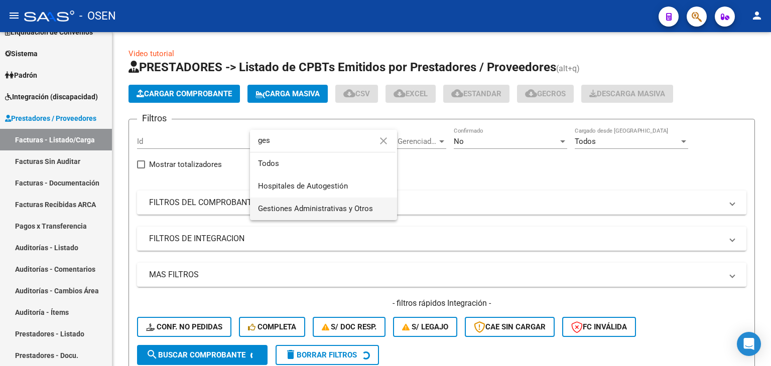
type input "ges"
click at [336, 202] on span "Gestiones Administrativas y Otros" at bounding box center [323, 209] width 131 height 23
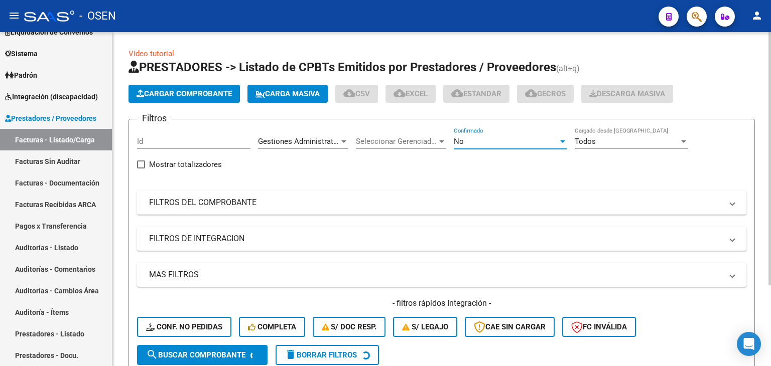
click at [540, 139] on div "No" at bounding box center [506, 141] width 104 height 9
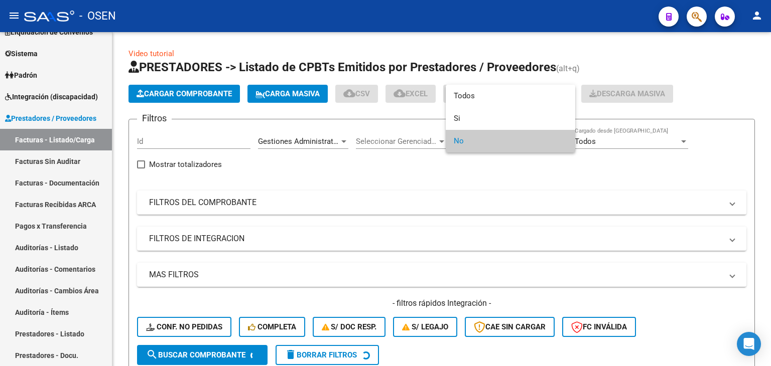
click at [535, 131] on span "No" at bounding box center [510, 141] width 113 height 23
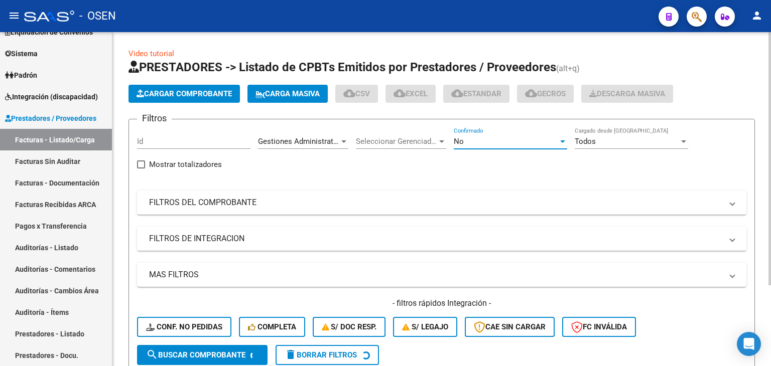
click at [498, 143] on div "No" at bounding box center [506, 141] width 104 height 9
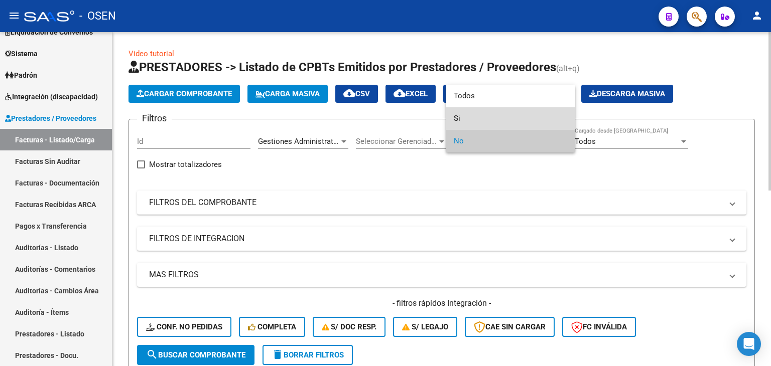
click at [492, 118] on span "Si" at bounding box center [510, 118] width 113 height 23
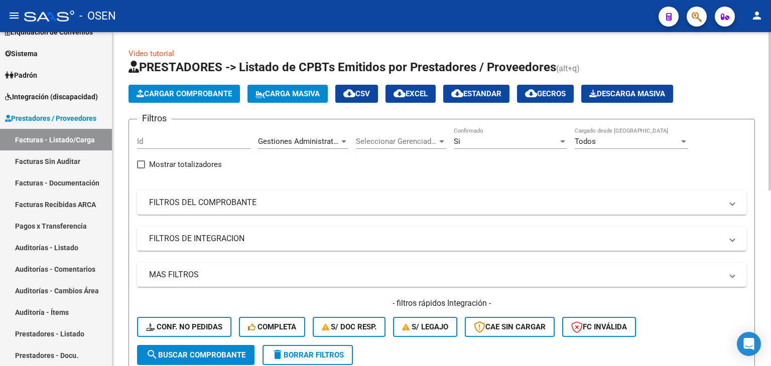
click at [332, 147] on div "Gestiones Administrativas y Otros Area" at bounding box center [303, 138] width 90 height 22
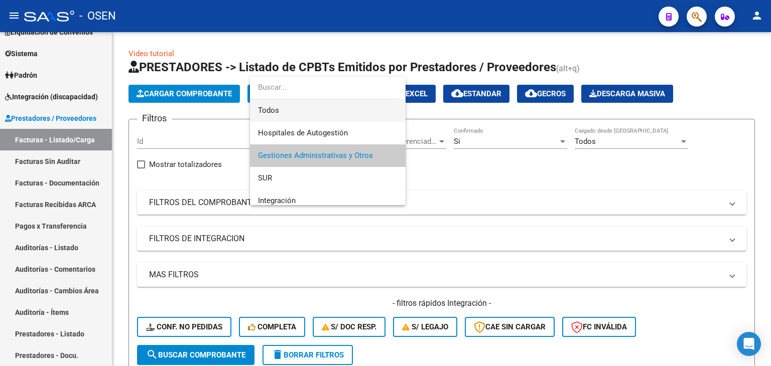
click at [318, 113] on span "Todos" at bounding box center [327, 110] width 139 height 23
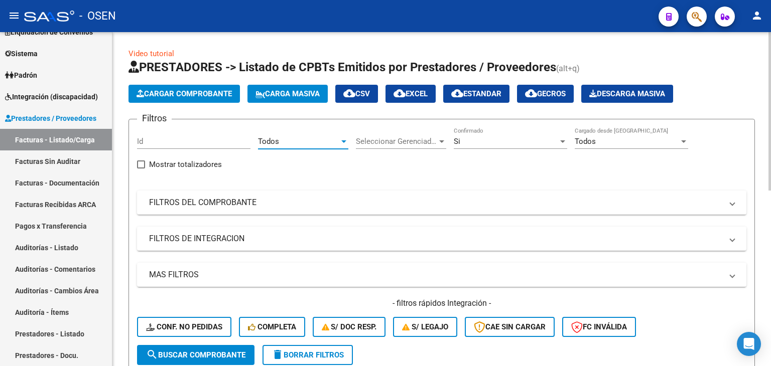
click at [475, 142] on div "Si" at bounding box center [506, 141] width 104 height 9
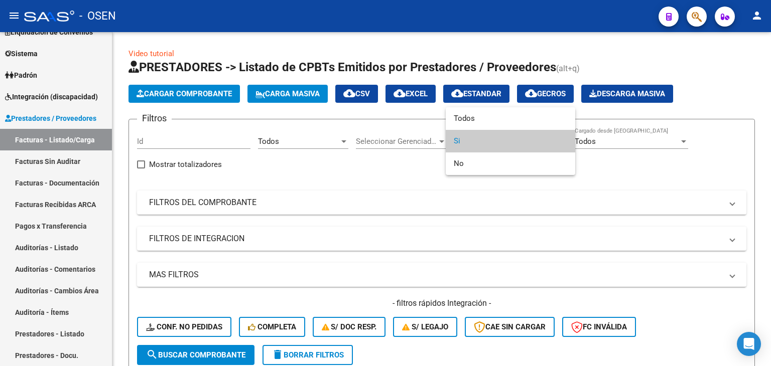
click at [473, 142] on span "Si" at bounding box center [510, 141] width 113 height 23
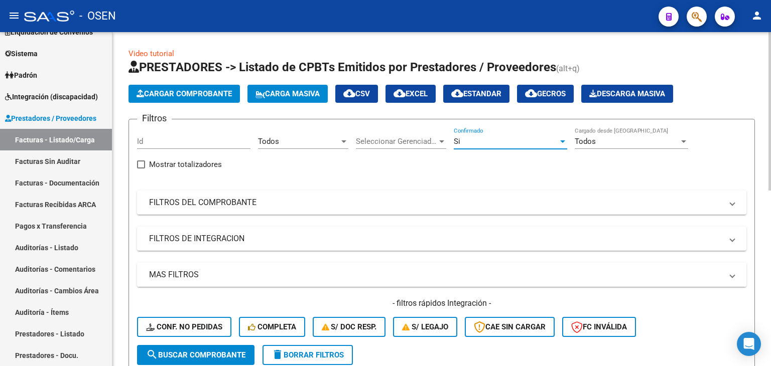
click at [322, 278] on mat-panel-title "MAS FILTROS" at bounding box center [435, 274] width 573 height 11
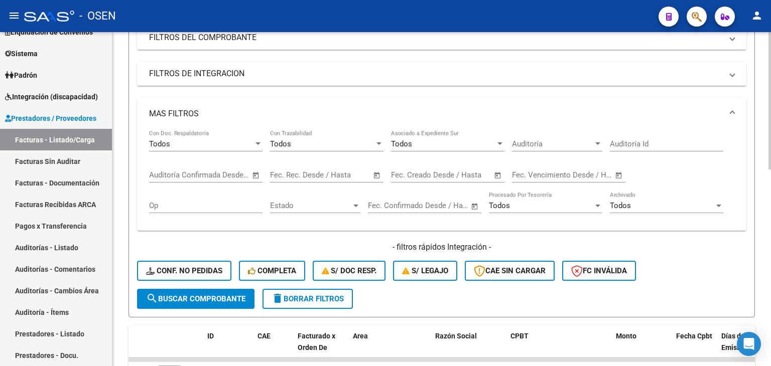
scroll to position [167, 0]
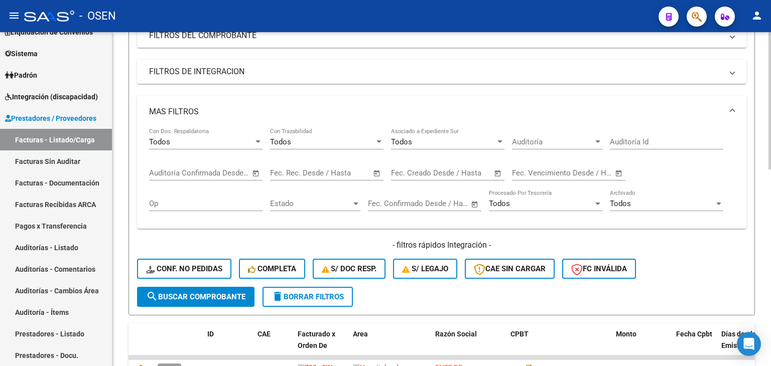
click at [253, 170] on span "Open calendar" at bounding box center [256, 174] width 24 height 24
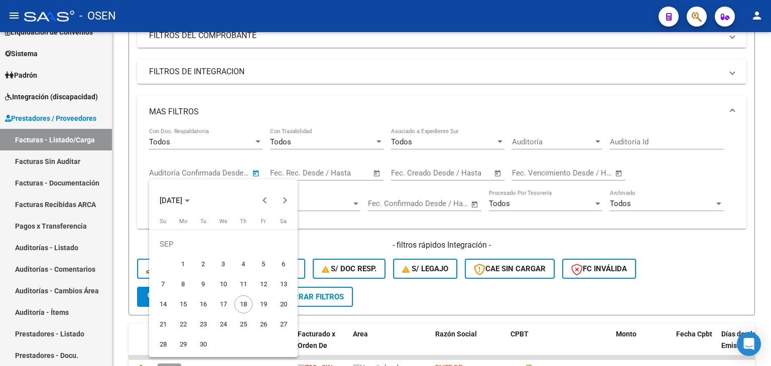
click at [227, 305] on span "17" at bounding box center [223, 304] width 18 height 18
type input "[DATE]"
click at [243, 301] on span "18" at bounding box center [243, 304] width 18 height 18
type input "[DATE]"
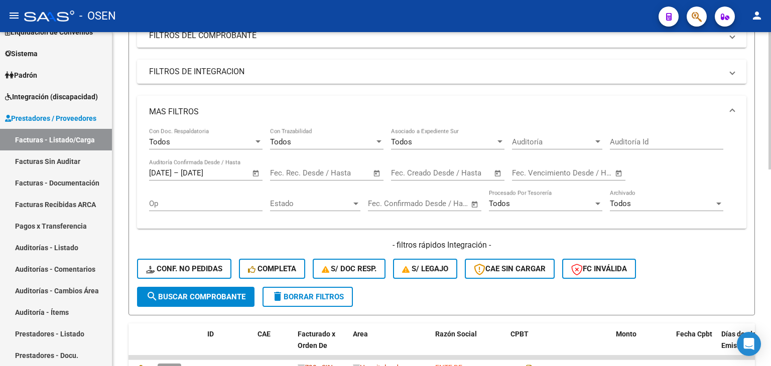
click at [241, 293] on span "search Buscar Comprobante" at bounding box center [195, 296] width 99 height 9
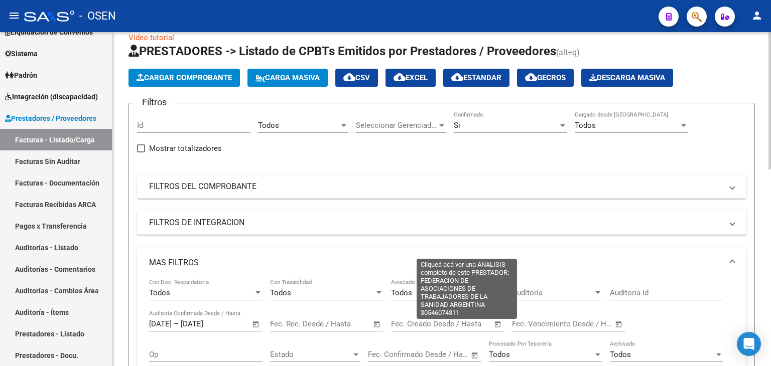
scroll to position [0, 0]
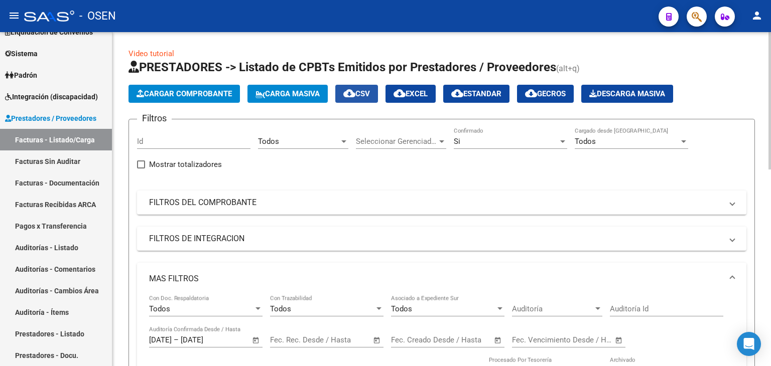
click at [370, 97] on span "cloud_download CSV" at bounding box center [356, 93] width 27 height 9
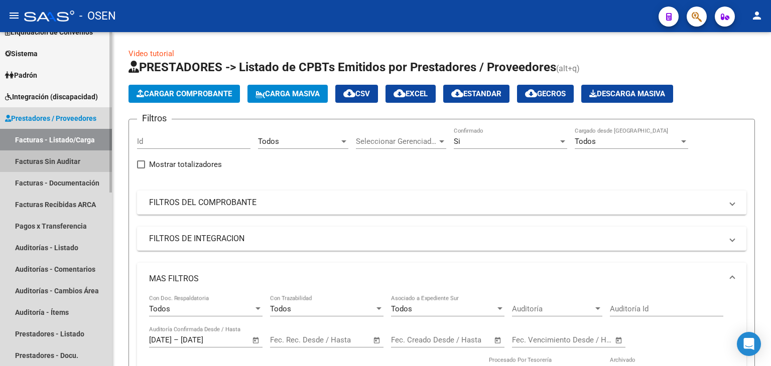
click at [70, 161] on link "Facturas Sin Auditar" at bounding box center [56, 161] width 112 height 22
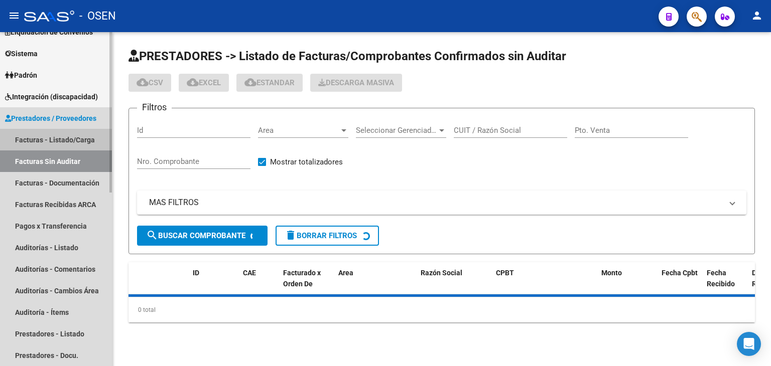
click at [71, 143] on link "Facturas - Listado/Carga" at bounding box center [56, 140] width 112 height 22
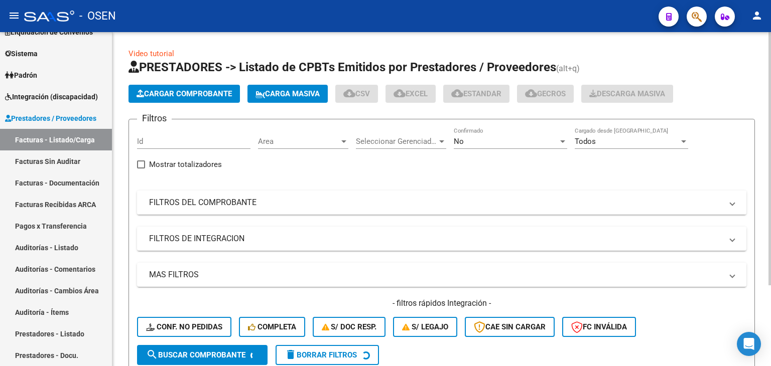
click at [295, 202] on mat-panel-title "FILTROS DEL COMPROBANTE" at bounding box center [435, 202] width 573 height 11
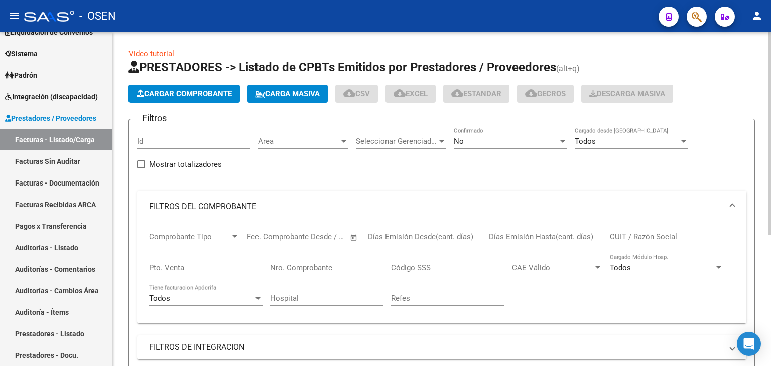
click at [236, 237] on div at bounding box center [234, 236] width 5 height 3
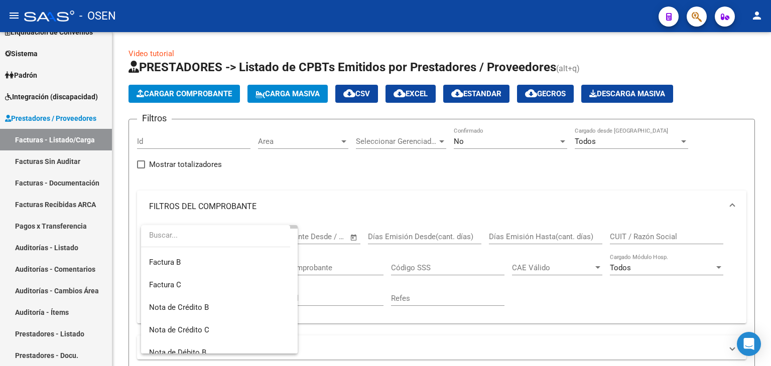
scroll to position [53, 0]
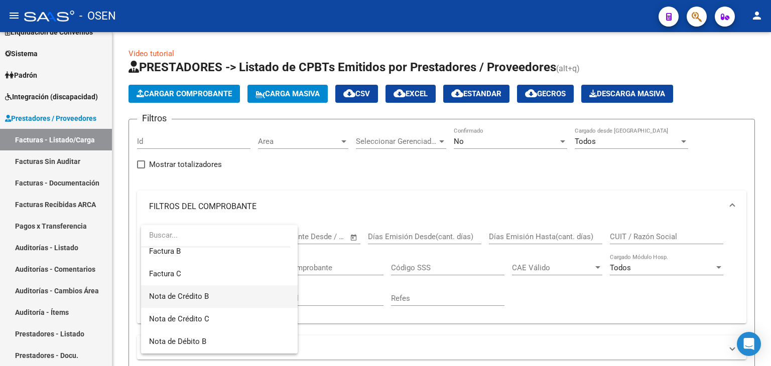
click at [222, 295] on span "Nota de Crédito B" at bounding box center [219, 296] width 140 height 23
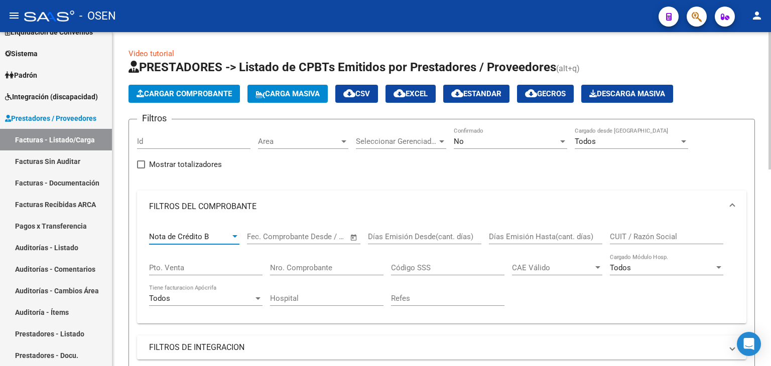
scroll to position [167, 0]
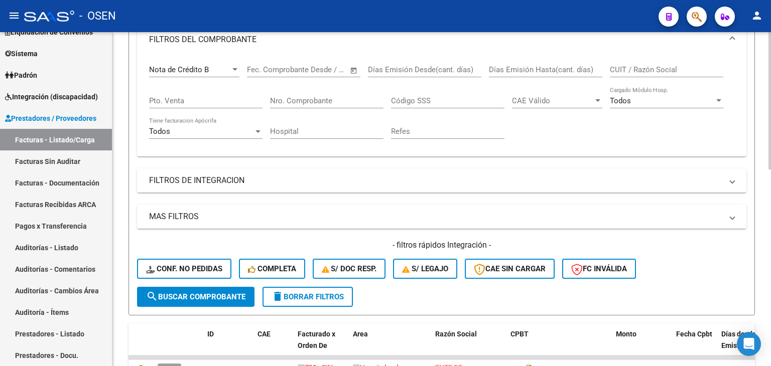
click at [321, 215] on mat-panel-title "MAS FILTROS" at bounding box center [435, 216] width 573 height 11
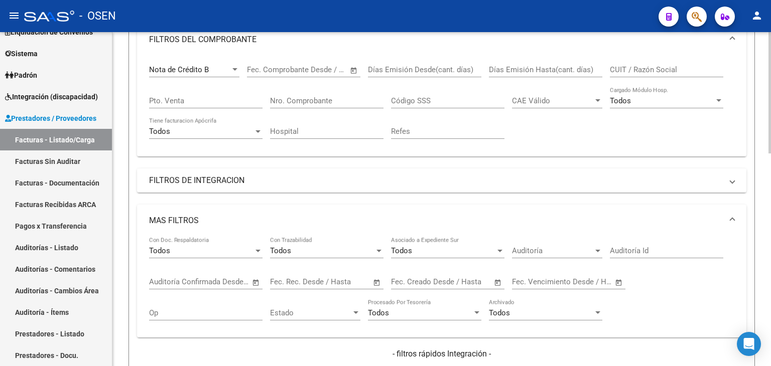
click at [501, 284] on span "Open calendar" at bounding box center [498, 282] width 24 height 24
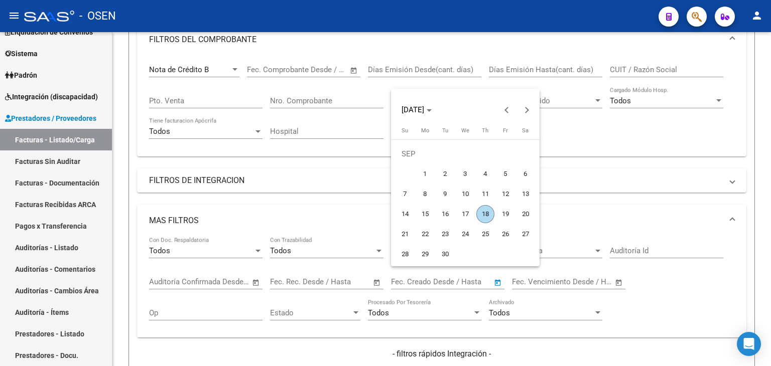
click at [472, 211] on span "17" at bounding box center [465, 214] width 18 height 18
type input "[DATE]"
click at [480, 211] on span "18" at bounding box center [485, 214] width 18 height 18
type input "[DATE]"
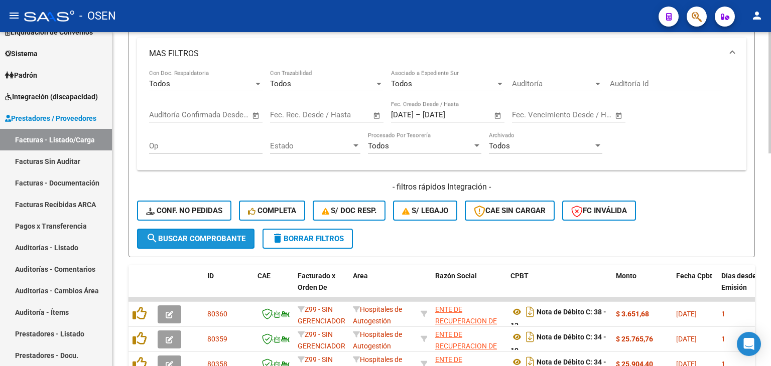
click at [173, 236] on span "search Buscar Comprobante" at bounding box center [195, 238] width 99 height 9
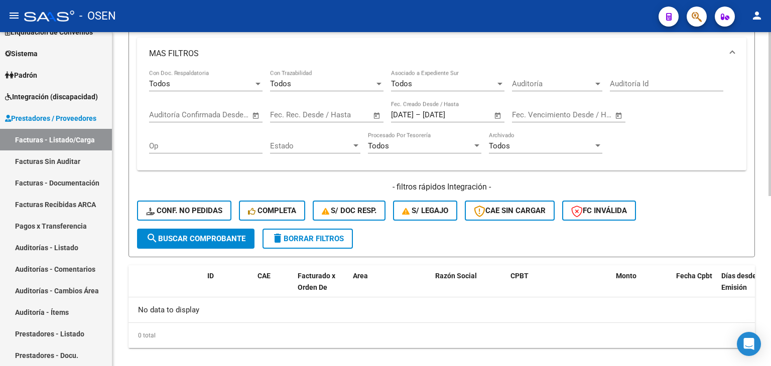
scroll to position [0, 0]
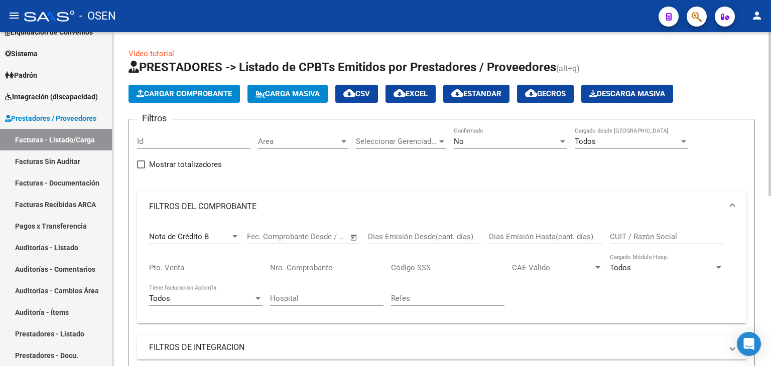
click at [227, 225] on div "Nota de Crédito B Comprobante Tipo" at bounding box center [194, 234] width 90 height 22
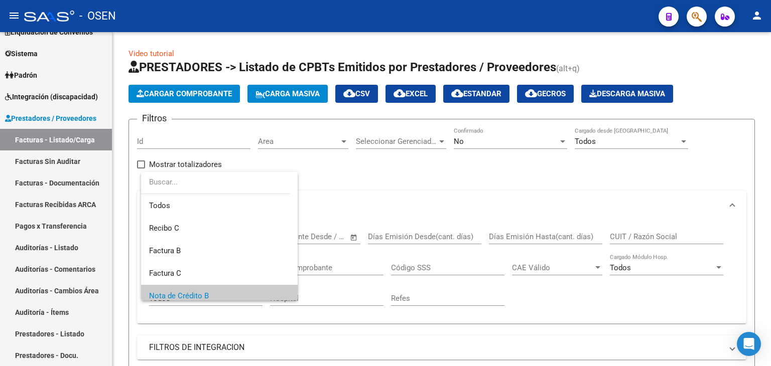
scroll to position [60, 0]
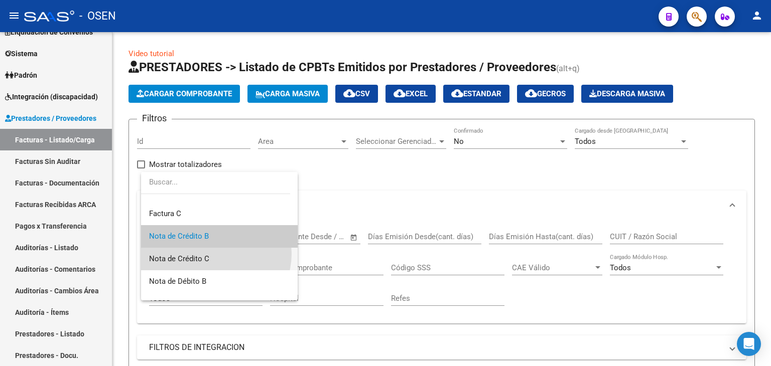
click at [214, 254] on span "Nota de Crédito C" at bounding box center [219, 259] width 140 height 23
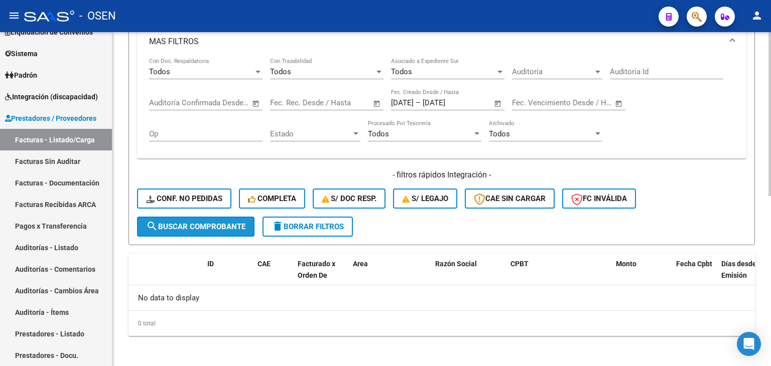
click at [225, 227] on span "search Buscar Comprobante" at bounding box center [195, 226] width 99 height 9
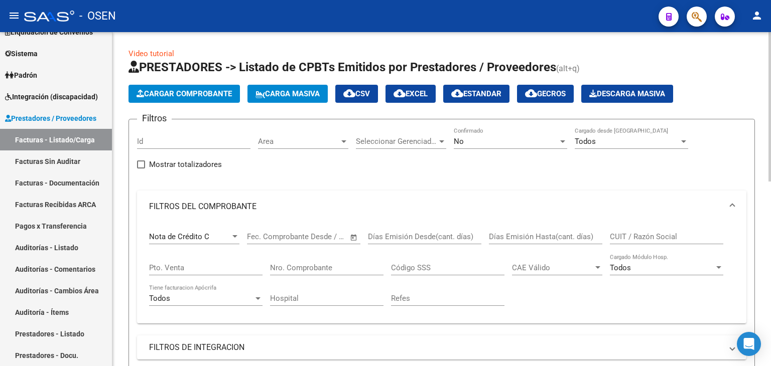
scroll to position [0, 0]
click at [367, 91] on span "cloud_download CSV" at bounding box center [356, 93] width 27 height 9
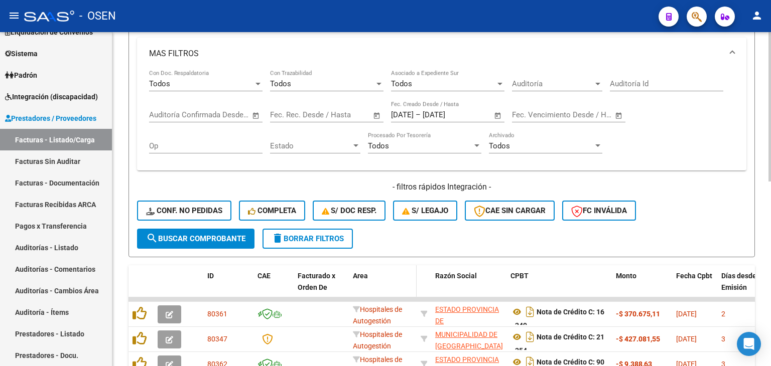
scroll to position [411, 0]
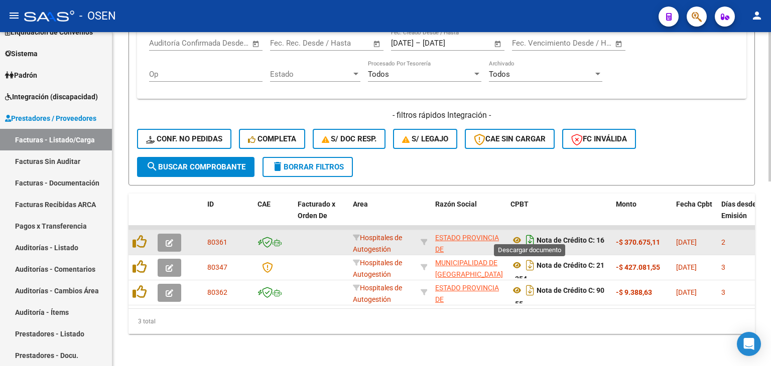
click at [531, 235] on icon "Descargar documento" at bounding box center [529, 240] width 13 height 16
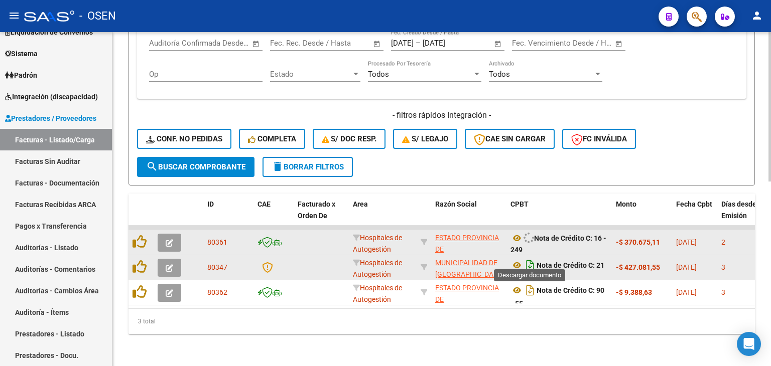
click at [531, 257] on icon "Descargar documento" at bounding box center [529, 265] width 13 height 16
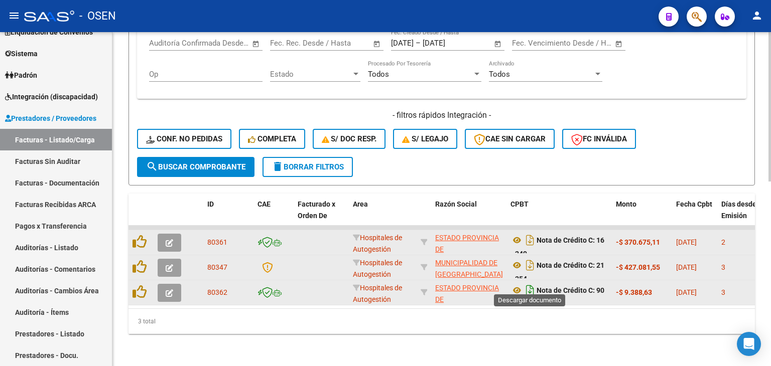
click at [527, 283] on icon "Descargar documento" at bounding box center [529, 290] width 13 height 16
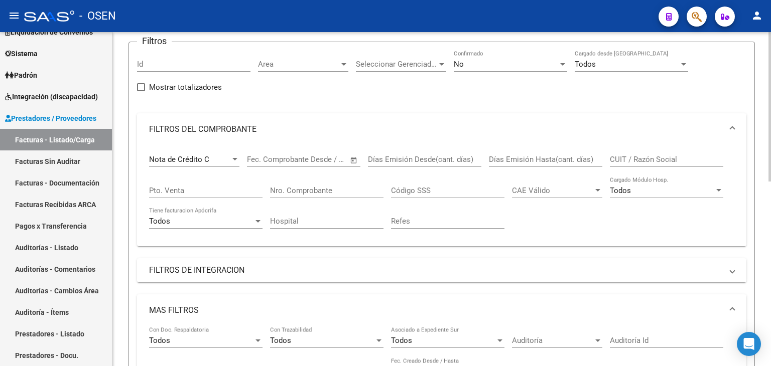
click at [219, 165] on div "Nota de Crédito C Comprobante Tipo" at bounding box center [194, 156] width 90 height 22
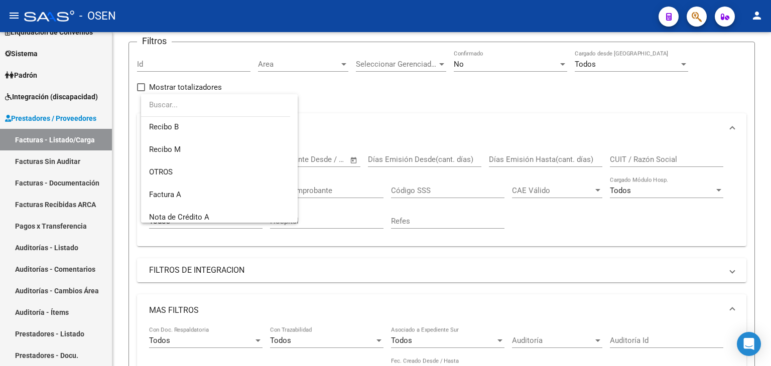
scroll to position [233, 0]
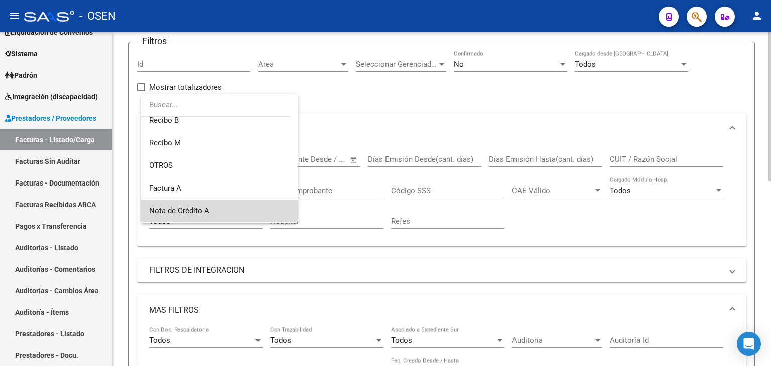
click at [236, 211] on span "Nota de Crédito A" at bounding box center [219, 211] width 140 height 23
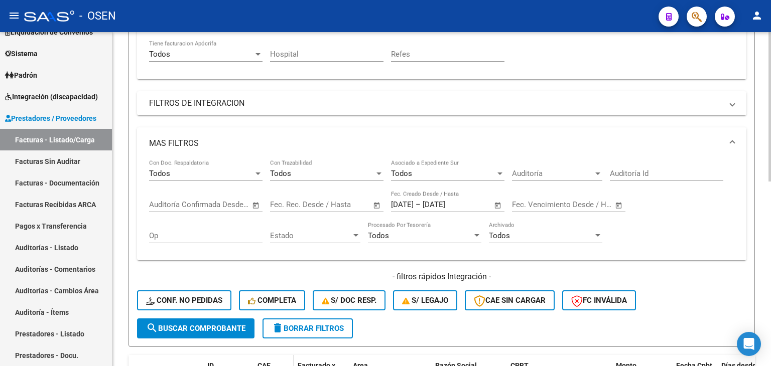
scroll to position [411, 0]
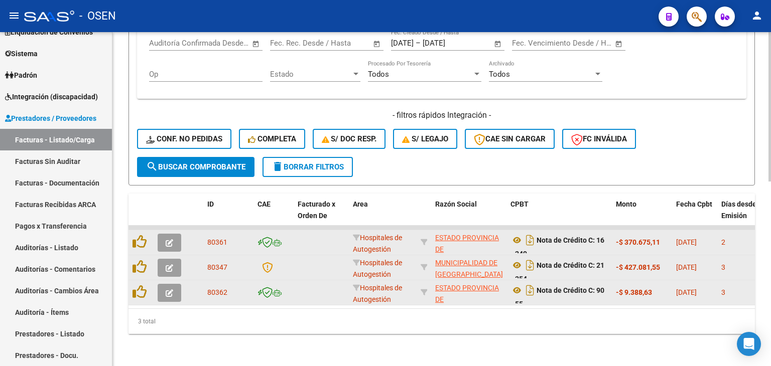
click at [242, 163] on span "search Buscar Comprobante" at bounding box center [195, 167] width 99 height 9
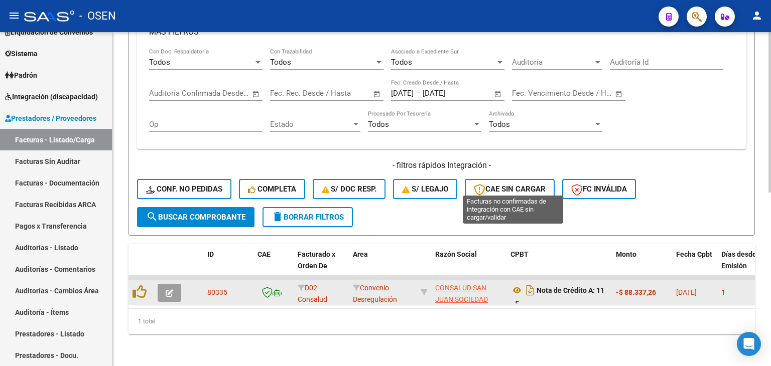
scroll to position [0, 0]
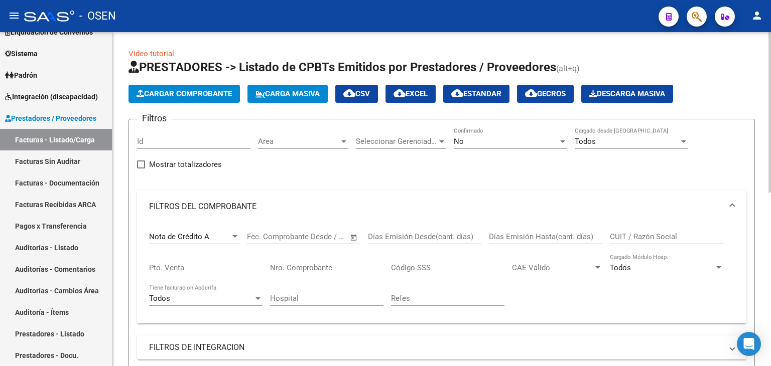
click at [370, 91] on span "cloud_download CSV" at bounding box center [356, 93] width 27 height 9
click at [433, 56] on div "Video tutorial PRESTADORES -> Listado de CPBTs Emitidos por Prestadores / Prove…" at bounding box center [441, 369] width 626 height 642
click at [615, 53] on div "Video tutorial PRESTADORES -> Listado de CPBTs Emitidos por Prestadores / Prove…" at bounding box center [441, 369] width 626 height 642
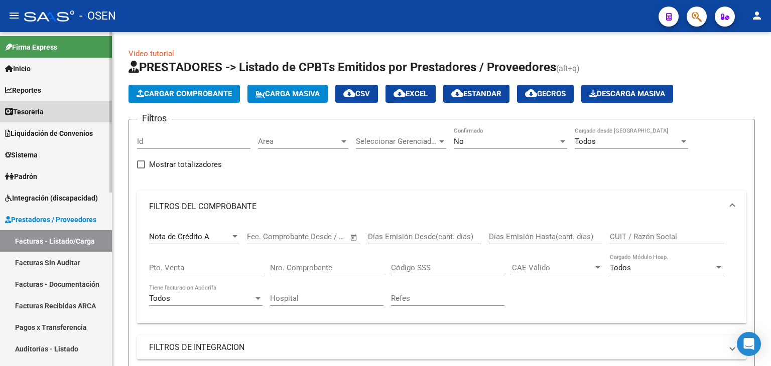
click at [69, 116] on link "Tesorería" at bounding box center [56, 112] width 112 height 22
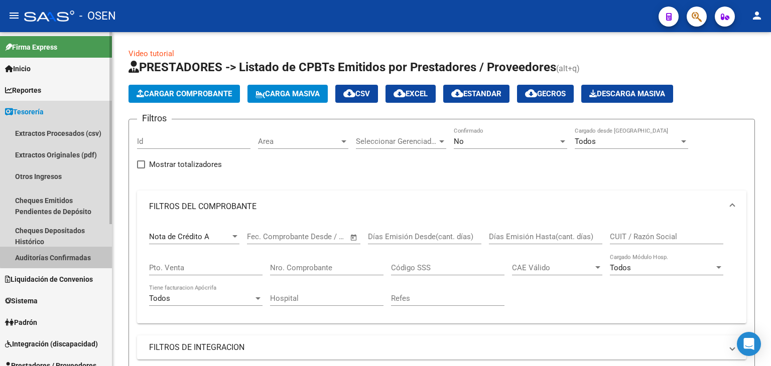
click at [72, 255] on link "Auditorías Confirmadas" at bounding box center [56, 258] width 112 height 22
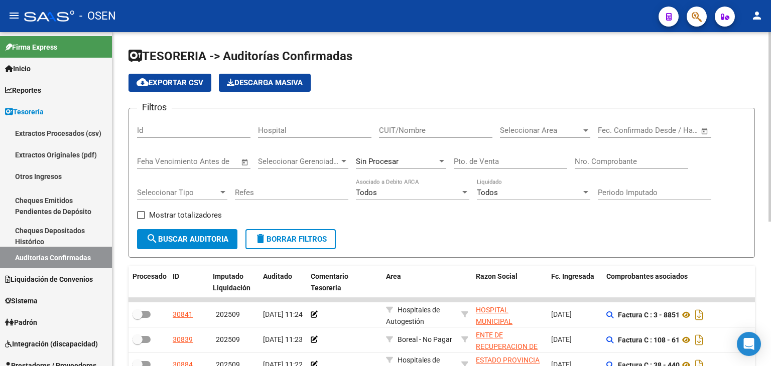
click at [645, 170] on div "Nro. Comprobante" at bounding box center [630, 162] width 113 height 31
click at [642, 163] on input "Nro. Comprobante" at bounding box center [630, 161] width 113 height 9
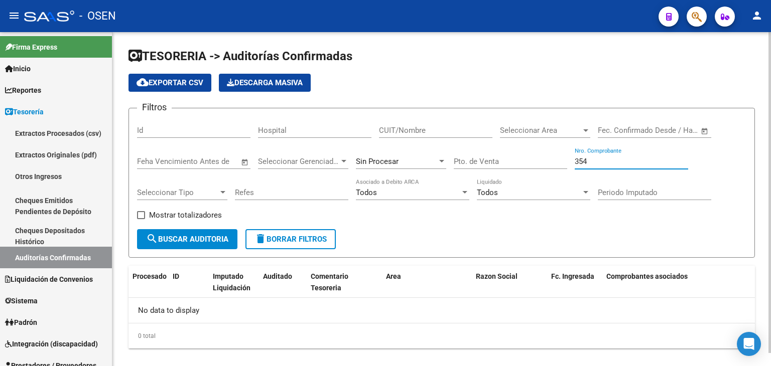
drag, startPoint x: 604, startPoint y: 159, endPoint x: 429, endPoint y: 128, distance: 176.7
click at [447, 139] on div "Filtros Id Hospital CUIT/Nombre Seleccionar Area Seleccionar Area Fecha inicio …" at bounding box center [441, 172] width 609 height 113
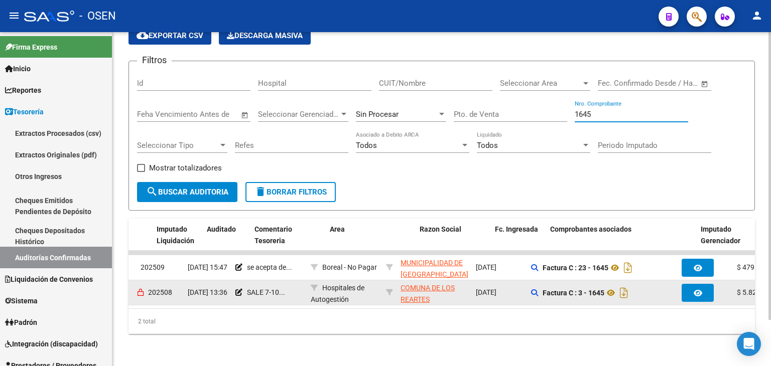
scroll to position [0, 56]
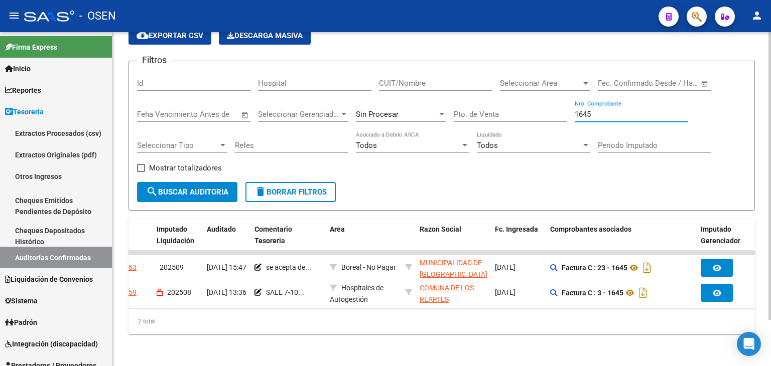
type input "1645"
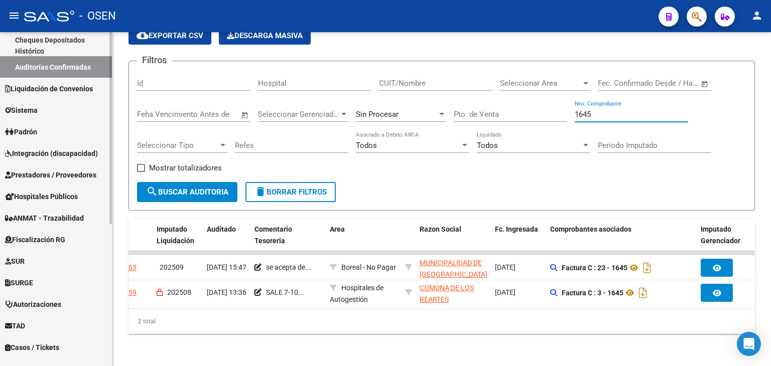
scroll to position [247, 0]
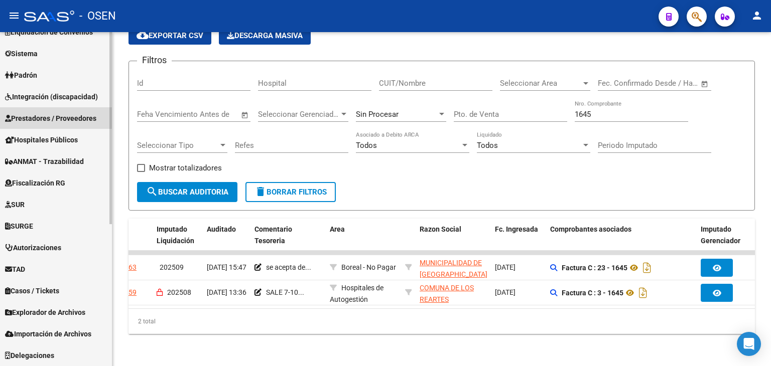
click at [79, 117] on span "Prestadores / Proveedores" at bounding box center [50, 118] width 91 height 11
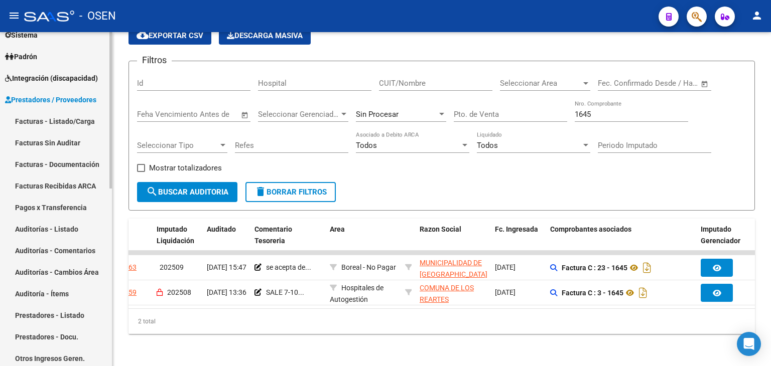
scroll to position [101, 0]
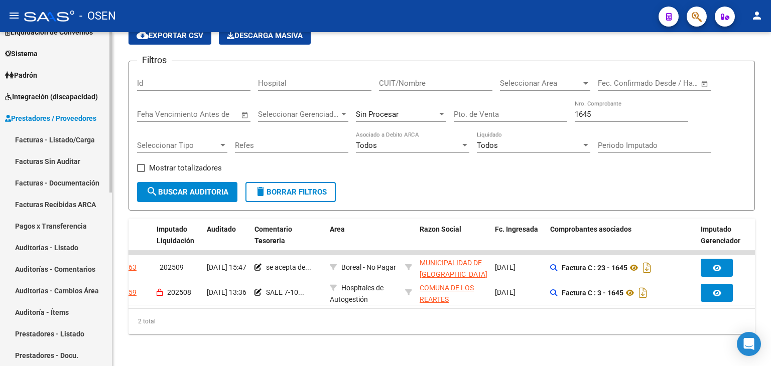
click at [80, 138] on link "Facturas - Listado/Carga" at bounding box center [56, 140] width 112 height 22
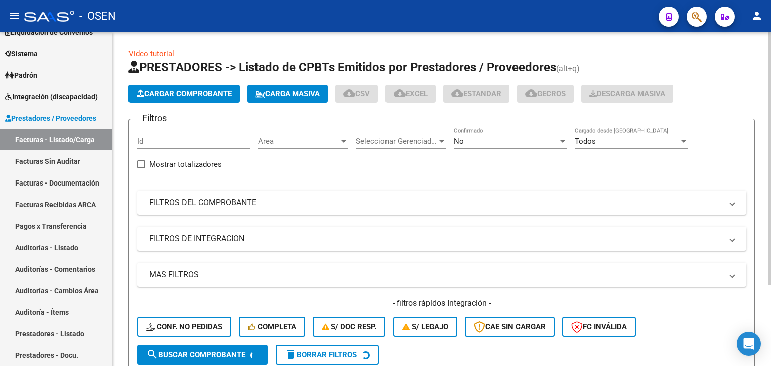
click at [209, 91] on span "Cargar Comprobante" at bounding box center [183, 93] width 95 height 9
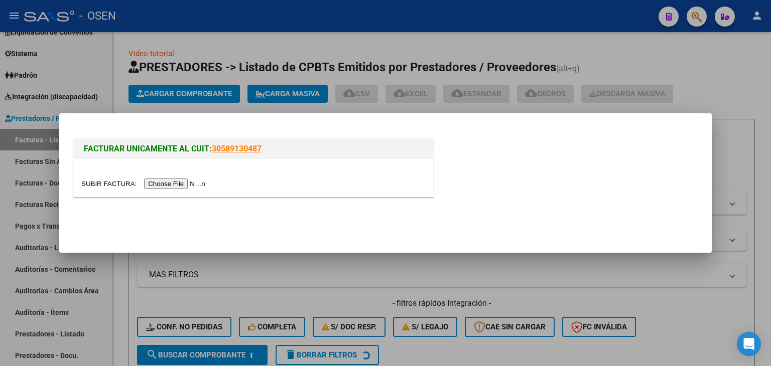
click at [180, 186] on input "file" at bounding box center [144, 184] width 127 height 11
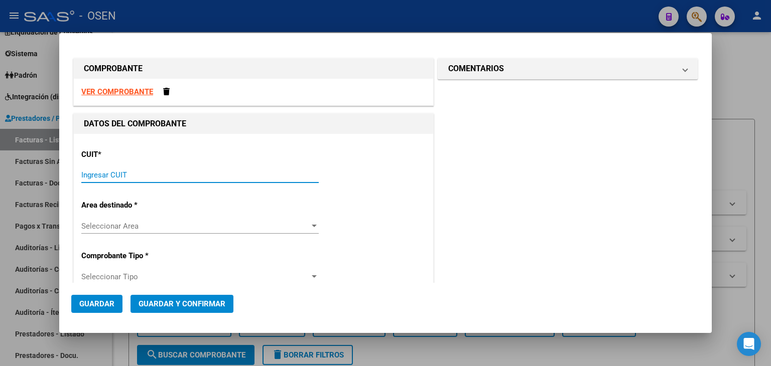
click at [279, 172] on input "Ingresar CUIT" at bounding box center [199, 175] width 237 height 9
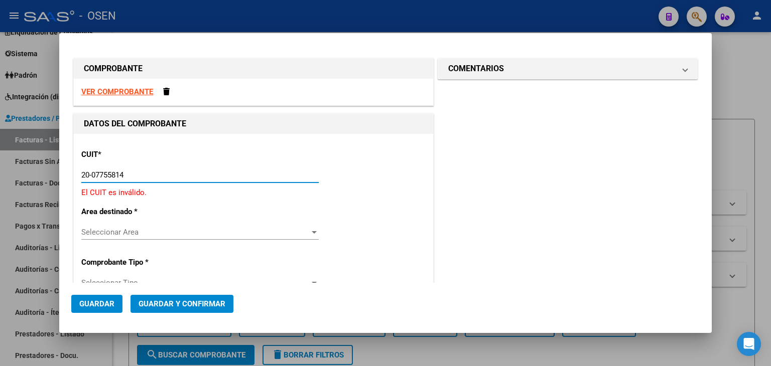
type input "20-07755814-5"
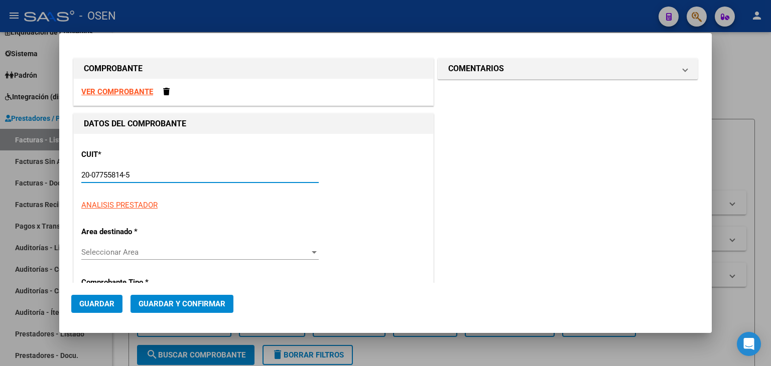
type input "5"
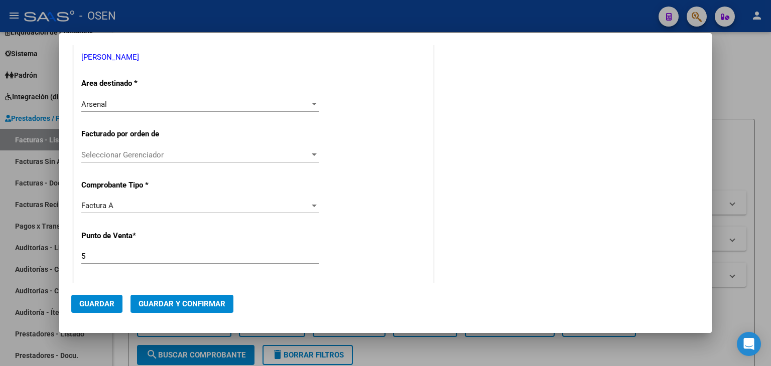
scroll to position [334, 0]
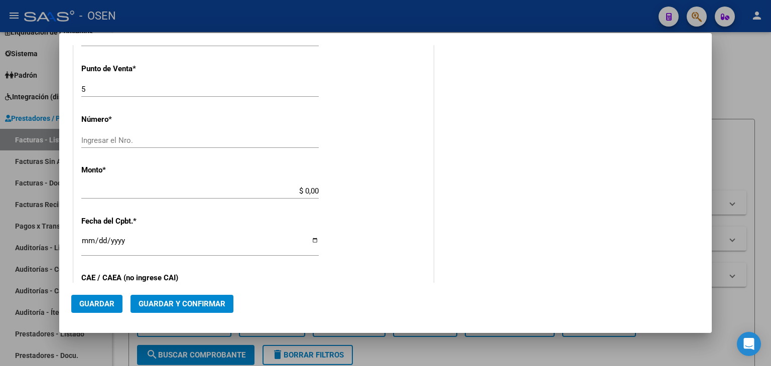
type input "20-07755814-5"
click at [193, 144] on div "Ingresar el Nro." at bounding box center [199, 140] width 237 height 15
type input "2391"
type input "$ 40.445,99"
type input "2025-09-17"
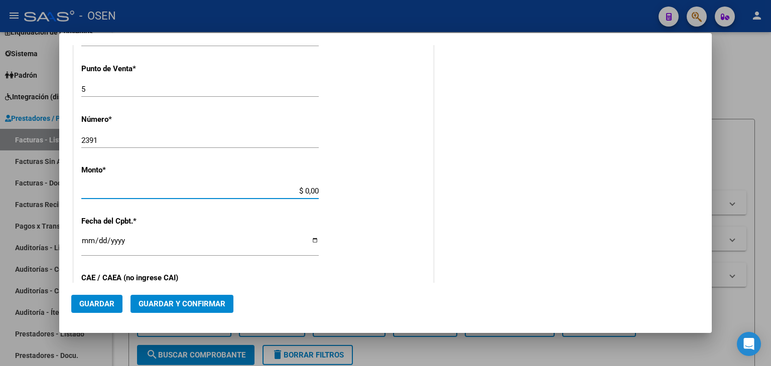
type input "75385532176629"
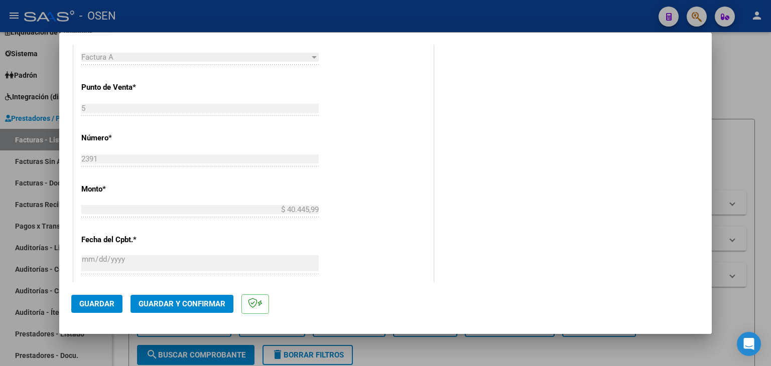
click at [183, 302] on span "Guardar y Confirmar" at bounding box center [181, 303] width 87 height 9
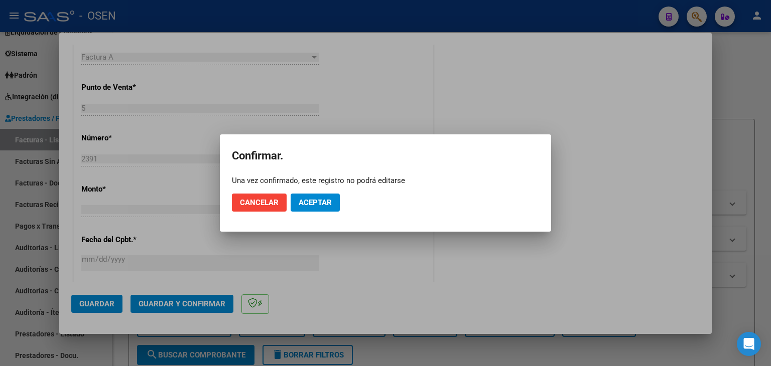
click at [322, 215] on mat-dialog-actions "Cancelar Aceptar" at bounding box center [385, 203] width 307 height 34
click at [321, 206] on span "Aceptar" at bounding box center [314, 202] width 33 height 9
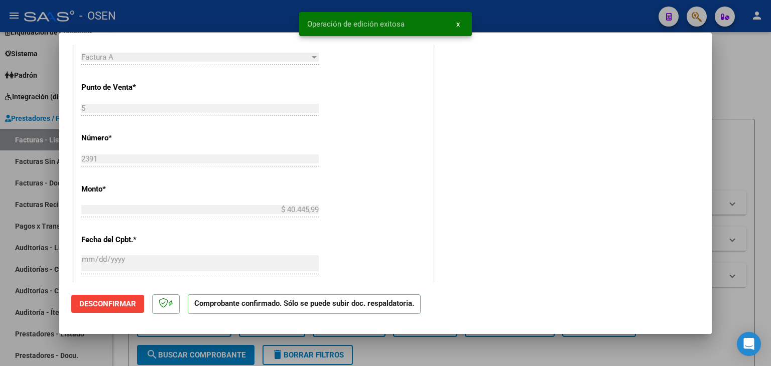
scroll to position [167, 0]
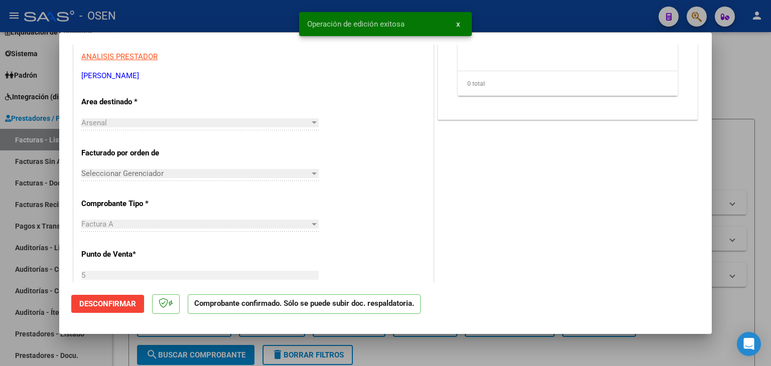
click at [47, 253] on div at bounding box center [385, 183] width 771 height 366
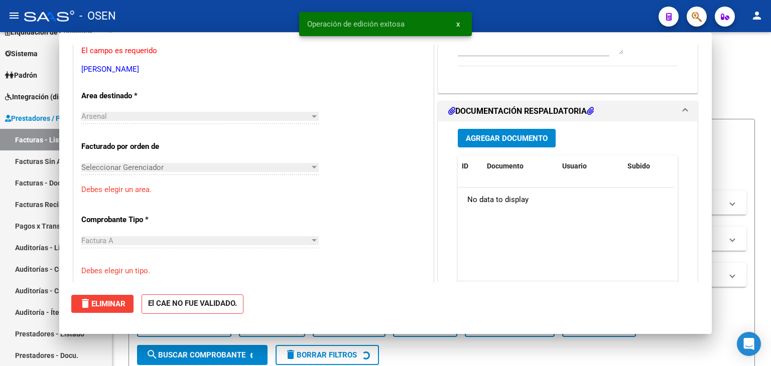
scroll to position [0, 0]
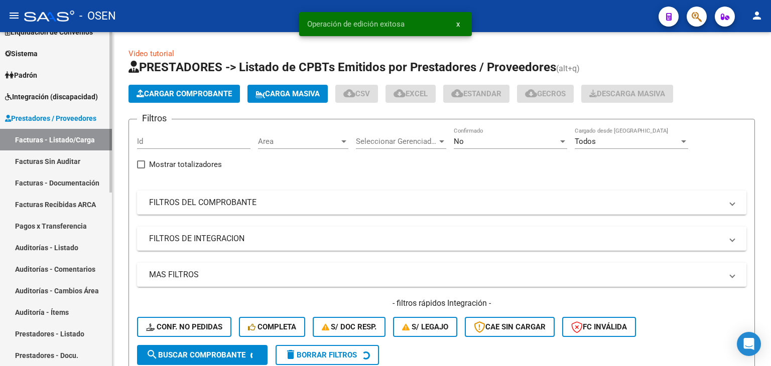
drag, startPoint x: 48, startPoint y: 243, endPoint x: 75, endPoint y: 229, distance: 30.1
click at [48, 243] on link "Auditorías - Listado" at bounding box center [56, 248] width 112 height 22
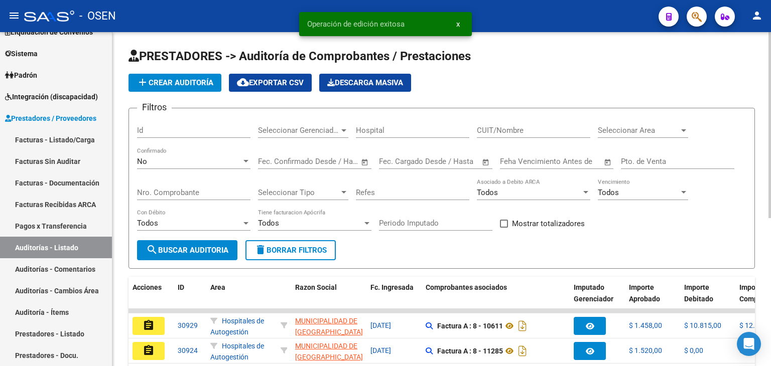
click at [168, 75] on button "add Crear Auditoría" at bounding box center [174, 83] width 93 height 18
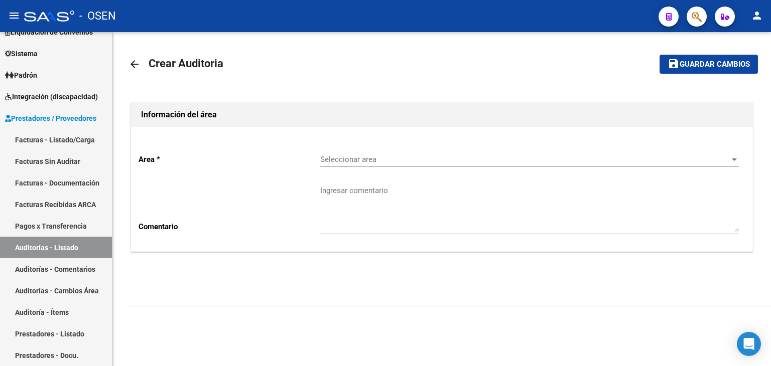
click at [356, 149] on div "Seleccionar area Seleccionar area" at bounding box center [529, 156] width 418 height 22
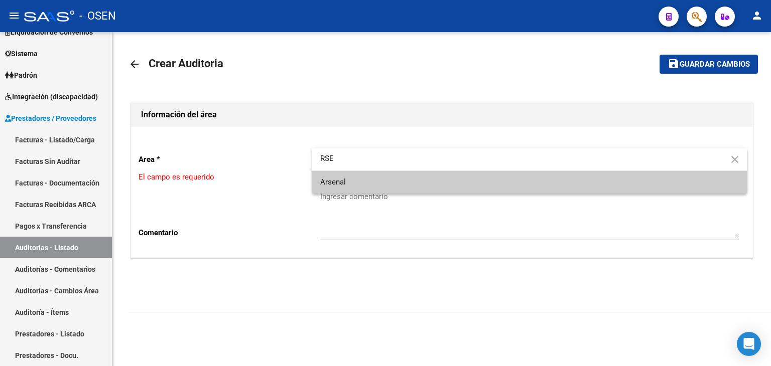
type input "RSE"
click at [365, 177] on span "Arsenal" at bounding box center [529, 182] width 418 height 23
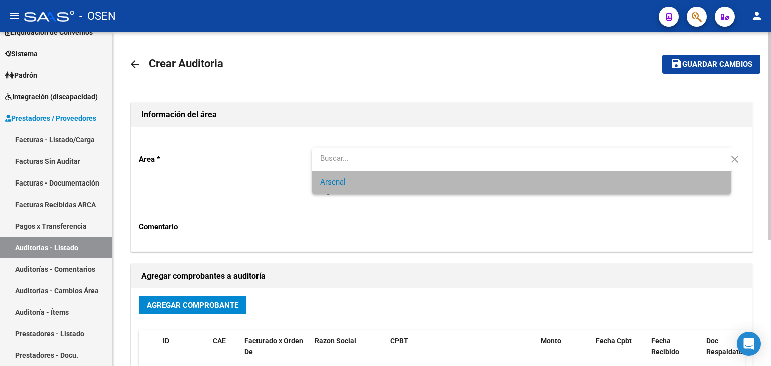
scroll to position [201, 0]
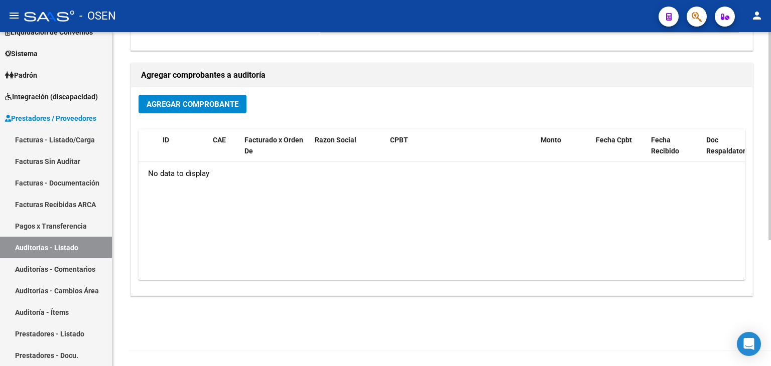
click at [197, 97] on button "Agregar Comprobante" at bounding box center [192, 104] width 108 height 19
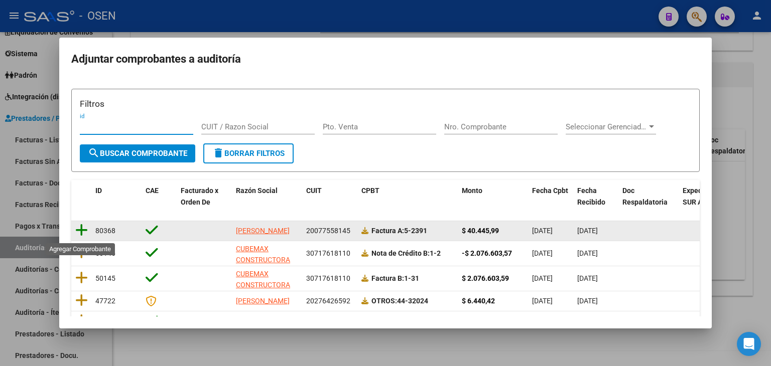
click at [82, 228] on icon at bounding box center [81, 230] width 13 height 14
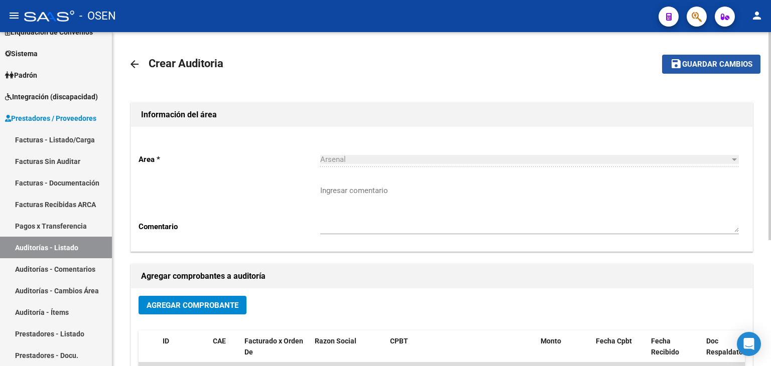
click at [679, 67] on mat-icon "save" at bounding box center [676, 64] width 12 height 12
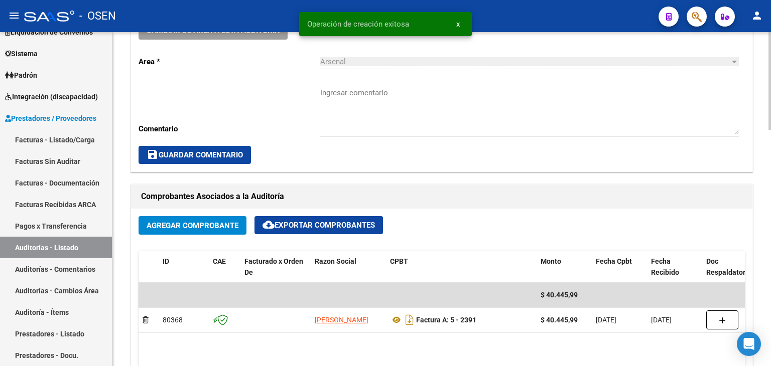
scroll to position [502, 0]
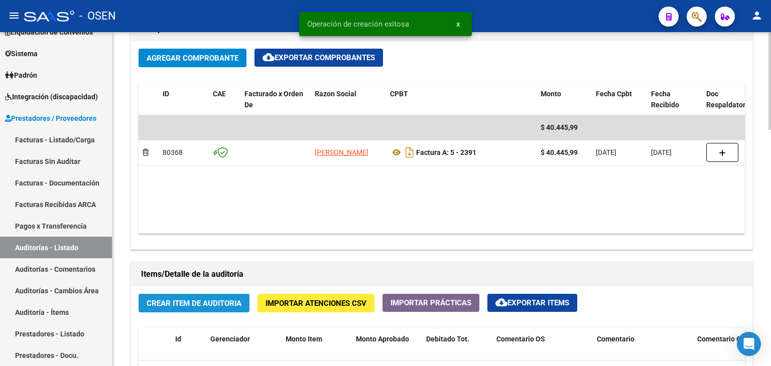
click at [197, 301] on span "Crear Item de Auditoria" at bounding box center [193, 303] width 95 height 9
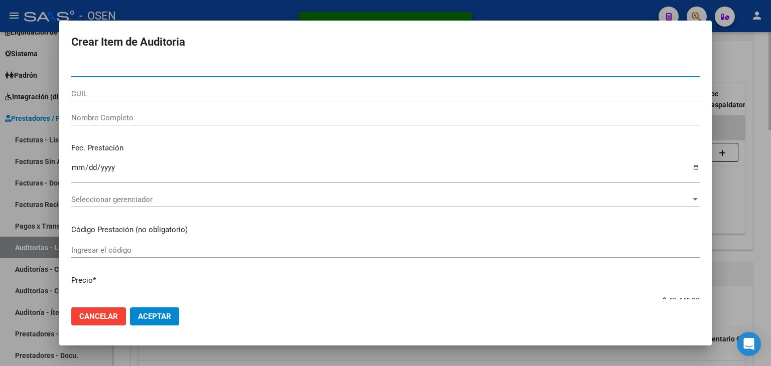
scroll to position [498, 0]
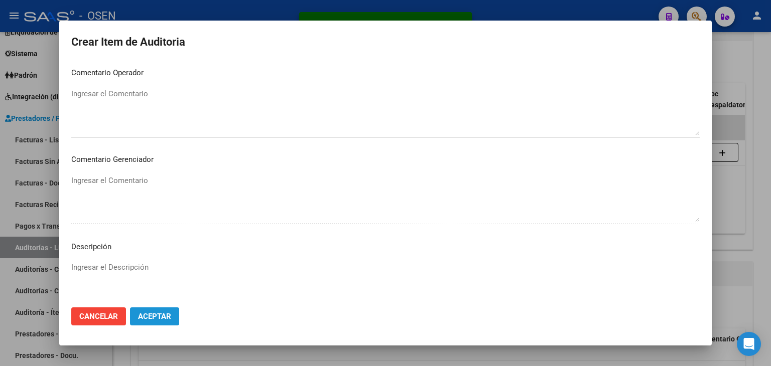
click at [171, 316] on button "Aceptar" at bounding box center [154, 317] width 49 height 18
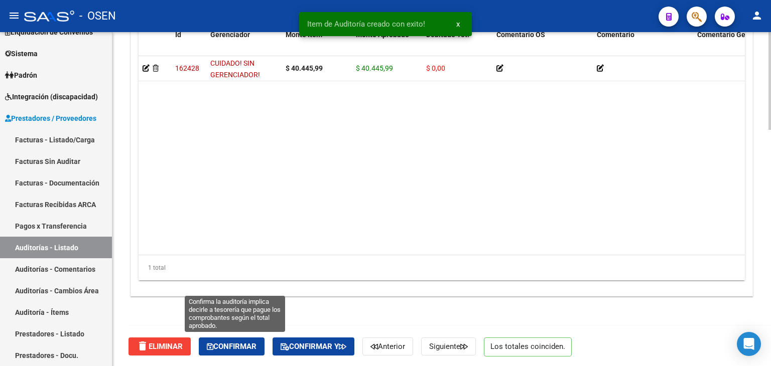
click at [254, 338] on button "Confirmar" at bounding box center [232, 347] width 66 height 18
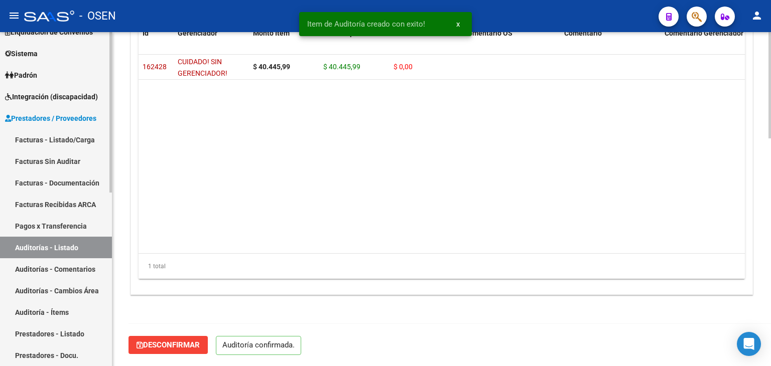
scroll to position [717, 0]
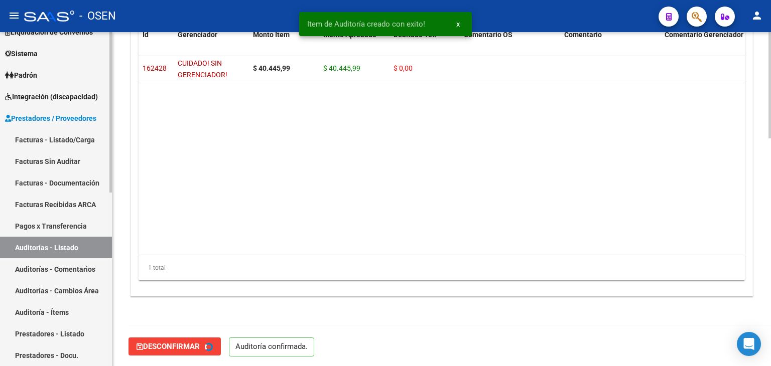
type input "202509"
click at [79, 141] on link "Facturas - Listado/Carga" at bounding box center [56, 140] width 112 height 22
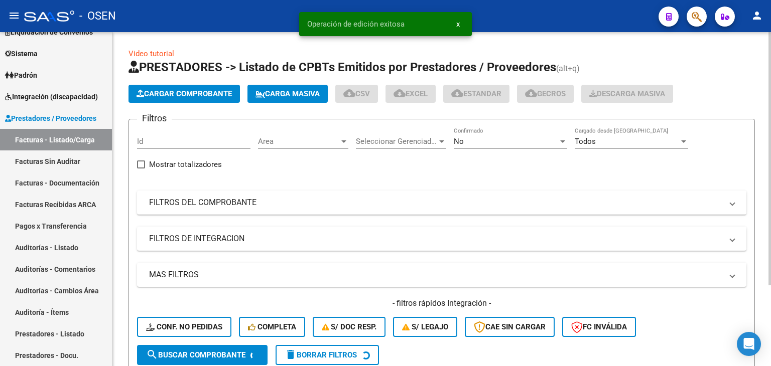
click at [296, 134] on div "Area Area" at bounding box center [303, 138] width 90 height 22
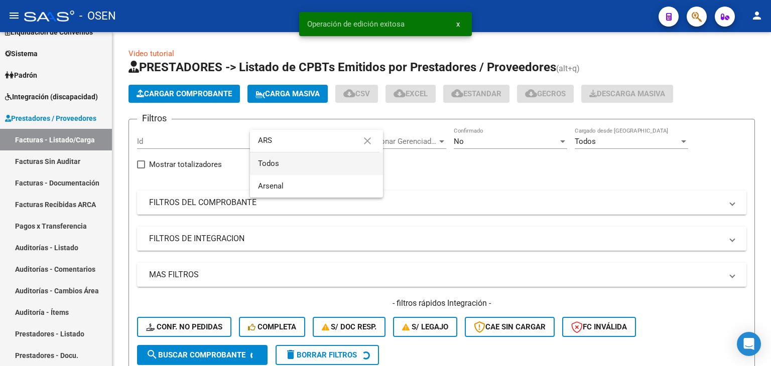
type input "ARS"
drag, startPoint x: 309, startPoint y: 160, endPoint x: 317, endPoint y: 183, distance: 24.4
click at [460, 172] on div "Operación de edición exitosa x ARS close Todos Arsenal" at bounding box center [385, 183] width 771 height 366
click at [323, 179] on span "Arsenal" at bounding box center [316, 186] width 117 height 23
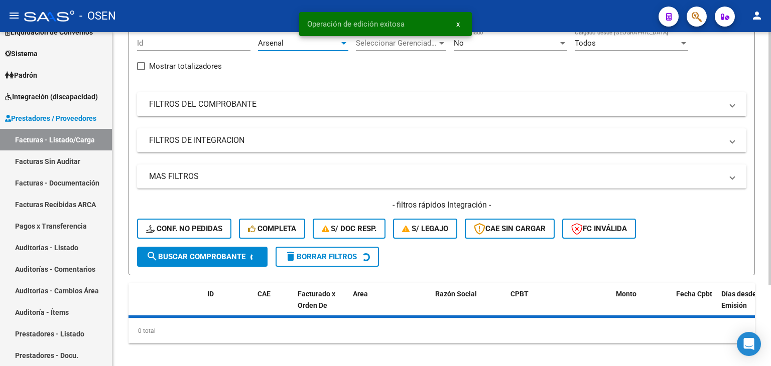
scroll to position [106, 0]
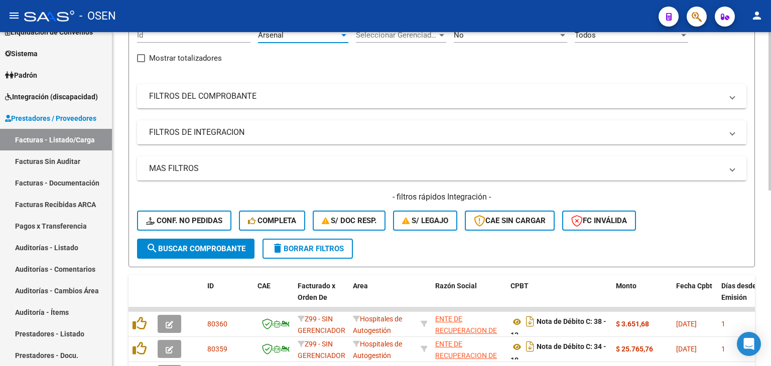
click at [225, 251] on span "search Buscar Comprobante" at bounding box center [195, 248] width 99 height 9
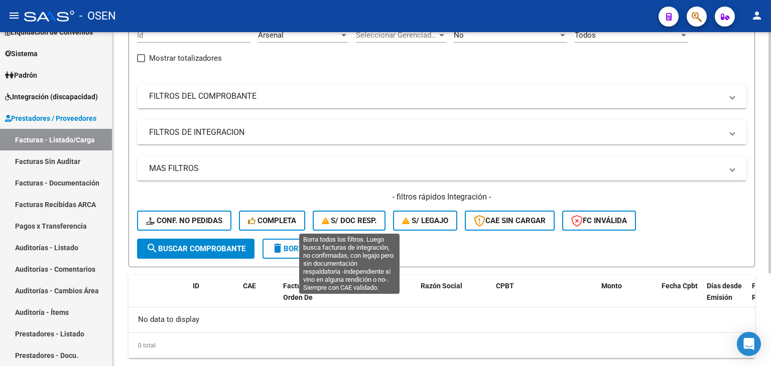
scroll to position [0, 0]
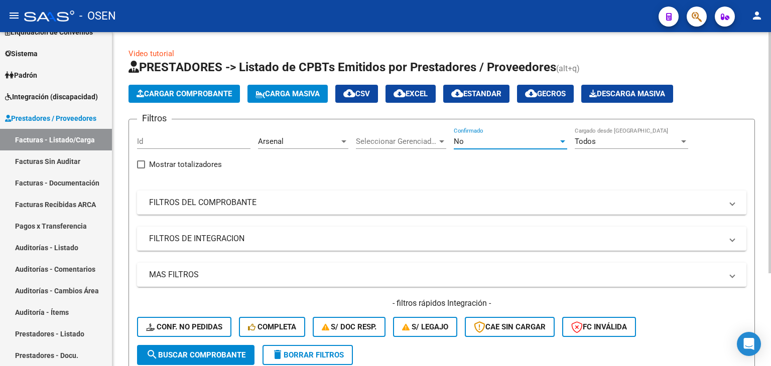
click at [464, 141] on div "No" at bounding box center [506, 141] width 104 height 9
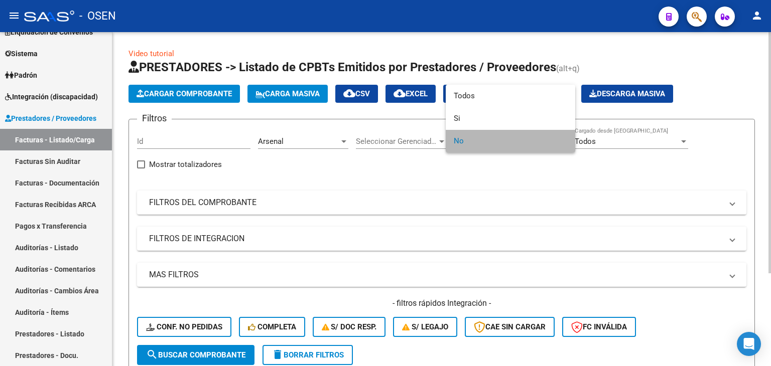
click at [467, 130] on span "No" at bounding box center [510, 141] width 113 height 23
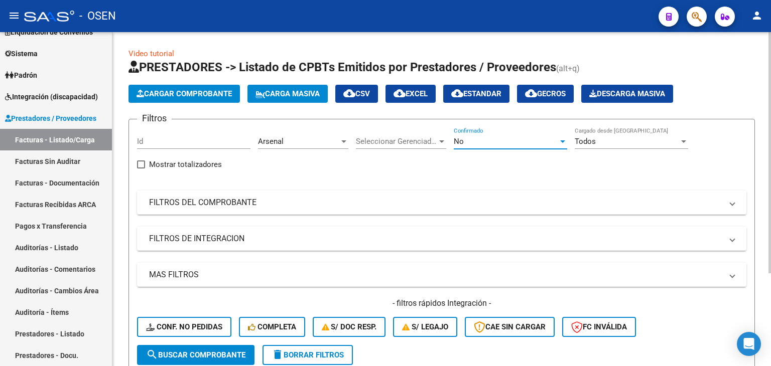
click at [479, 139] on div "No" at bounding box center [506, 141] width 104 height 9
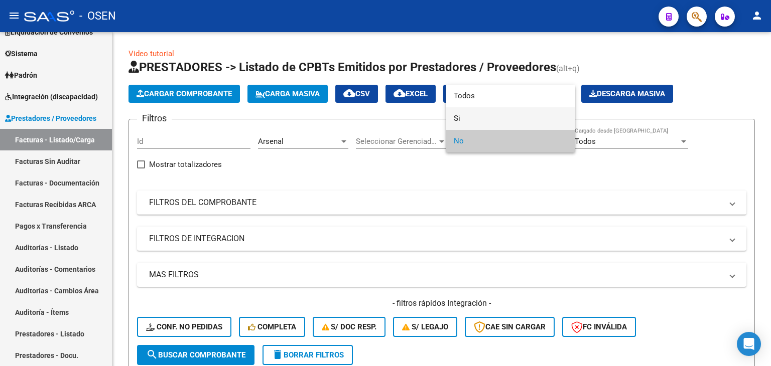
click at [479, 119] on span "Si" at bounding box center [510, 118] width 113 height 23
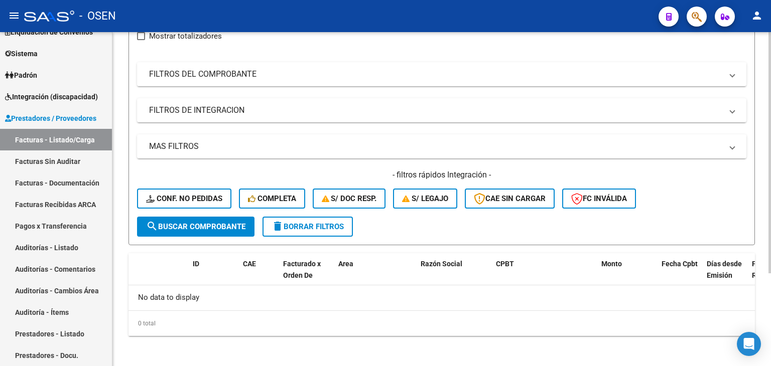
click at [237, 217] on button "search Buscar Comprobante" at bounding box center [195, 227] width 117 height 20
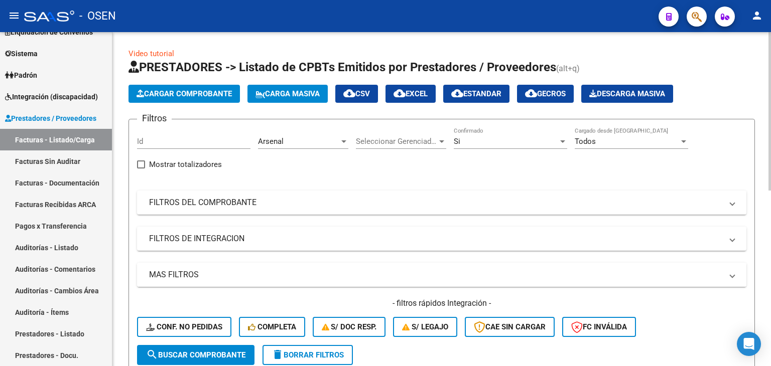
click at [327, 285] on mat-expansion-panel-header "MAS FILTROS" at bounding box center [441, 275] width 609 height 24
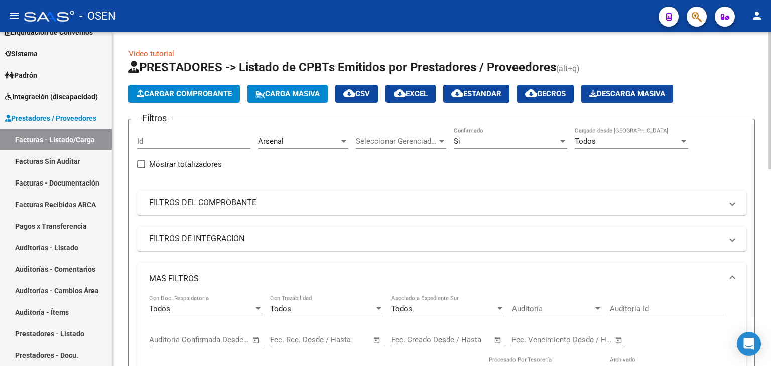
click at [254, 342] on span "Open calendar" at bounding box center [256, 341] width 24 height 24
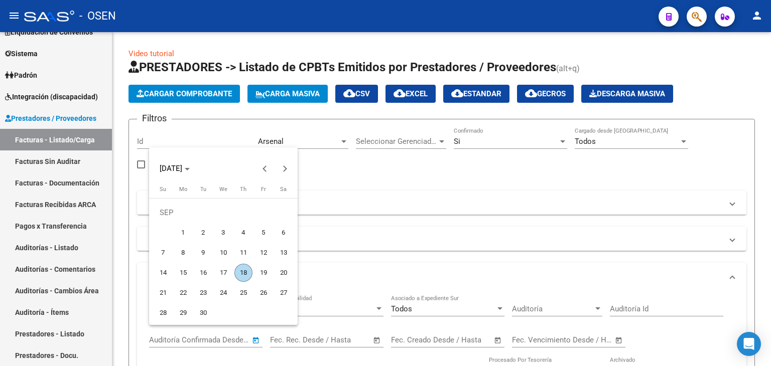
click at [240, 269] on span "18" at bounding box center [243, 273] width 18 height 18
type input "[DATE]"
click at [240, 269] on span "18" at bounding box center [243, 273] width 18 height 18
type input "[DATE]"
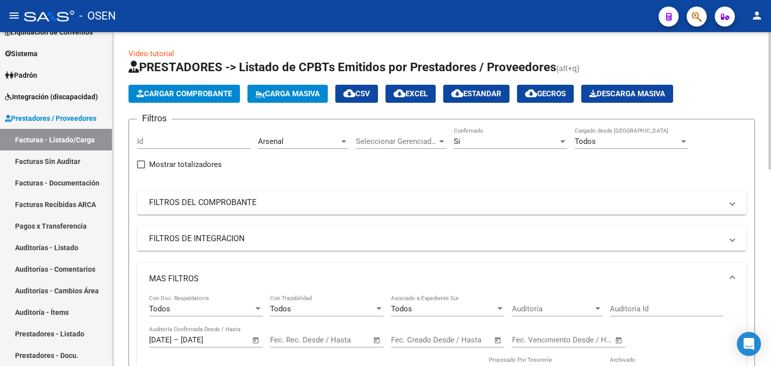
scroll to position [334, 0]
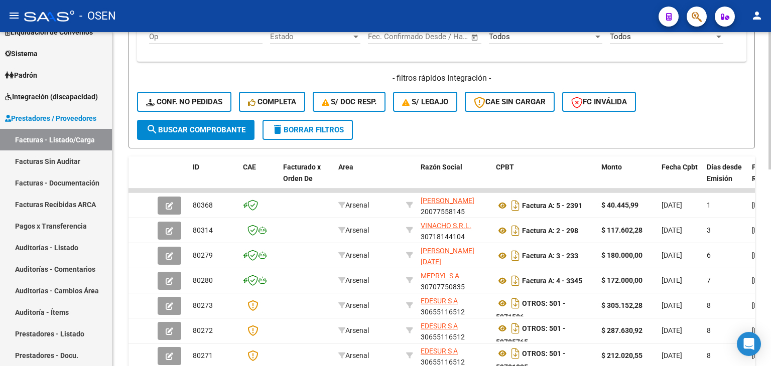
click at [234, 131] on span "search Buscar Comprobante" at bounding box center [195, 129] width 99 height 9
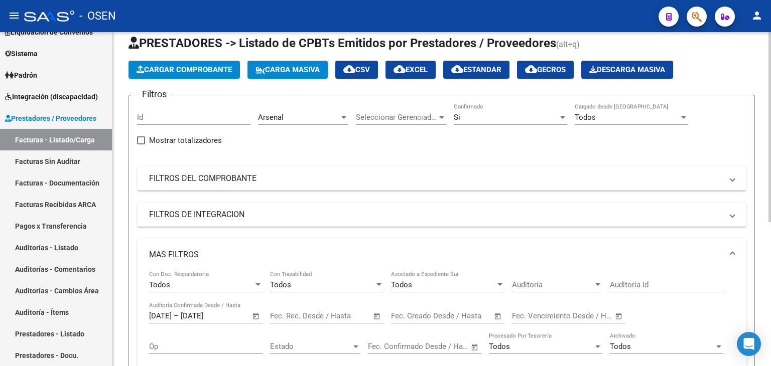
scroll to position [0, 0]
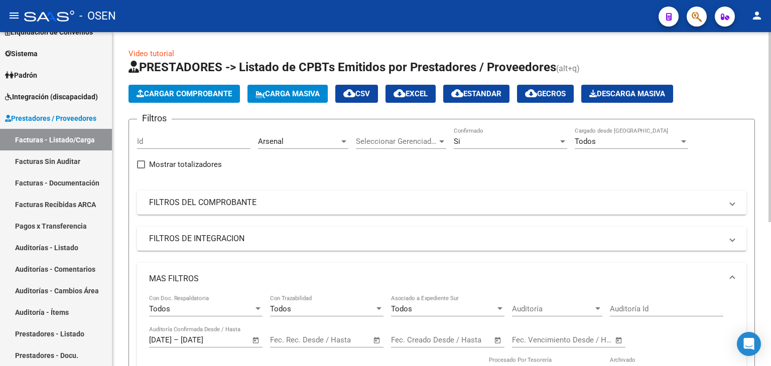
click at [369, 96] on span "cloud_download CSV" at bounding box center [356, 93] width 27 height 9
drag, startPoint x: 720, startPoint y: 170, endPoint x: 550, endPoint y: 290, distance: 208.5
click at [719, 170] on div "Filtros Id Arsenal Area Seleccionar Gerenciador Seleccionar Gerenciador Si Conf…" at bounding box center [441, 290] width 609 height 327
drag, startPoint x: 663, startPoint y: 154, endPoint x: 636, endPoint y: 154, distance: 27.1
click at [663, 154] on div "Todos Cargado desde Masivo" at bounding box center [630, 142] width 113 height 31
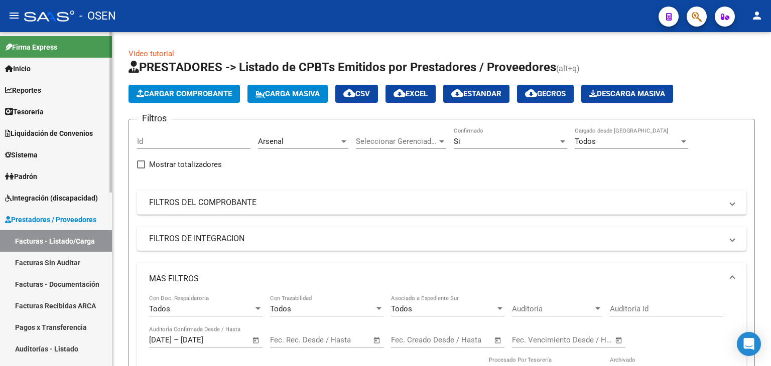
click at [43, 113] on span "Tesorería" at bounding box center [24, 111] width 39 height 11
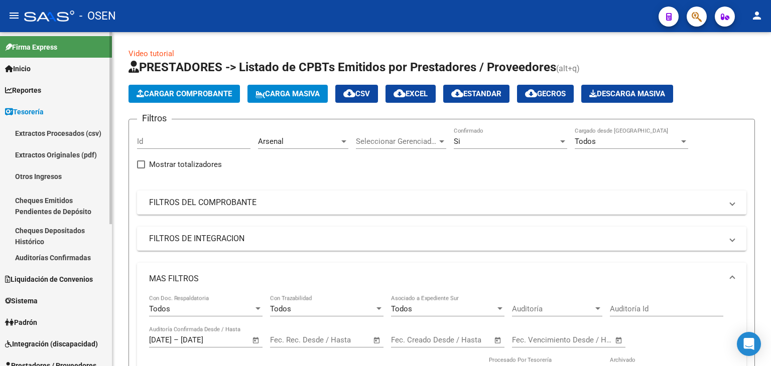
click at [55, 260] on link "Auditorías Confirmadas" at bounding box center [56, 258] width 112 height 22
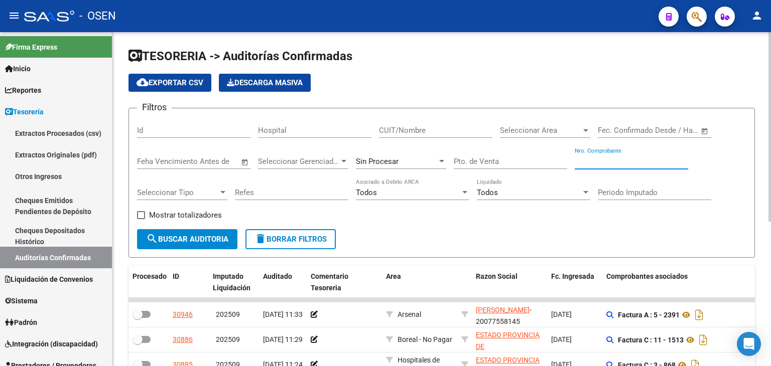
click at [612, 162] on input "Nro. Comprobante" at bounding box center [630, 161] width 113 height 9
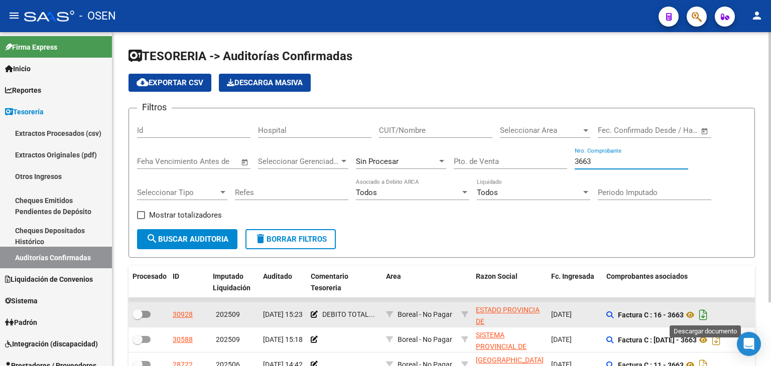
type input "3663"
click at [704, 316] on icon "Descargar documento" at bounding box center [702, 315] width 13 height 16
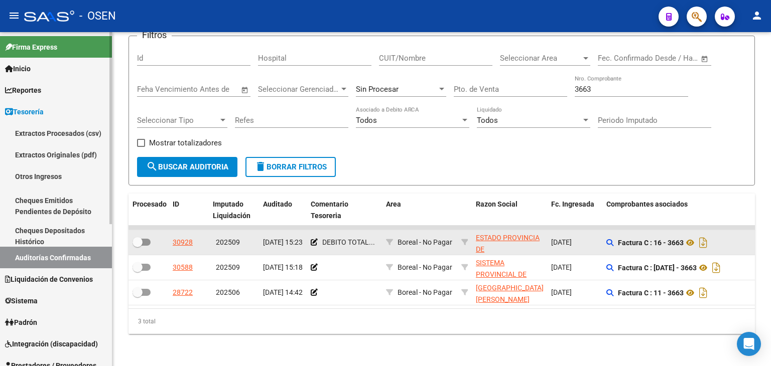
scroll to position [167, 0]
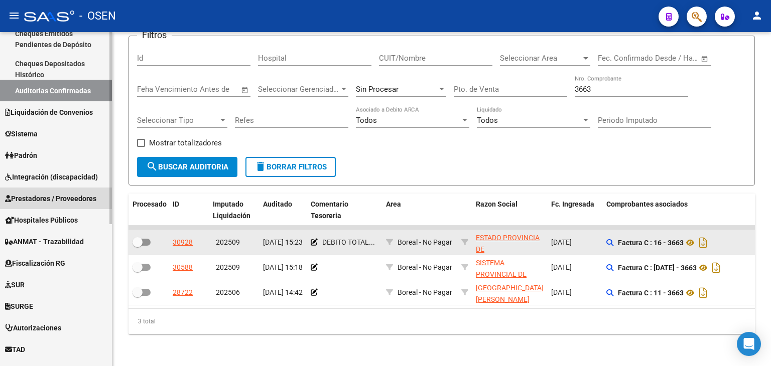
click at [66, 193] on span "Prestadores / Proveedores" at bounding box center [50, 198] width 91 height 11
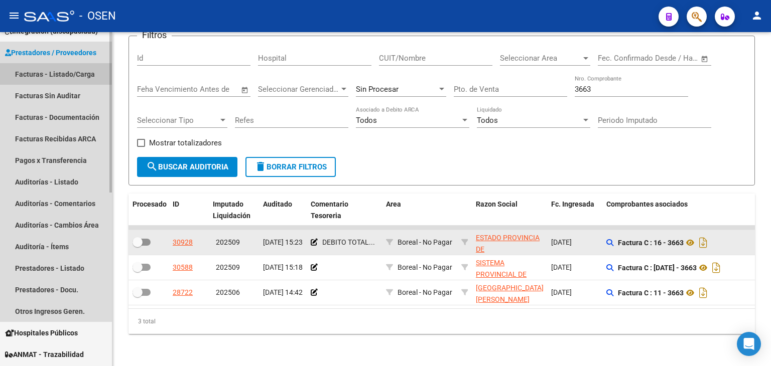
click at [86, 73] on link "Facturas - Listado/Carga" at bounding box center [56, 74] width 112 height 22
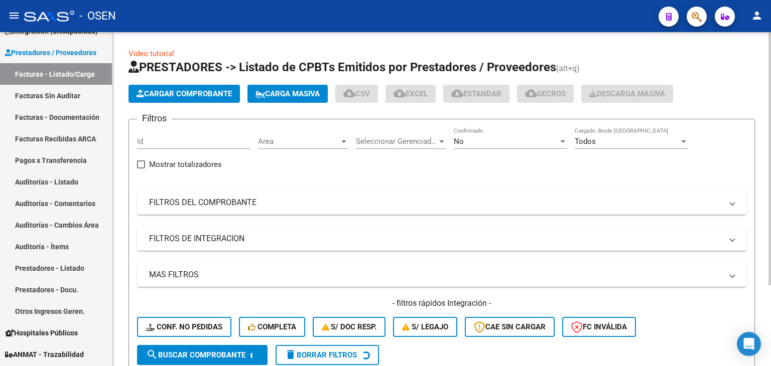
click at [285, 200] on mat-panel-title "FILTROS DEL COMPROBANTE" at bounding box center [435, 202] width 573 height 11
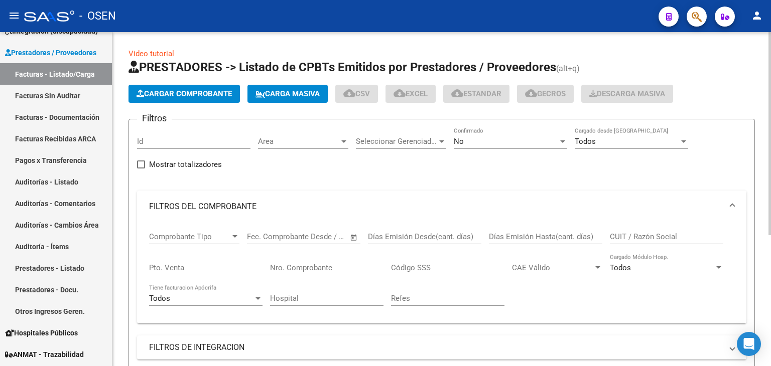
click at [332, 266] on input "Nro. Comprobante" at bounding box center [326, 267] width 113 height 9
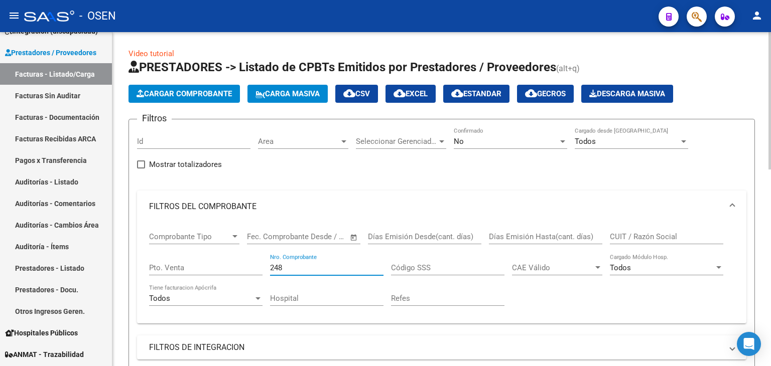
type input "248"
click at [643, 230] on div "CUIT / Razón Social" at bounding box center [666, 234] width 113 height 22
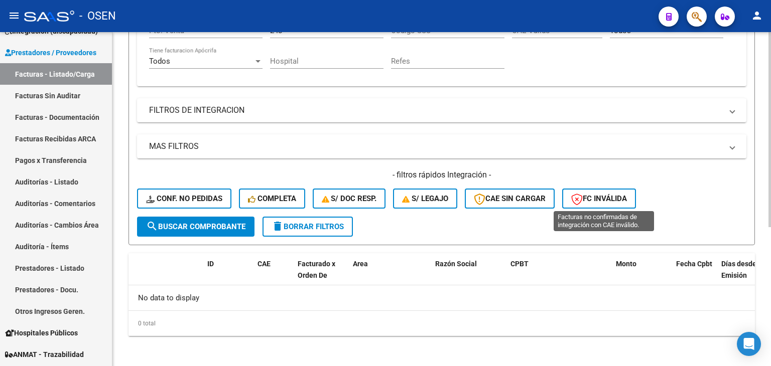
scroll to position [70, 0]
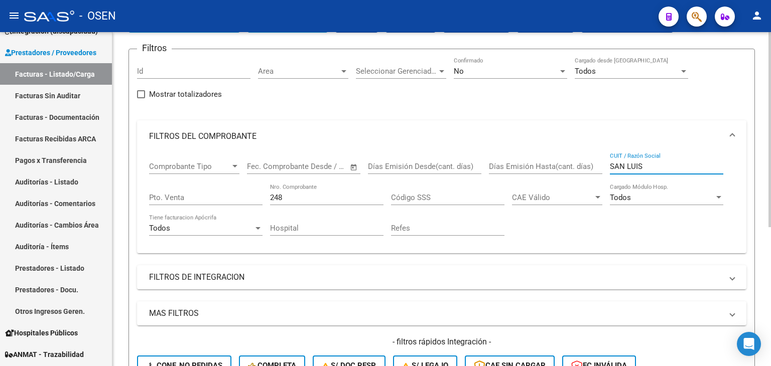
type input "SAN LUIS"
drag, startPoint x: 307, startPoint y: 194, endPoint x: 221, endPoint y: 182, distance: 87.1
click at [223, 182] on div "Comprobante Tipo Comprobante Tipo Fecha inicio – Fecha fin Fec. Comprobante Des…" at bounding box center [441, 199] width 585 height 93
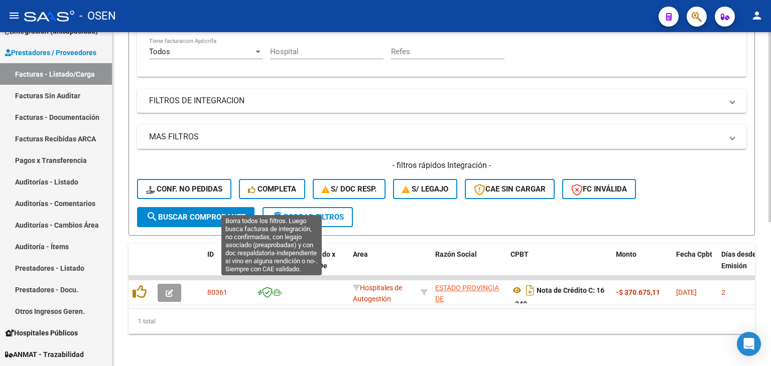
scroll to position [253, 0]
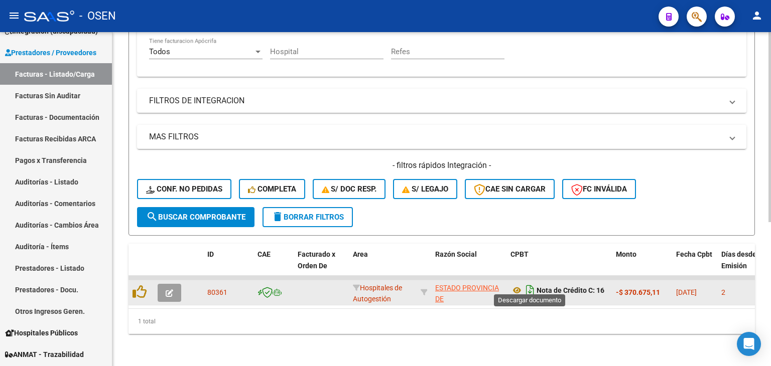
type input "249"
click at [531, 288] on icon "Descargar documento" at bounding box center [529, 290] width 13 height 16
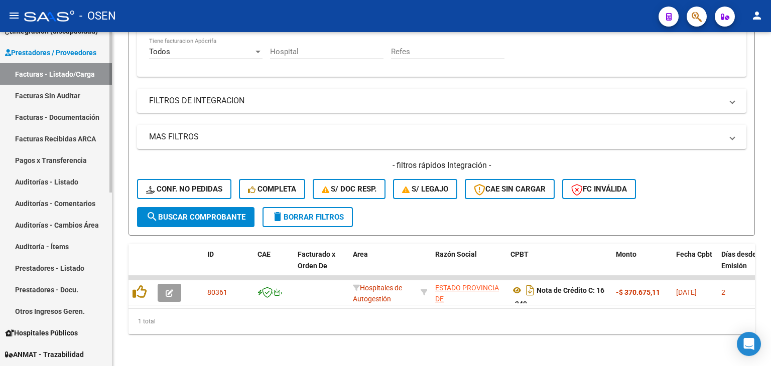
scroll to position [0, 0]
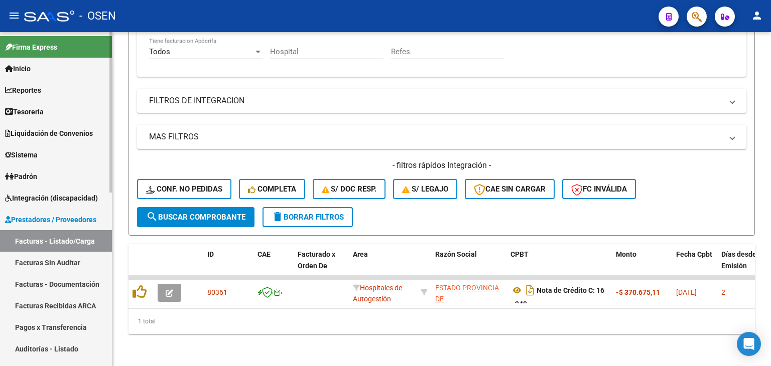
click at [61, 118] on link "Tesorería" at bounding box center [56, 112] width 112 height 22
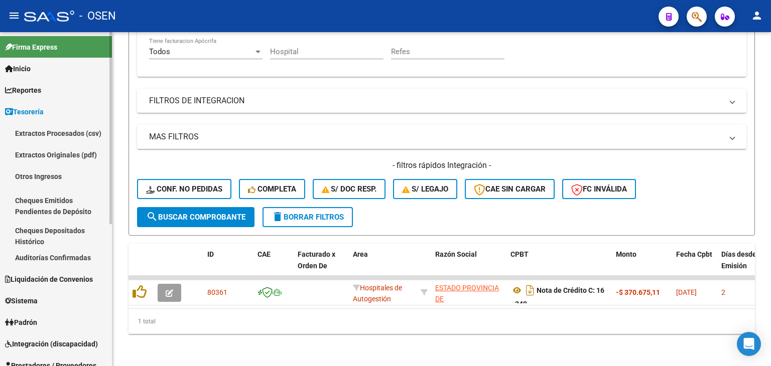
click at [54, 259] on link "Auditorías Confirmadas" at bounding box center [56, 258] width 112 height 22
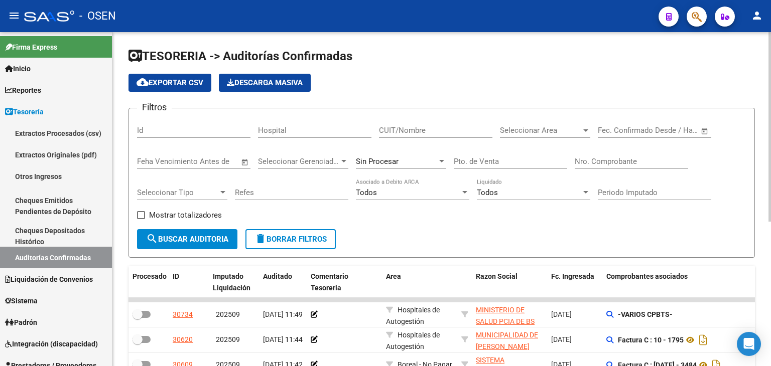
click at [585, 154] on div "Nro. Comprobante" at bounding box center [630, 158] width 113 height 22
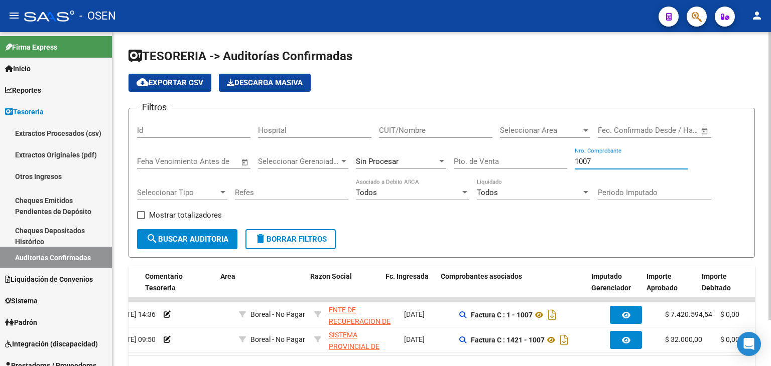
scroll to position [0, 166]
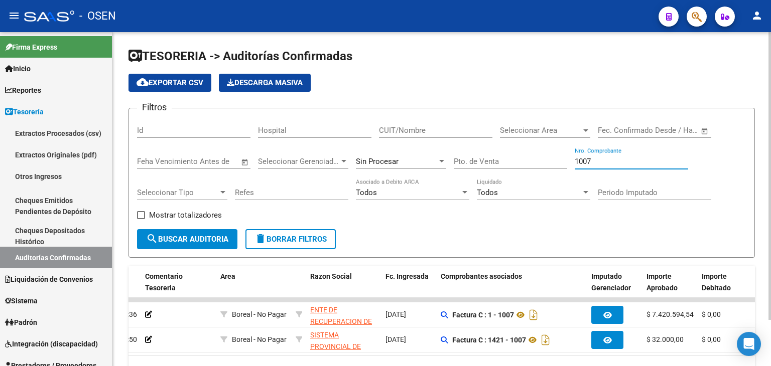
type input "1007"
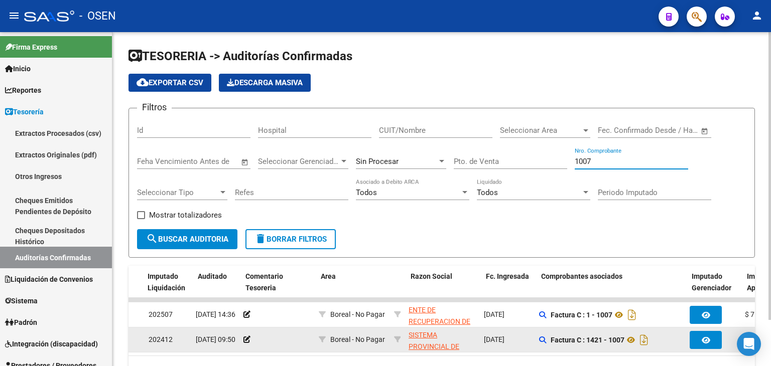
scroll to position [0, 65]
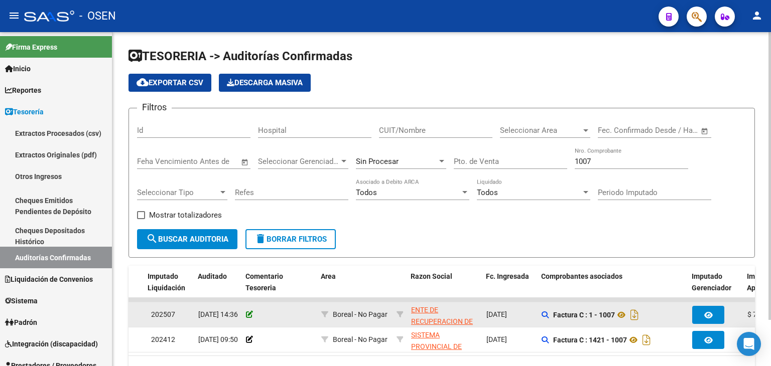
click at [246, 314] on icon at bounding box center [249, 314] width 7 height 7
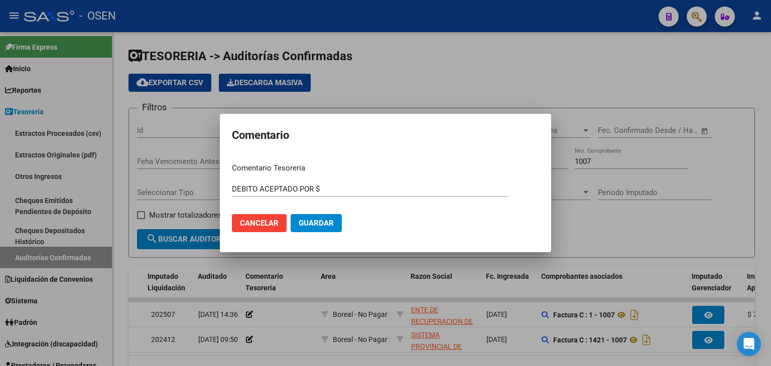
click at [365, 187] on input "DEBITO ACEPTADO POR $" at bounding box center [370, 189] width 276 height 9
drag, startPoint x: 305, startPoint y: 219, endPoint x: 378, endPoint y: 193, distance: 77.3
click at [352, 193] on form "Comentario Tesoreria DEBITO ACEPTADO POR $ 234825.40 Ingresar el comentario Can…" at bounding box center [385, 201] width 307 height 77
click at [378, 193] on div "DEBITO ACEPTADO POR $ 234825.40 Ingresar el comentario" at bounding box center [370, 189] width 276 height 15
drag, startPoint x: 377, startPoint y: 186, endPoint x: 408, endPoint y: 185, distance: 30.6
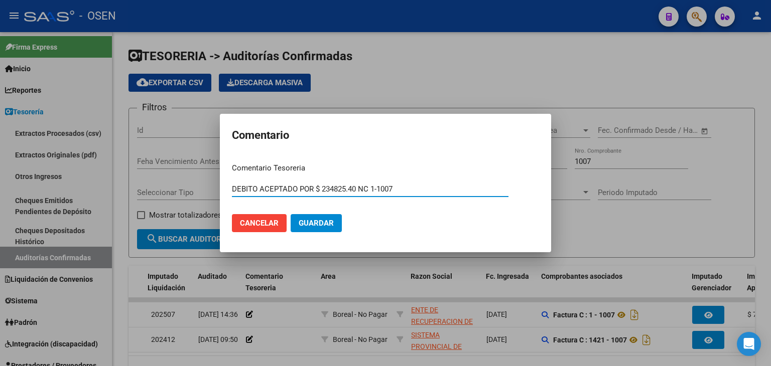
click at [408, 185] on input "DEBITO ACEPTADO POR $ 234825.40 NC 1-1007" at bounding box center [370, 189] width 276 height 9
type input "DEBITO ACEPTADO POR $ 234825.40 NC 1-70"
click at [290, 214] on button "Guardar" at bounding box center [315, 223] width 51 height 18
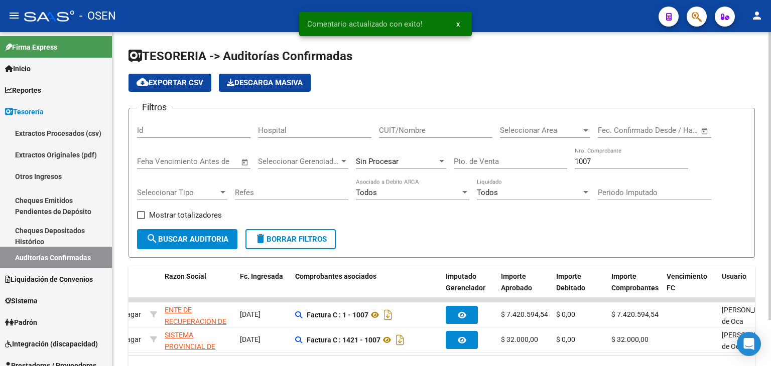
scroll to position [0, 121]
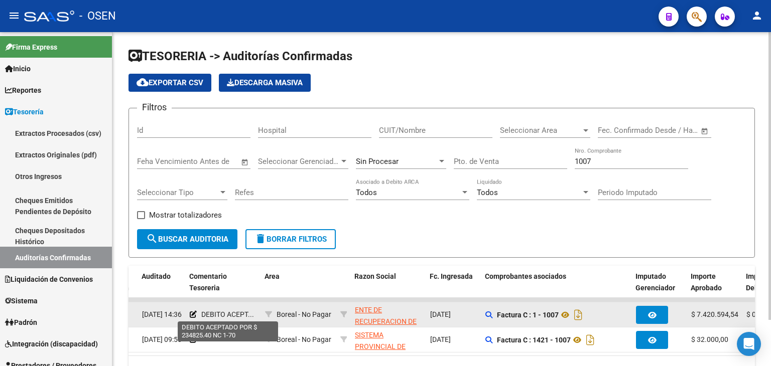
drag, startPoint x: 213, startPoint y: 314, endPoint x: 247, endPoint y: 314, distance: 34.1
click at [247, 314] on span "DEBITO ACEPT..." at bounding box center [227, 315] width 53 height 8
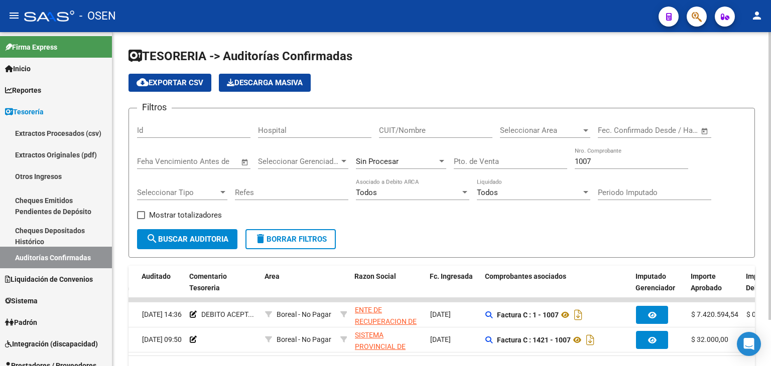
drag, startPoint x: 641, startPoint y: 74, endPoint x: 631, endPoint y: 74, distance: 9.5
click at [641, 74] on div "cloud_download Exportar CSV Descarga Masiva" at bounding box center [441, 83] width 626 height 18
